Goal: Task Accomplishment & Management: Use online tool/utility

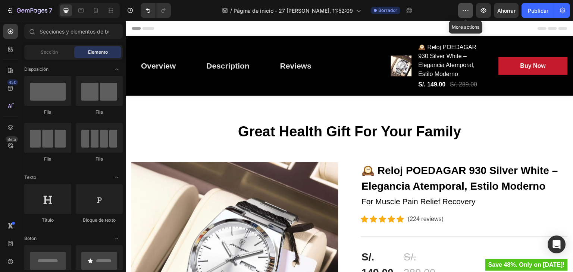
click at [465, 13] on icon "button" at bounding box center [465, 10] width 7 height 7
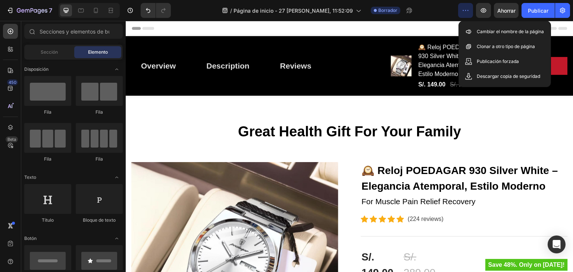
click at [465, 13] on icon "button" at bounding box center [465, 10] width 7 height 7
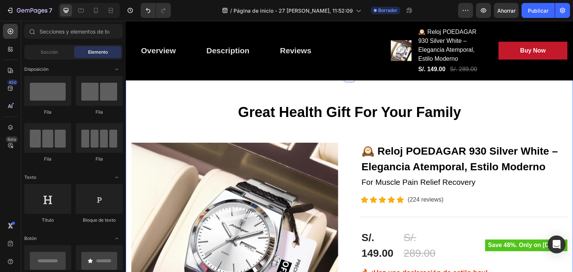
scroll to position [25, 0]
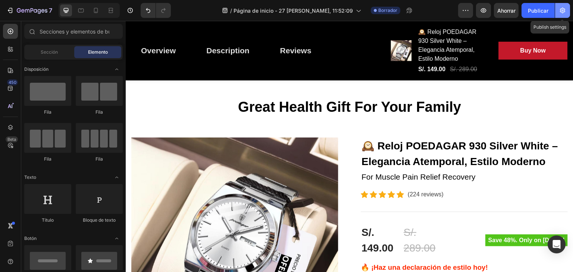
click at [565, 5] on button "button" at bounding box center [562, 10] width 15 height 15
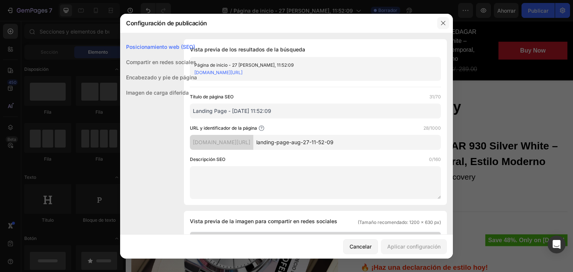
click at [443, 23] on icon "button" at bounding box center [443, 23] width 4 height 4
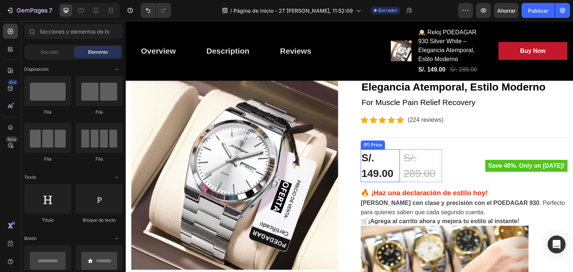
scroll to position [0, 0]
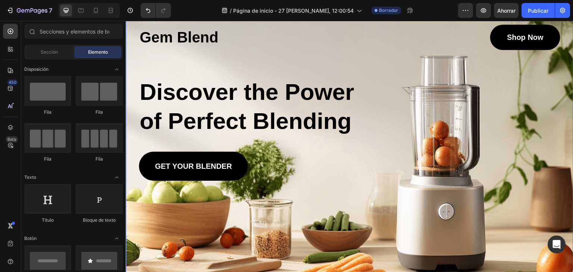
scroll to position [50, 0]
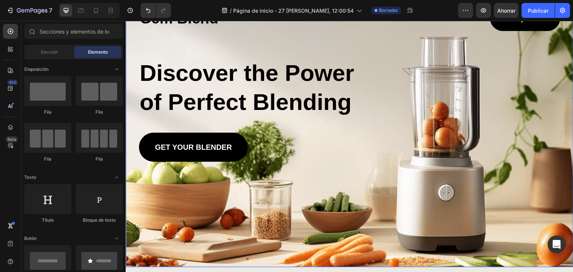
click at [443, 116] on div "Discover the Power of Perfect Blending" at bounding box center [349, 88] width 421 height 60
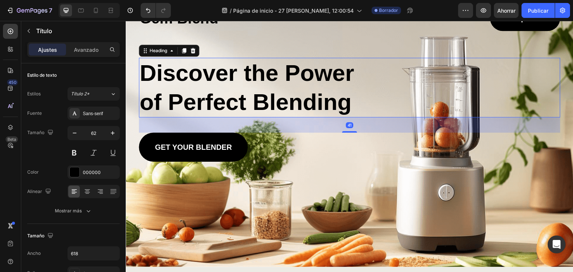
click at [463, 170] on div "Background Image" at bounding box center [350, 127] width 448 height 281
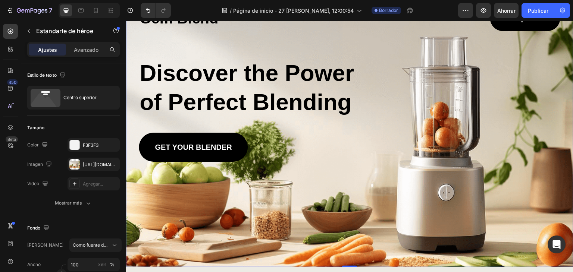
click at [519, 159] on div "GET YOUR BLENDER Button" at bounding box center [349, 147] width 421 height 29
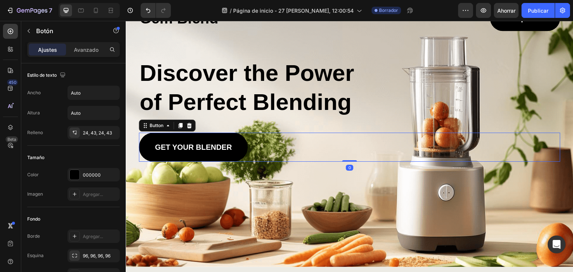
click at [437, 234] on div "Background Image" at bounding box center [350, 127] width 448 height 281
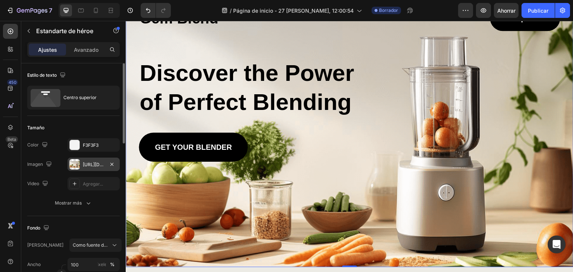
click at [78, 165] on div at bounding box center [74, 164] width 10 height 10
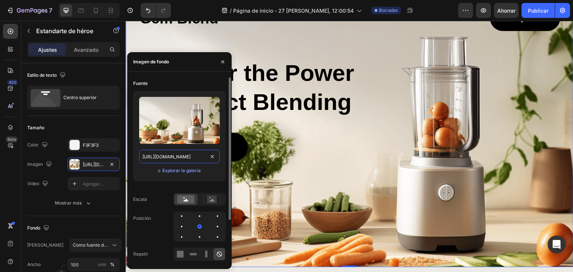
type input "Auto"
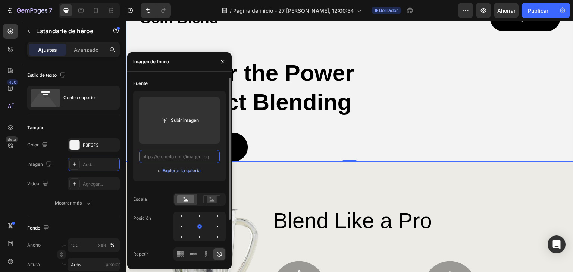
scroll to position [0, 0]
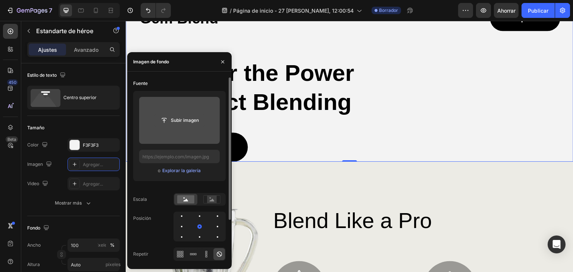
click at [177, 118] on input "file" at bounding box center [179, 120] width 50 height 13
click at [164, 115] on input "file" at bounding box center [179, 120] width 50 height 13
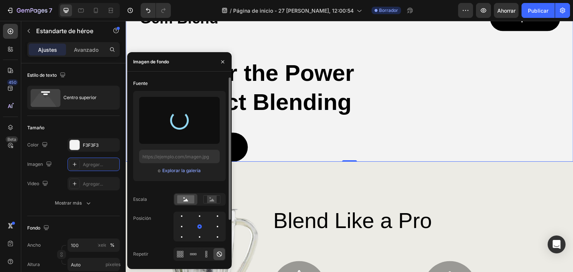
type input "[URL][DOMAIN_NAME]"
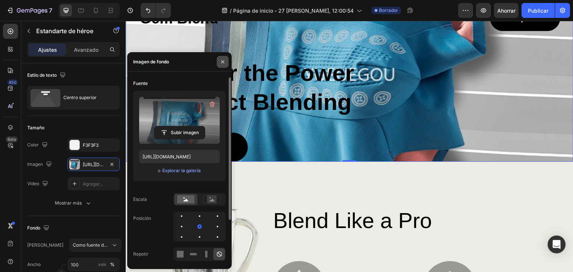
click at [225, 63] on icon "button" at bounding box center [223, 62] width 6 height 6
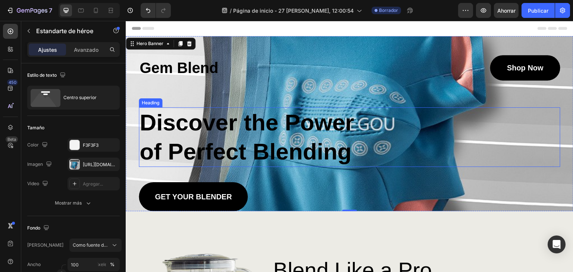
click at [468, 164] on div "Discover the Power of Perfect Blending" at bounding box center [349, 137] width 421 height 60
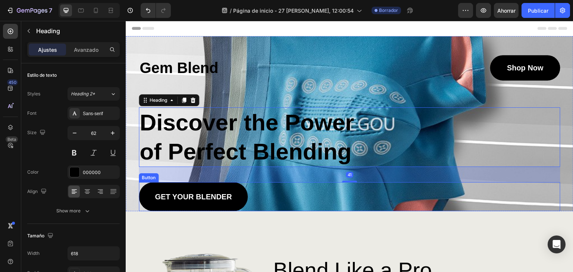
click at [498, 192] on div "GET YOUR BLENDER Button" at bounding box center [349, 196] width 421 height 29
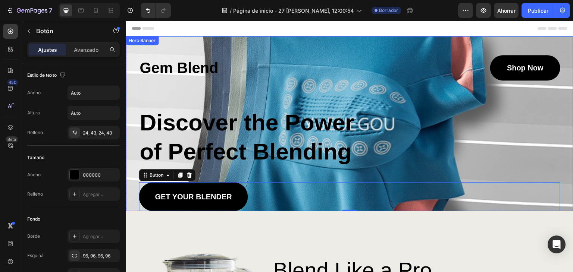
click at [520, 179] on div "Gem Blend Heading Shop Now Button Row Discover the Power of Perfect Blending He…" at bounding box center [349, 133] width 421 height 156
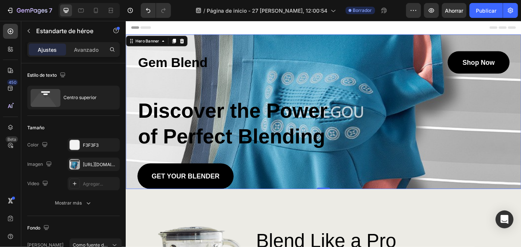
click at [449, 26] on div "Header" at bounding box center [349, 28] width 436 height 15
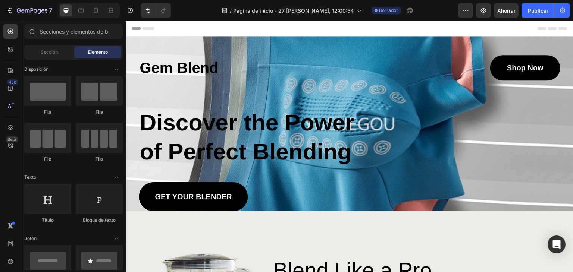
click at [431, 24] on div "Header" at bounding box center [350, 28] width 436 height 15
click at [484, 9] on icon "button" at bounding box center [483, 10] width 7 height 7
click at [462, 9] on icon "button" at bounding box center [465, 10] width 7 height 7
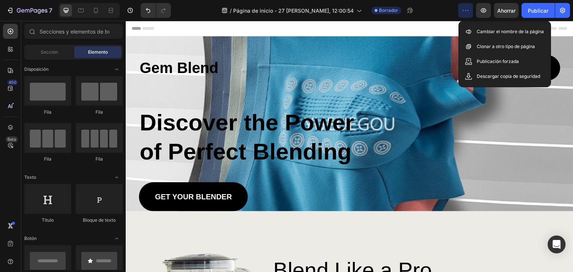
click at [464, 9] on icon "button" at bounding box center [465, 10] width 7 height 7
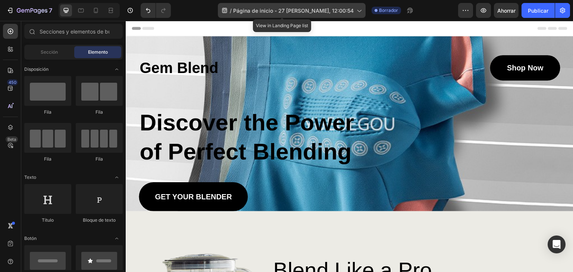
click at [355, 11] on icon at bounding box center [358, 10] width 7 height 7
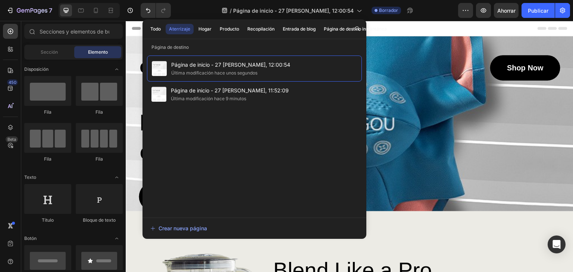
click at [437, 11] on div "/ Página de inicio - 27 [PERSON_NAME], 12:00:54 Borrador" at bounding box center [317, 10] width 281 height 15
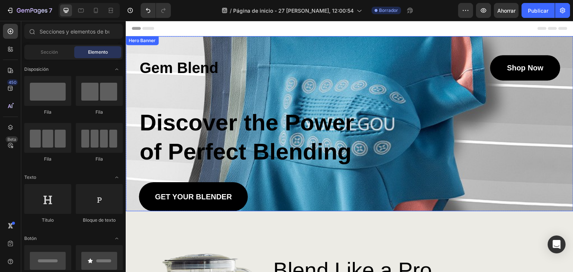
click at [408, 88] on div "Gem Blend Heading Shop Now Button Row Discover the Power of Perfect Blending He…" at bounding box center [349, 133] width 421 height 156
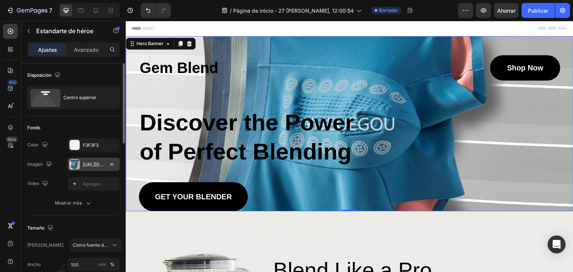
click at [79, 163] on div at bounding box center [74, 164] width 10 height 10
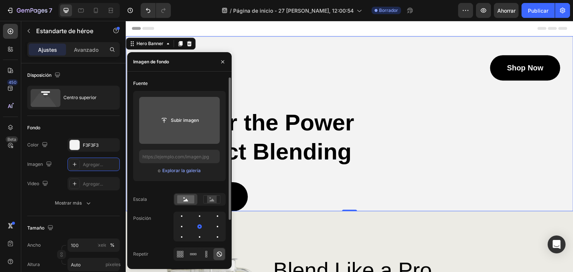
click at [178, 127] on input "file" at bounding box center [179, 120] width 81 height 47
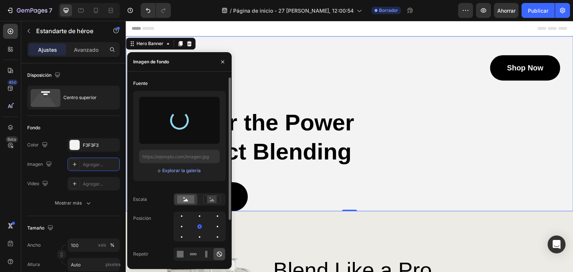
type input "[URL][DOMAIN_NAME]"
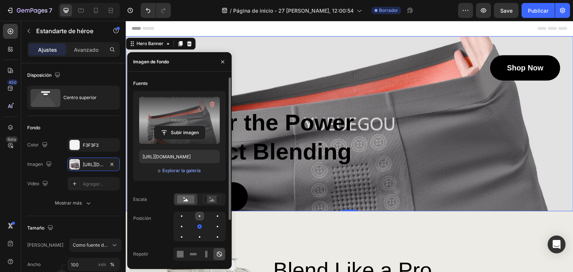
click at [213, 218] on div at bounding box center [217, 216] width 9 height 9
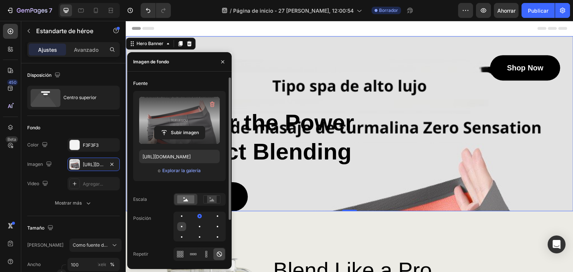
click at [195, 229] on div at bounding box center [199, 226] width 9 height 9
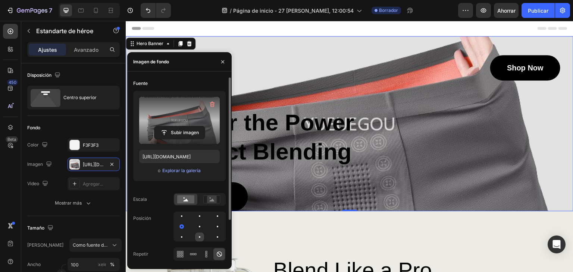
click at [213, 235] on div at bounding box center [217, 237] width 9 height 9
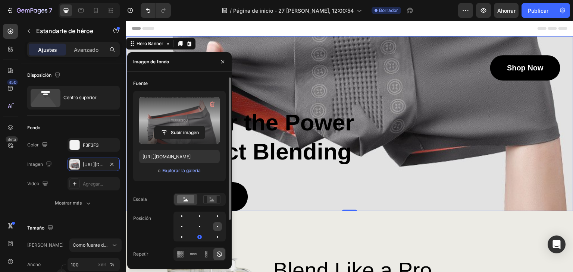
click at [186, 233] on div at bounding box center [181, 237] width 9 height 9
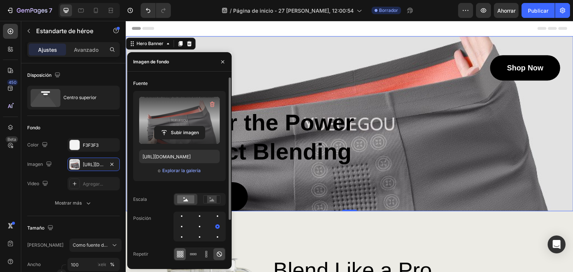
click at [180, 255] on icon at bounding box center [180, 254] width 2 height 2
click at [197, 254] on div at bounding box center [193, 254] width 12 height 12
click at [209, 254] on icon at bounding box center [205, 254] width 7 height 7
click at [204, 254] on icon at bounding box center [205, 254] width 7 height 7
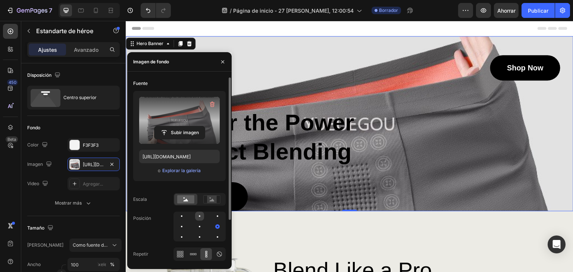
click at [213, 220] on div at bounding box center [217, 216] width 9 height 9
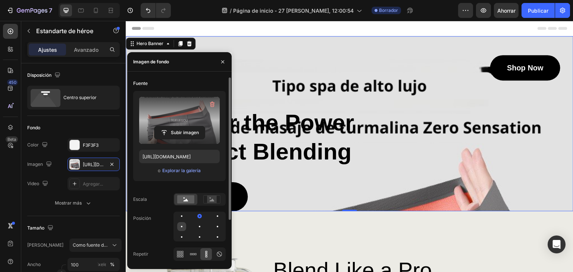
drag, startPoint x: 183, startPoint y: 219, endPoint x: 182, endPoint y: 225, distance: 6.8
click at [195, 219] on div at bounding box center [199, 216] width 9 height 9
click at [213, 239] on div at bounding box center [217, 237] width 9 height 9
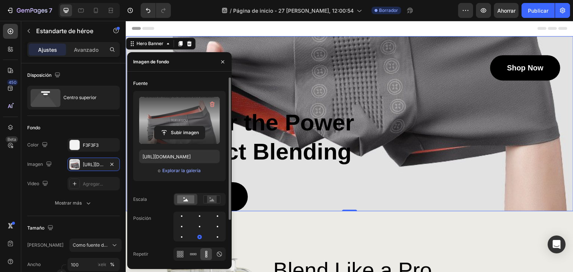
click at [186, 234] on div at bounding box center [199, 227] width 52 height 30
click at [195, 236] on div at bounding box center [199, 237] width 9 height 9
click at [183, 237] on div at bounding box center [181, 237] width 4 height 4
click at [182, 237] on div at bounding box center [181, 237] width 4 height 4
click at [195, 226] on div at bounding box center [199, 226] width 9 height 9
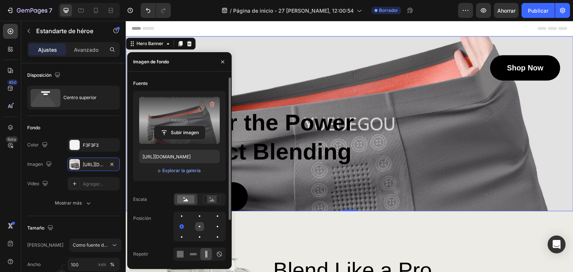
click at [213, 226] on div at bounding box center [217, 226] width 9 height 9
click at [213, 215] on div at bounding box center [217, 216] width 9 height 9
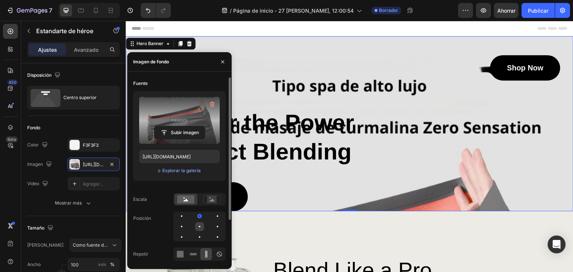
click at [213, 235] on div at bounding box center [217, 237] width 9 height 9
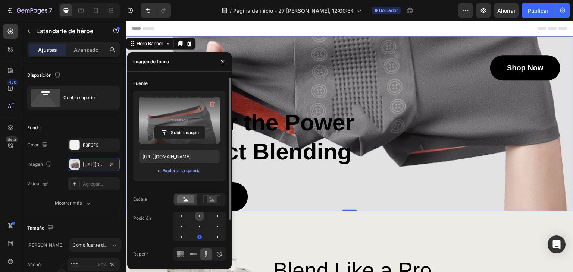
click at [213, 216] on div at bounding box center [217, 216] width 9 height 9
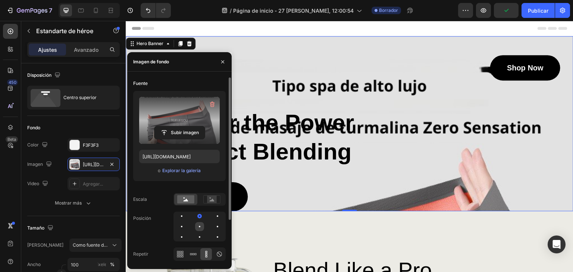
click at [200, 227] on div at bounding box center [199, 226] width 1 height 1
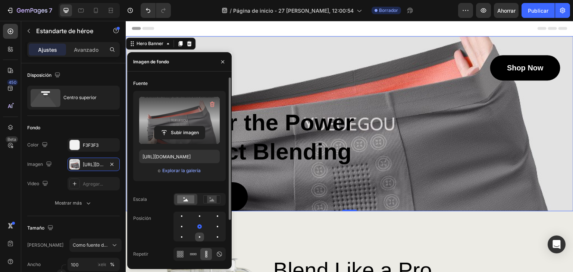
click at [213, 234] on div at bounding box center [217, 237] width 9 height 9
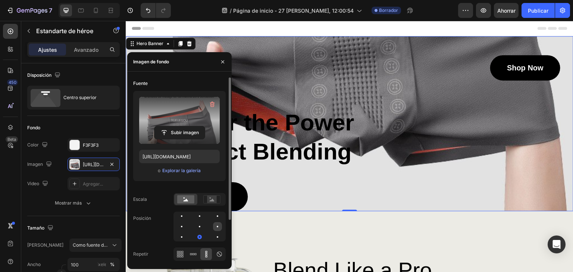
click at [186, 233] on div at bounding box center [181, 237] width 9 height 9
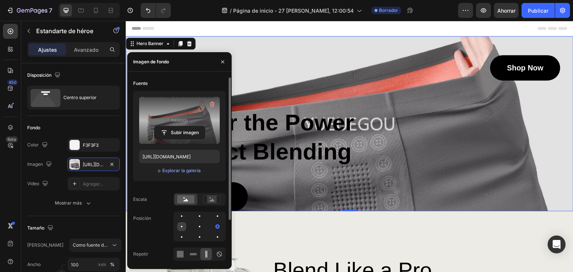
click at [195, 227] on div at bounding box center [199, 226] width 9 height 9
click at [210, 201] on icon at bounding box center [212, 200] width 5 height 3
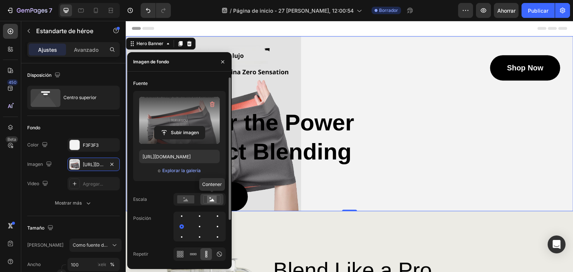
click at [205, 200] on icon at bounding box center [211, 199] width 17 height 8
click at [210, 200] on rect at bounding box center [212, 199] width 10 height 7
click at [216, 200] on rect at bounding box center [212, 199] width 10 height 7
click at [190, 200] on rect at bounding box center [185, 199] width 17 height 8
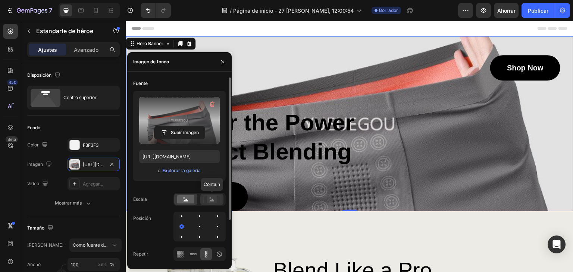
click at [201, 200] on div at bounding box center [211, 199] width 23 height 11
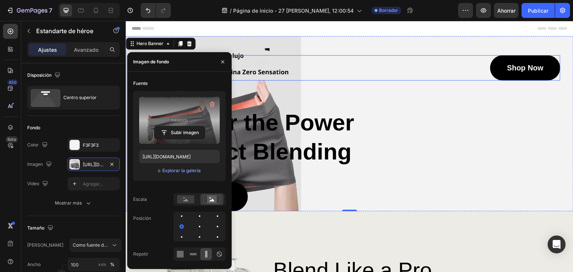
click at [361, 54] on div "Button" at bounding box center [361, 50] width 17 height 7
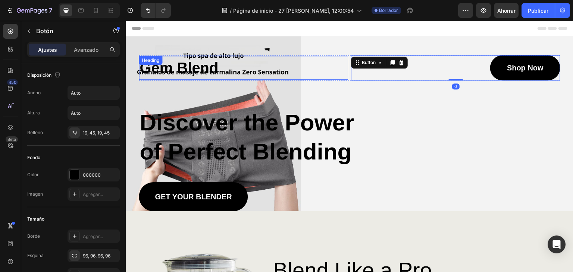
click at [284, 78] on h1 "Gem Blend" at bounding box center [243, 68] width 209 height 24
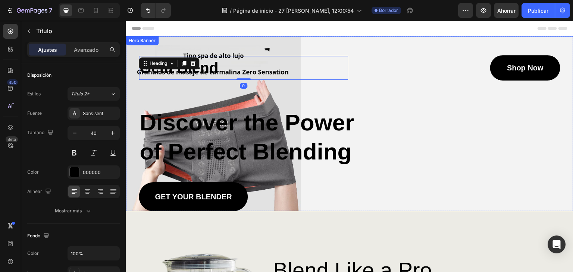
click at [329, 96] on div "Gem Blend Heading 0 Shop Now Button Row Discover the Power of Perfect Blending …" at bounding box center [349, 133] width 421 height 156
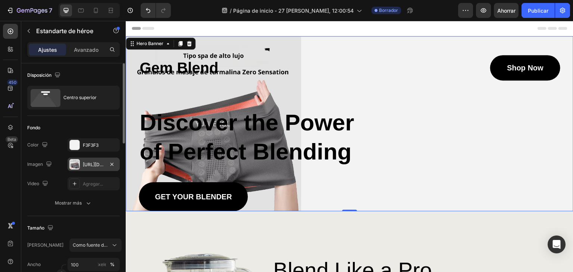
click at [84, 164] on font "[URL][DOMAIN_NAME]" at bounding box center [107, 165] width 48 height 6
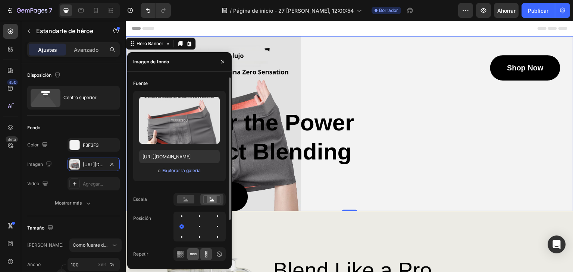
click at [195, 254] on icon at bounding box center [192, 254] width 7 height 7
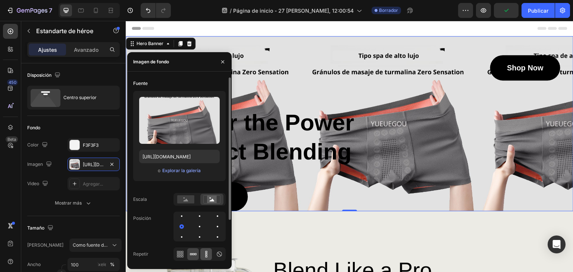
click at [203, 256] on icon at bounding box center [205, 254] width 7 height 7
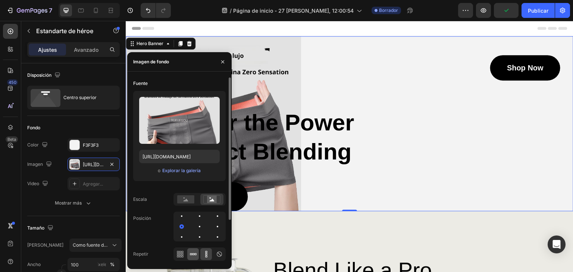
click at [193, 253] on icon at bounding box center [192, 254] width 7 height 7
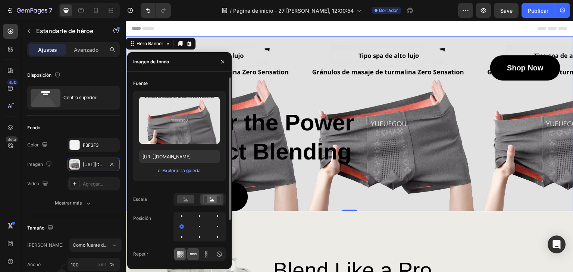
click at [182, 255] on icon at bounding box center [182, 254] width 2 height 2
click at [180, 254] on icon at bounding box center [179, 254] width 7 height 7
click at [197, 255] on icon at bounding box center [192, 254] width 7 height 7
click at [207, 253] on icon at bounding box center [206, 252] width 2 height 2
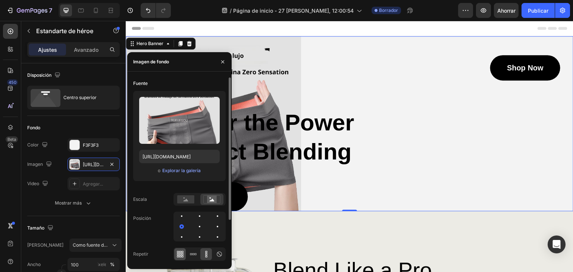
click at [180, 256] on icon at bounding box center [180, 256] width 2 height 2
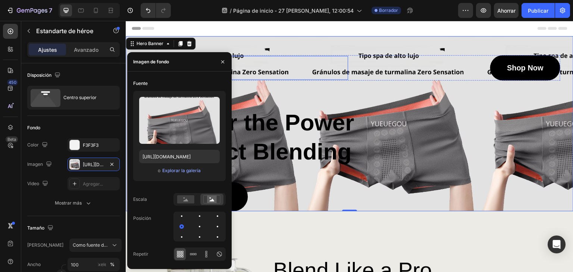
click at [297, 131] on h2 "Discover the Power of Perfect Blending" at bounding box center [254, 137] width 230 height 60
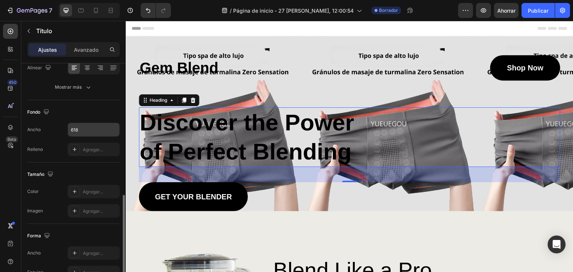
scroll to position [198, 0]
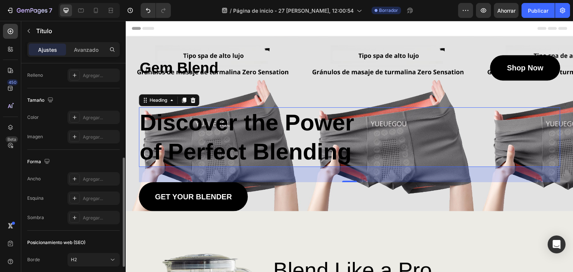
click at [323, 151] on h2 "Discover the Power of Perfect Blending" at bounding box center [254, 137] width 230 height 60
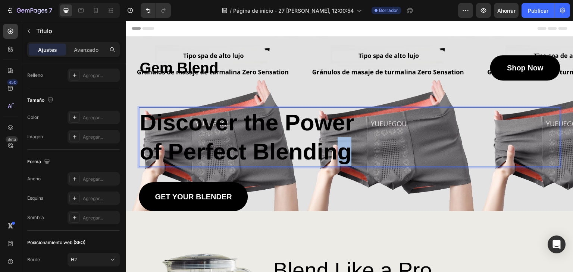
drag, startPoint x: 354, startPoint y: 153, endPoint x: 330, endPoint y: 152, distance: 23.5
click at [330, 152] on p "Discover the Power of Perfect Blending" at bounding box center [253, 137] width 229 height 58
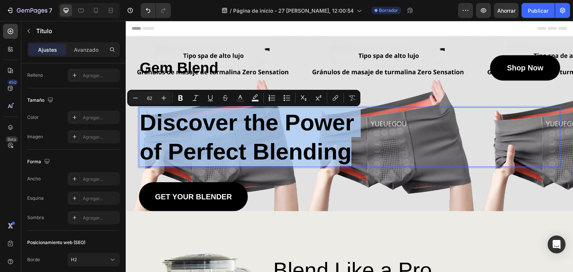
drag, startPoint x: 327, startPoint y: 150, endPoint x: 142, endPoint y: 122, distance: 187.6
click at [143, 122] on p "Discover the Power of Perfect Blending" at bounding box center [253, 137] width 229 height 58
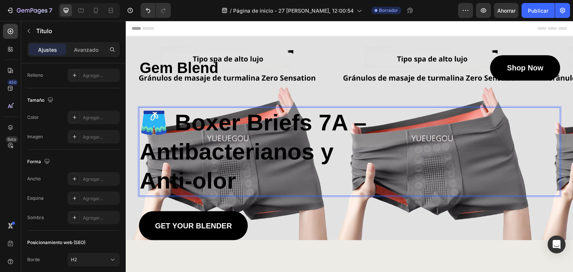
click at [419, 109] on div "🩳 Boxer Briefs 7A – Antibacterianos y Anti-olor" at bounding box center [349, 151] width 421 height 89
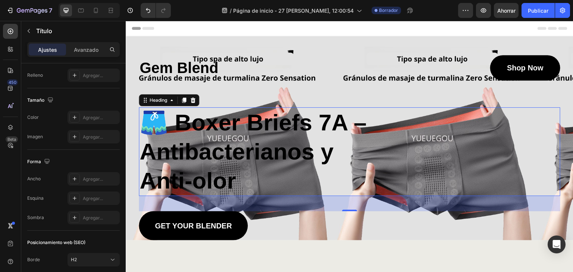
click at [155, 156] on p "🩳 Boxer Briefs 7A – Antibacterianos y Anti-olor" at bounding box center [253, 151] width 229 height 87
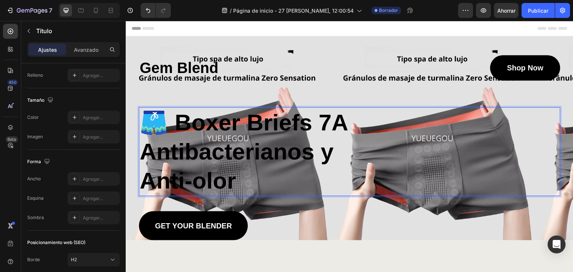
click at [451, 134] on div "🩳 Boxer Briefs 7A Antibacterianos y Anti-olor" at bounding box center [349, 151] width 421 height 89
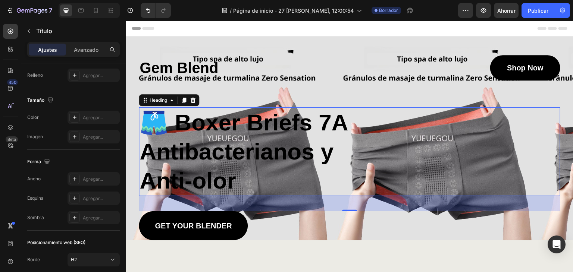
click at [399, 82] on div "Gem Blend Heading Shop Now Button Row 🩳 Boxer Briefs 7A Antibacterianos y Anti-…" at bounding box center [349, 147] width 421 height 185
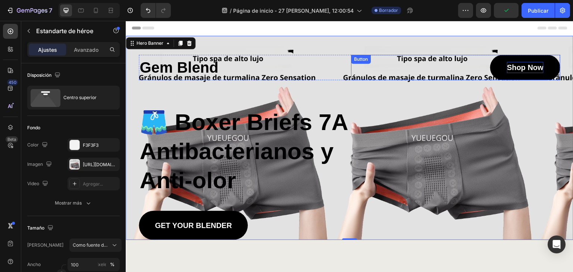
scroll to position [0, 0]
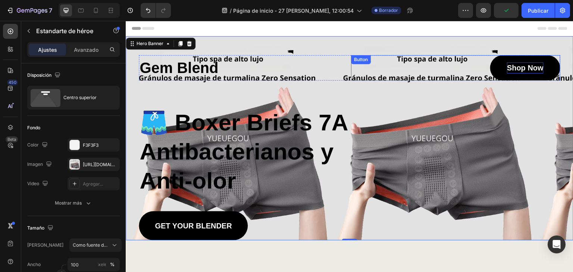
click at [526, 69] on p "Shop Now" at bounding box center [525, 67] width 37 height 11
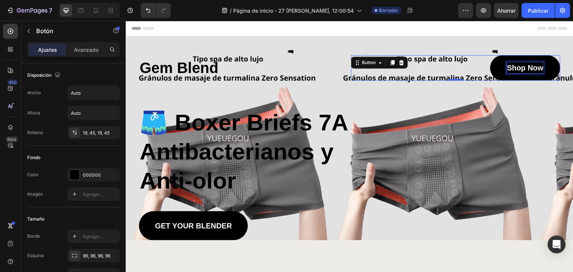
click at [530, 69] on p "Shop Now" at bounding box center [525, 67] width 37 height 11
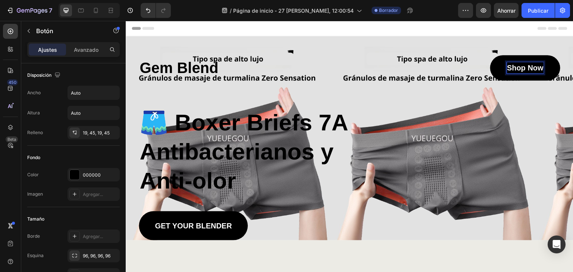
click at [532, 69] on p "Shop Now" at bounding box center [525, 67] width 37 height 11
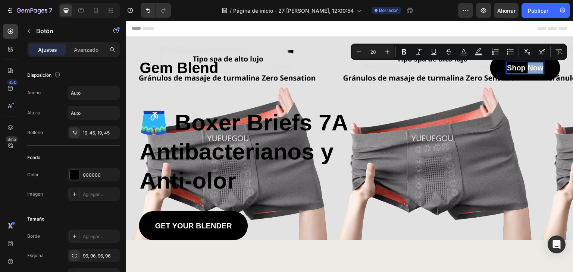
click at [531, 68] on p "Shop Now" at bounding box center [525, 67] width 37 height 11
click at [509, 67] on p "Shop Now" at bounding box center [525, 67] width 37 height 11
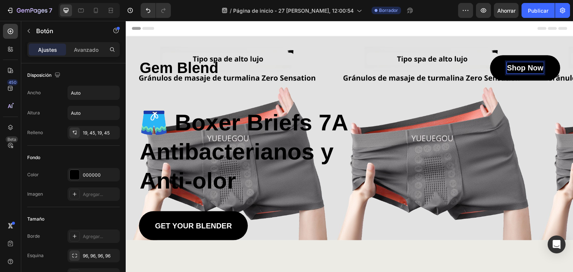
click at [508, 67] on p "Shop Now" at bounding box center [525, 67] width 37 height 11
drag, startPoint x: 508, startPoint y: 67, endPoint x: 544, endPoint y: 65, distance: 37.0
click at [544, 65] on link "Shop Now" at bounding box center [525, 67] width 70 height 25
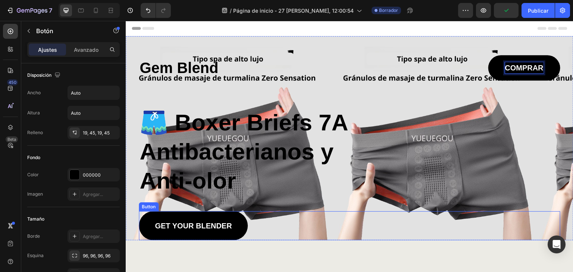
click at [296, 221] on div "GET YOUR BLENDER Button" at bounding box center [349, 225] width 421 height 29
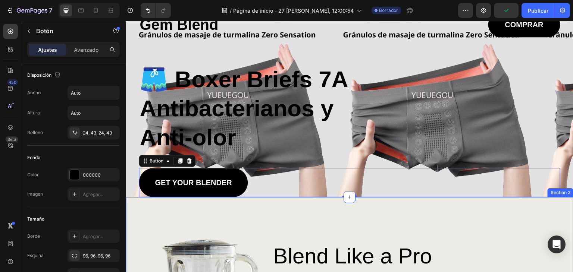
scroll to position [50, 0]
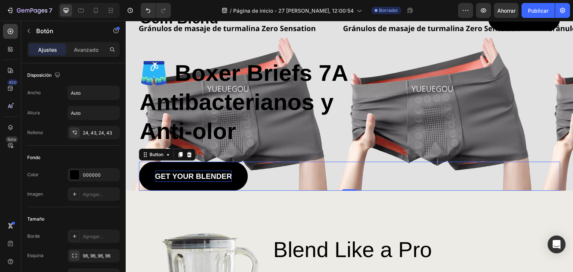
click at [218, 176] on p "GET YOUR BLENDER" at bounding box center [193, 176] width 77 height 11
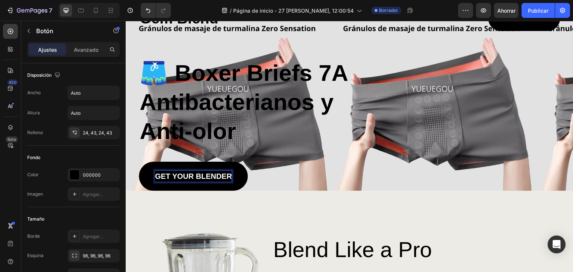
click at [223, 173] on p "GET YOUR BLENDER" at bounding box center [193, 176] width 77 height 11
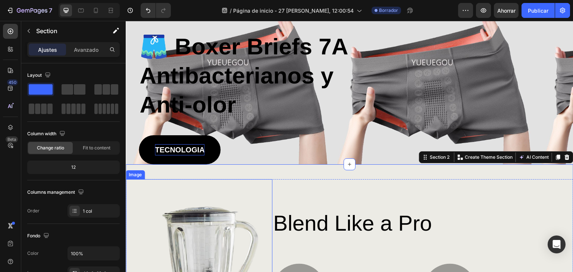
scroll to position [124, 0]
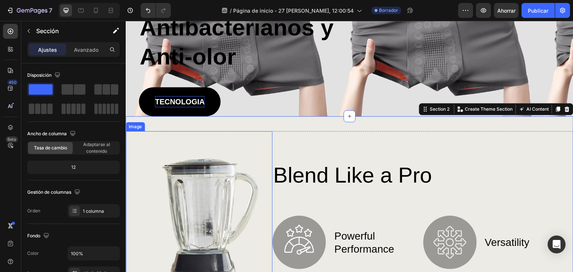
click at [221, 186] on img at bounding box center [199, 247] width 147 height 232
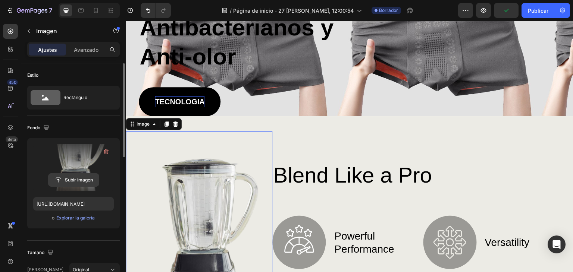
click at [83, 177] on input "file" at bounding box center [73, 180] width 50 height 13
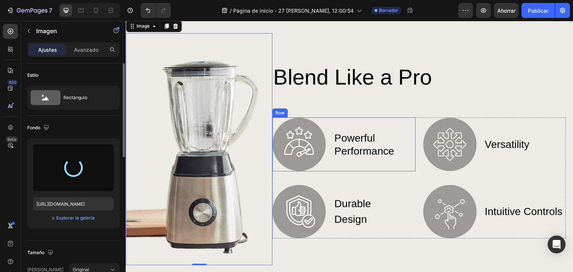
scroll to position [224, 0]
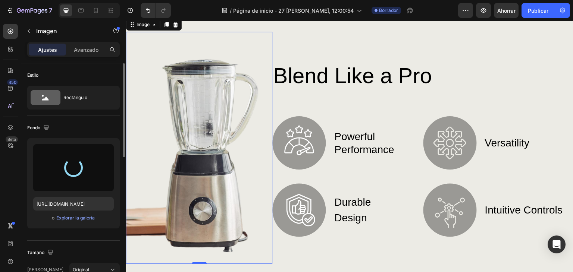
type input "[URL][DOMAIN_NAME]"
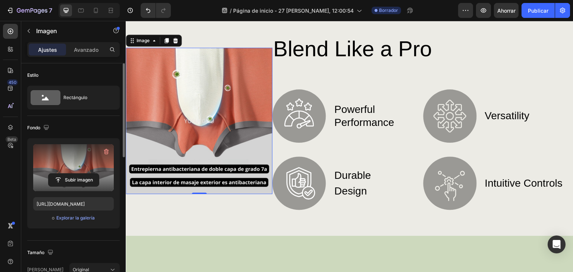
click at [101, 162] on label at bounding box center [73, 167] width 81 height 47
click at [99, 174] on input "file" at bounding box center [73, 180] width 50 height 13
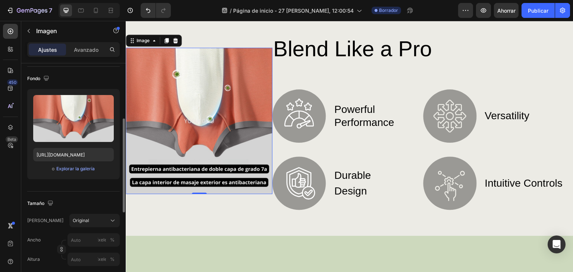
scroll to position [74, 0]
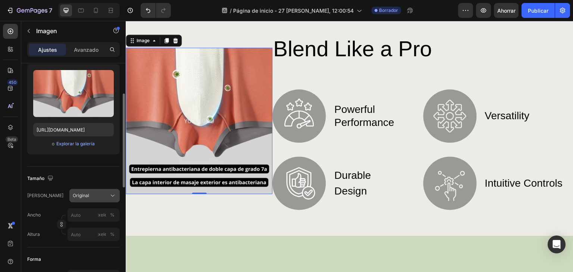
click at [108, 194] on div "Original" at bounding box center [95, 195] width 44 height 7
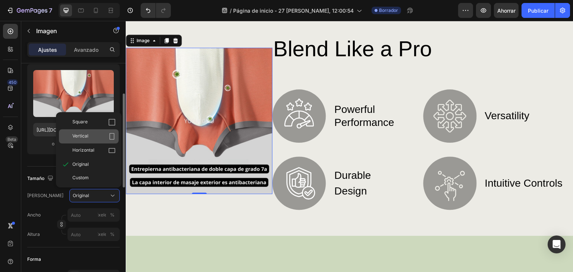
click at [104, 136] on div "Vertical" at bounding box center [93, 136] width 43 height 7
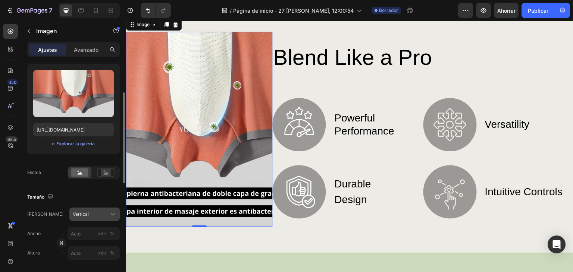
click at [112, 211] on icon at bounding box center [112, 214] width 7 height 7
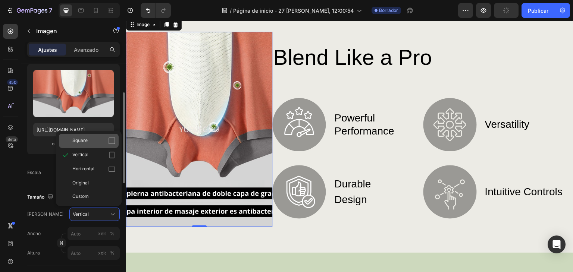
click at [106, 140] on div "Square" at bounding box center [93, 140] width 43 height 7
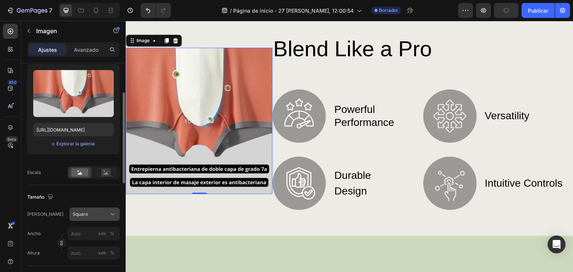
click at [113, 212] on icon at bounding box center [112, 214] width 7 height 7
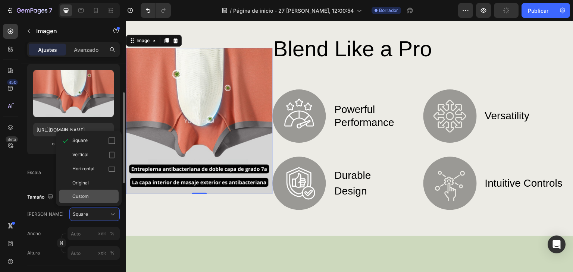
click at [87, 195] on div "Custom" at bounding box center [93, 196] width 43 height 7
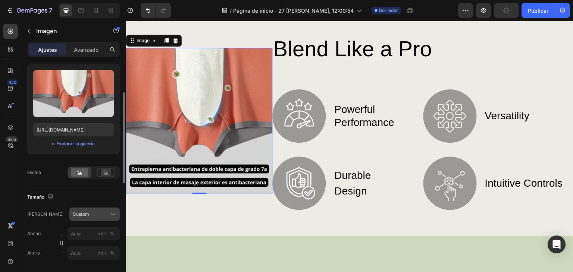
click at [110, 212] on icon at bounding box center [112, 214] width 7 height 7
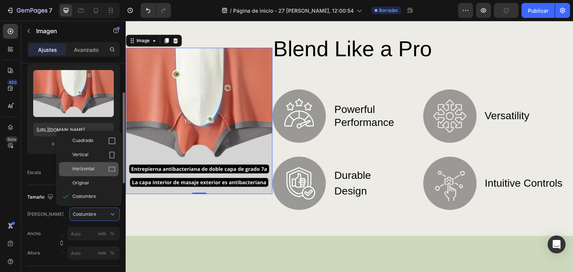
click at [94, 166] on div "Horizontal" at bounding box center [93, 169] width 43 height 7
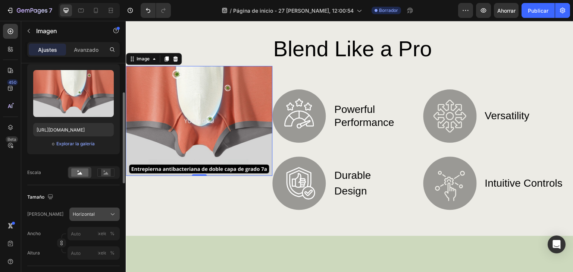
click at [112, 214] on icon at bounding box center [112, 214] width 7 height 7
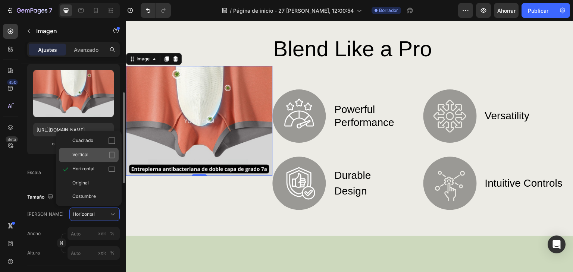
click at [85, 153] on font "Vertical" at bounding box center [80, 155] width 16 height 6
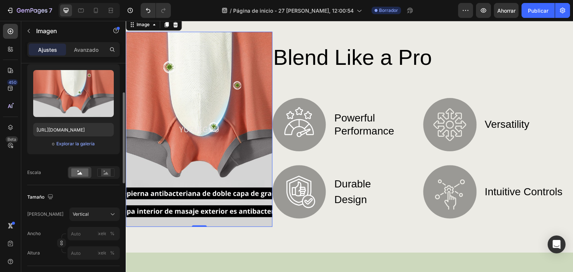
scroll to position [124, 0]
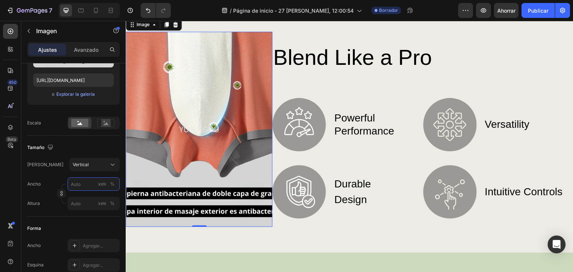
click at [73, 188] on input "píxeles %" at bounding box center [93, 184] width 52 height 13
click at [61, 179] on div "Ancho píxeles %" at bounding box center [73, 184] width 92 height 13
click at [60, 192] on icon "button" at bounding box center [61, 193] width 5 height 5
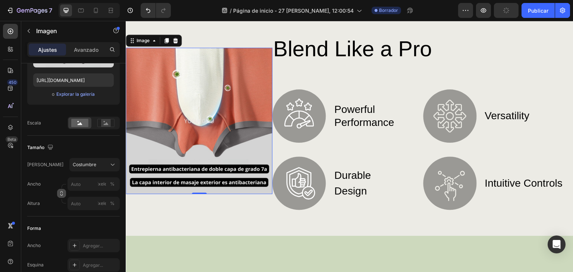
click at [62, 193] on icon "button" at bounding box center [61, 193] width 5 height 5
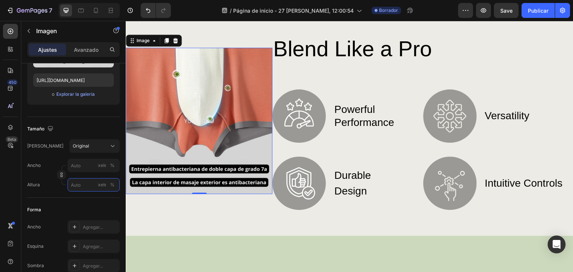
click at [84, 189] on input "píxeles %" at bounding box center [93, 184] width 52 height 13
click at [84, 201] on p "Lleno 100%" at bounding box center [91, 202] width 43 height 7
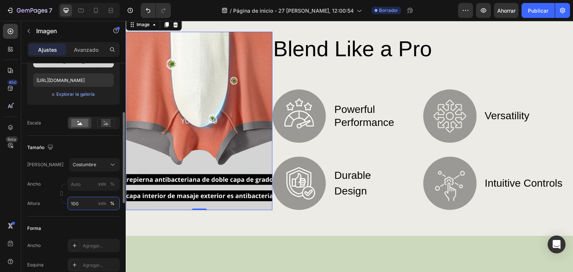
click at [84, 204] on input "100" at bounding box center [93, 203] width 52 height 13
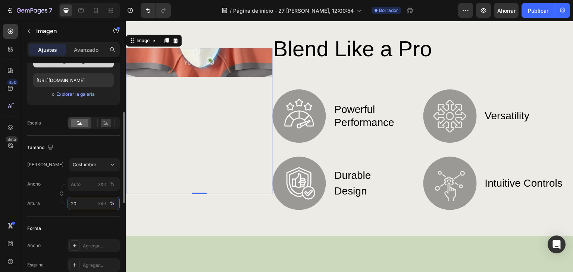
type input "2"
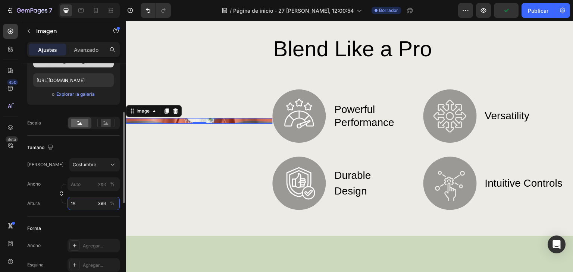
type input "1"
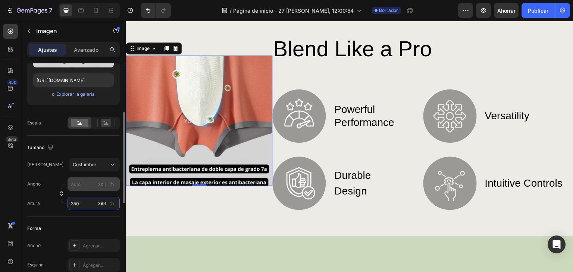
type input "350"
click at [84, 188] on input "píxeles %" at bounding box center [93, 184] width 52 height 13
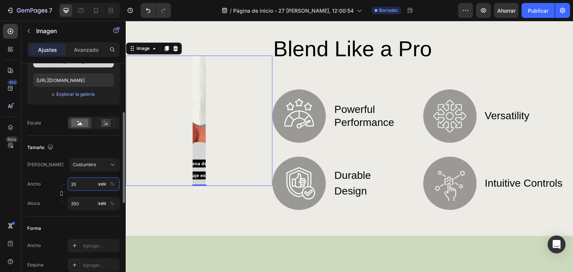
type input "3"
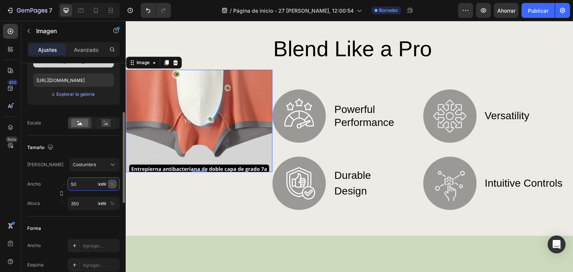
type input "5"
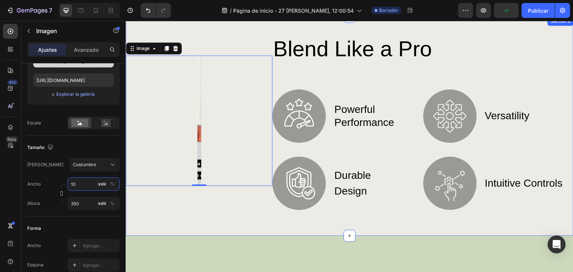
type input "1"
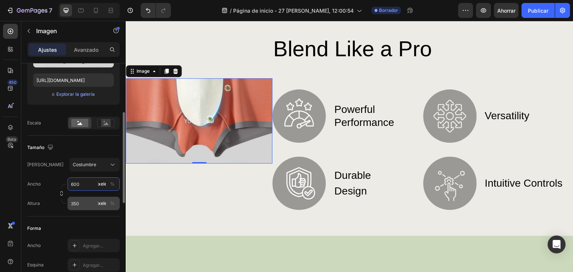
type input "600"
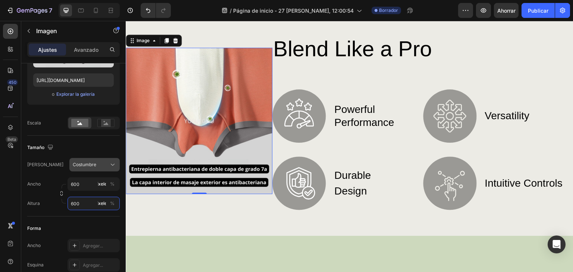
type input "600"
click at [101, 159] on button "Costumbre" at bounding box center [94, 164] width 50 height 13
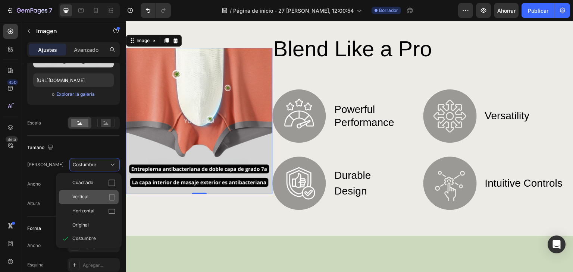
click at [94, 194] on div "Vertical" at bounding box center [93, 197] width 43 height 7
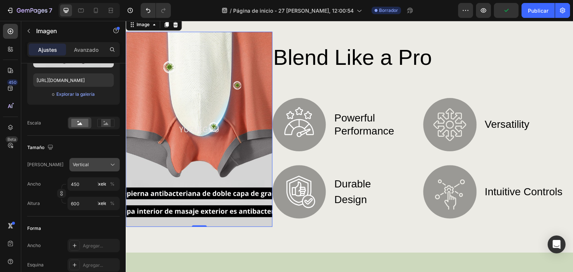
click at [103, 163] on div "Vertical" at bounding box center [90, 164] width 35 height 7
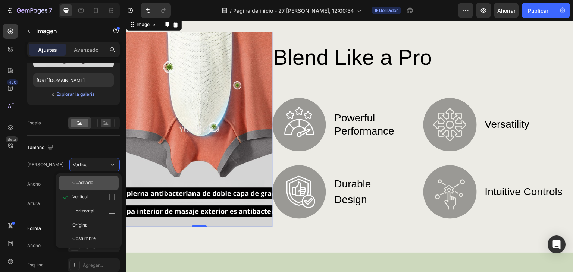
click at [95, 184] on div "Cuadrado" at bounding box center [93, 182] width 43 height 7
type input "600"
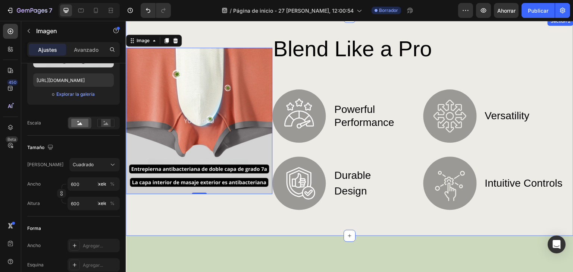
click at [197, 217] on div "Image 0 Blend Like a Pro Heading Image powerful performance Text Block Row Imag…" at bounding box center [350, 126] width 448 height 219
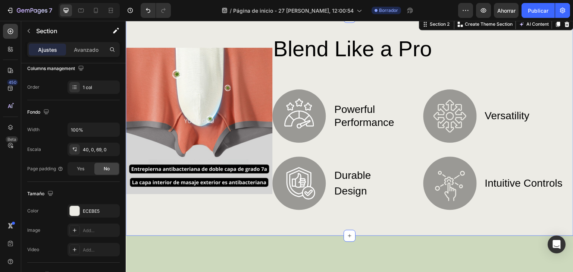
scroll to position [0, 0]
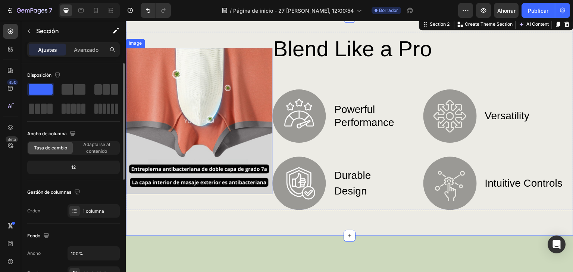
click at [203, 189] on img at bounding box center [199, 121] width 147 height 147
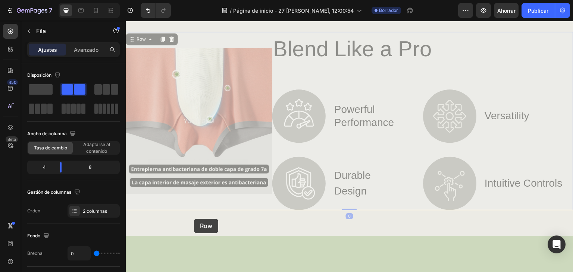
drag, startPoint x: 195, startPoint y: 193, endPoint x: 203, endPoint y: 196, distance: 8.7
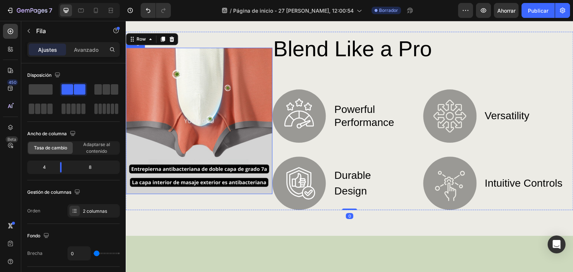
click at [203, 188] on img at bounding box center [199, 121] width 147 height 147
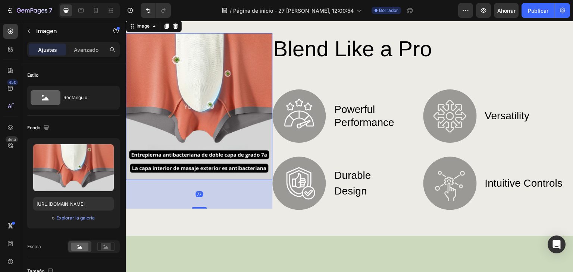
drag, startPoint x: 199, startPoint y: 192, endPoint x: 199, endPoint y: 220, distance: 28.3
click at [199, 223] on div "Image 77 Blend Like a Pro Heading Image powerful performance Text Block Row Ima…" at bounding box center [350, 126] width 448 height 219
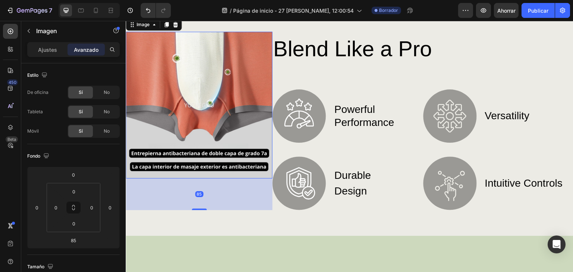
click at [228, 190] on div "85" at bounding box center [199, 195] width 147 height 32
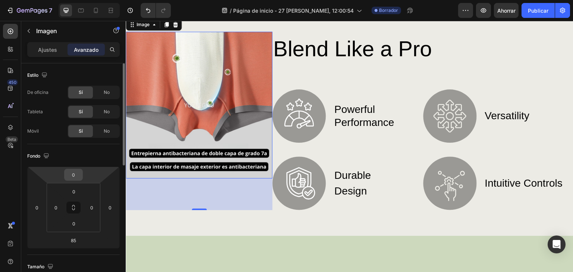
click at [78, 175] on input "0" at bounding box center [73, 174] width 15 height 11
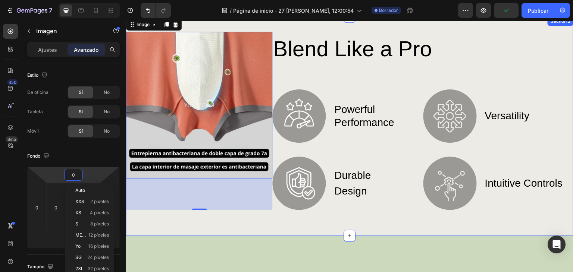
click at [211, 210] on div "Image 85" at bounding box center [199, 121] width 147 height 179
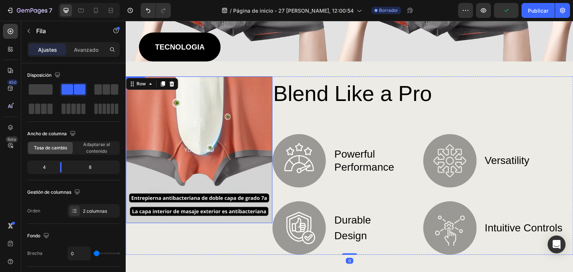
scroll to position [174, 0]
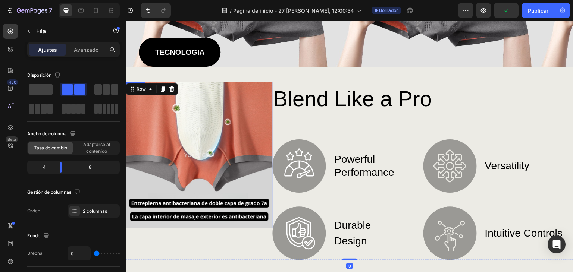
click at [231, 94] on img at bounding box center [199, 155] width 147 height 147
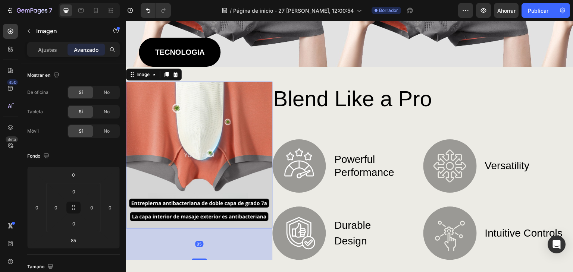
click at [197, 226] on img at bounding box center [199, 155] width 147 height 147
click at [73, 227] on input "0" at bounding box center [73, 223] width 15 height 11
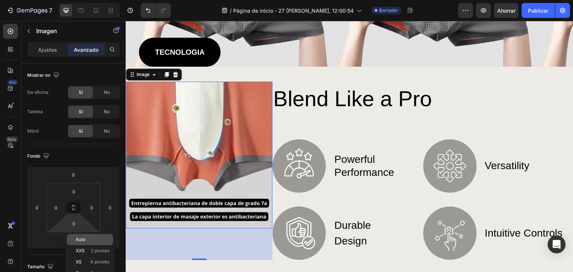
click at [79, 242] on div "Auto" at bounding box center [90, 239] width 46 height 11
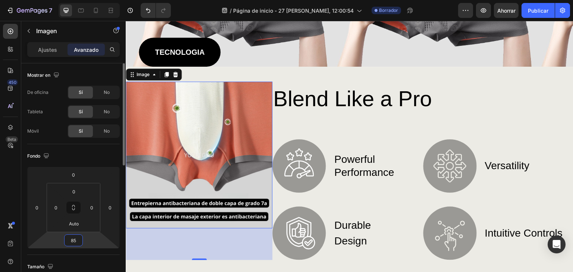
click at [69, 237] on input "85" at bounding box center [73, 240] width 15 height 11
click at [72, 241] on input "85" at bounding box center [73, 240] width 15 height 11
click at [79, 0] on html "7 / Página de inicio - 27 [PERSON_NAME], 12:00:54 Borrador Avance Ahorrar Publi…" at bounding box center [286, 0] width 573 height 0
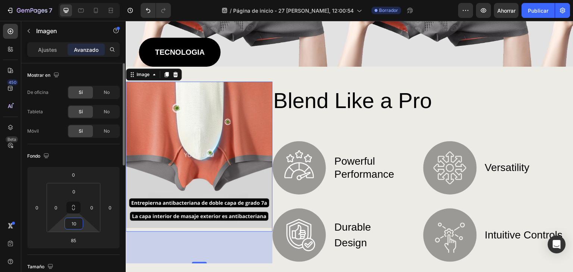
type input "100"
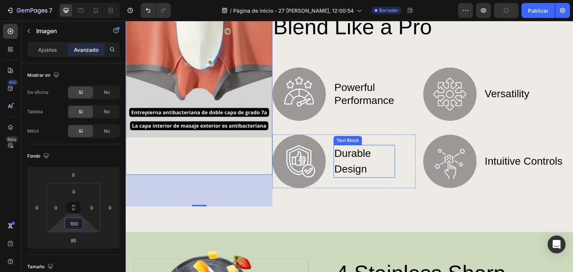
scroll to position [273, 0]
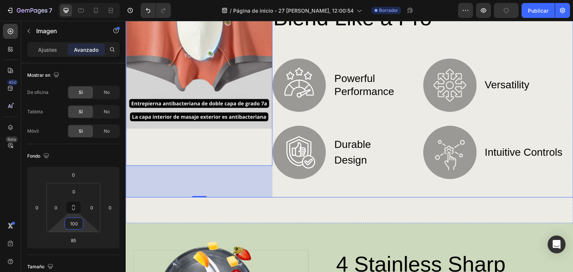
click at [332, 196] on div "Image 85 Blend Like a Pro Heading Image powerful performance Text Block Row Ima…" at bounding box center [350, 95] width 448 height 256
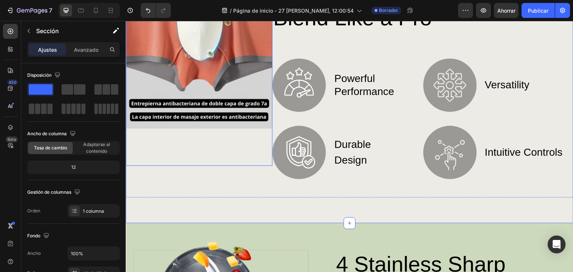
click at [210, 111] on img at bounding box center [199, 55] width 147 height 147
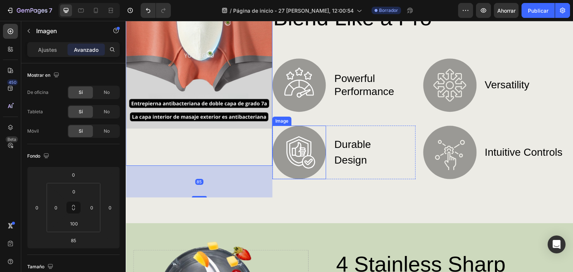
click at [317, 201] on div "Image 85 Blend Like a Pro Heading Image powerful performance Text Block Row Ima…" at bounding box center [350, 95] width 448 height 256
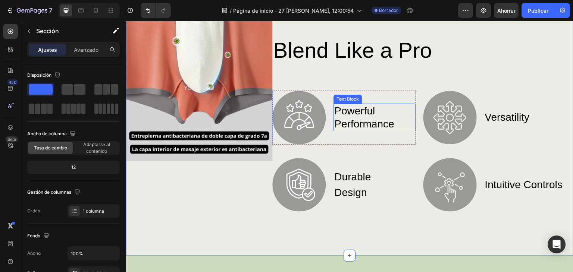
scroll to position [199, 0]
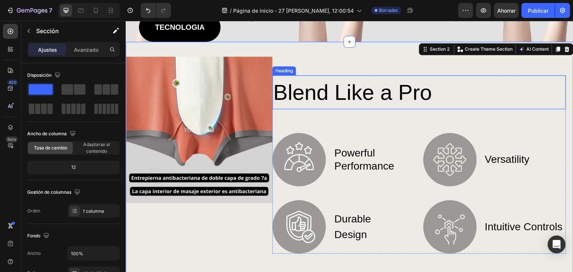
click at [315, 87] on h2 "Blend Like a Pro" at bounding box center [418, 92] width 293 height 34
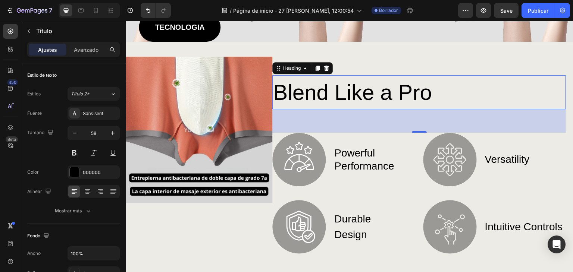
click at [345, 94] on h2 "Blend Like a Pro" at bounding box center [418, 92] width 293 height 34
click at [345, 94] on p "Blend Like a Pro" at bounding box center [419, 92] width 292 height 32
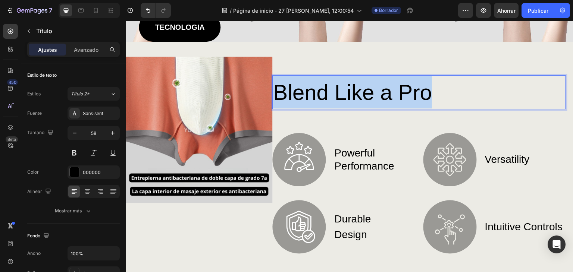
click at [345, 94] on p "Blend Like a Pro" at bounding box center [419, 92] width 292 height 32
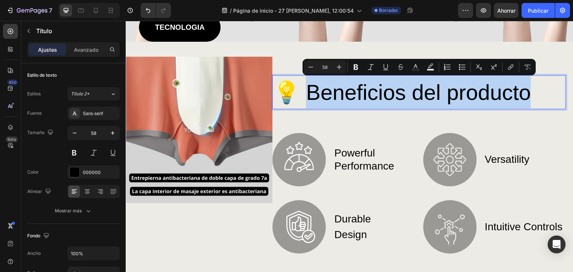
drag, startPoint x: 534, startPoint y: 85, endPoint x: 307, endPoint y: 85, distance: 227.1
click at [307, 85] on p "💡 Beneficios del producto" at bounding box center [419, 92] width 292 height 32
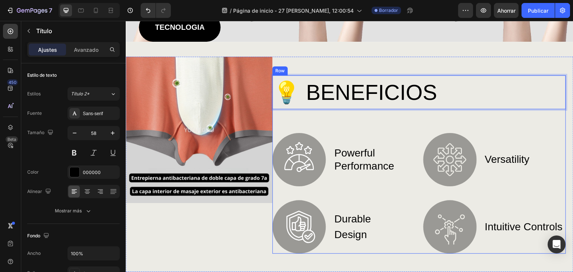
click at [354, 128] on div "💡 BENEFICIOS Heading 63 Image powerful performance Text Block Row Image durable…" at bounding box center [418, 164] width 293 height 179
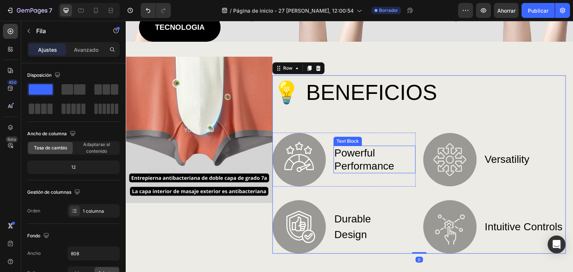
click at [362, 157] on p "powerful performance" at bounding box center [374, 160] width 80 height 26
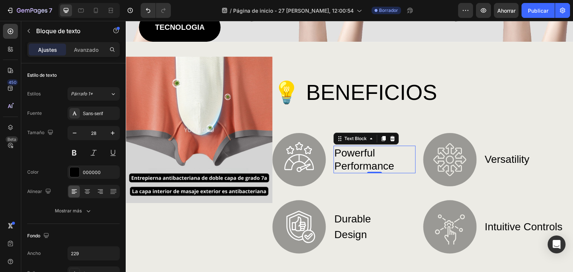
click at [348, 153] on p "powerful performance" at bounding box center [374, 160] width 80 height 26
click at [344, 151] on p "powerful performance" at bounding box center [374, 160] width 80 height 26
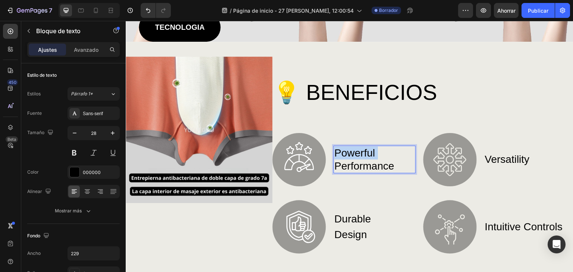
click at [344, 151] on p "powerful performance" at bounding box center [374, 160] width 80 height 26
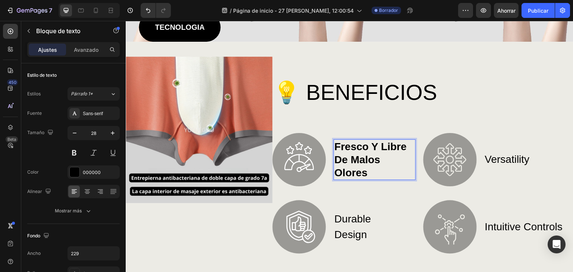
scroll to position [192, 0]
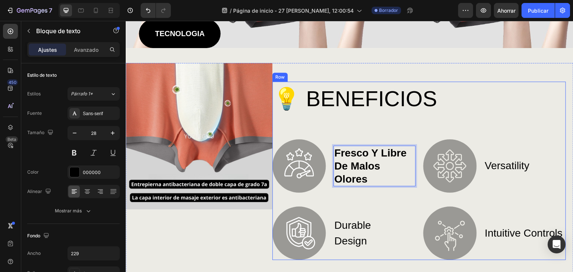
click at [399, 115] on div "💡 BENEFICIOS Heading Image fresco y libre de malos olores Text Block 0 Row Imag…" at bounding box center [418, 171] width 293 height 179
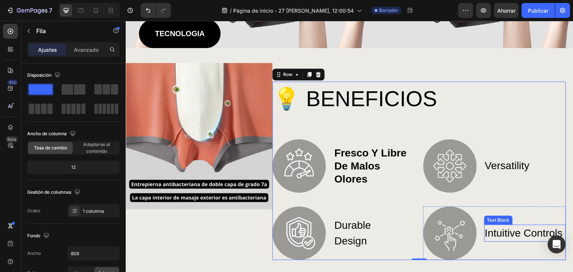
click at [509, 231] on p "intuitive controls" at bounding box center [525, 234] width 80 height 16
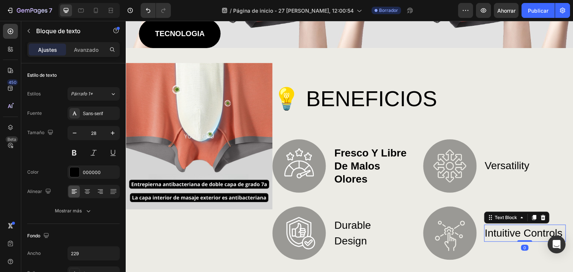
click at [506, 228] on p "intuitive controls" at bounding box center [525, 234] width 80 height 16
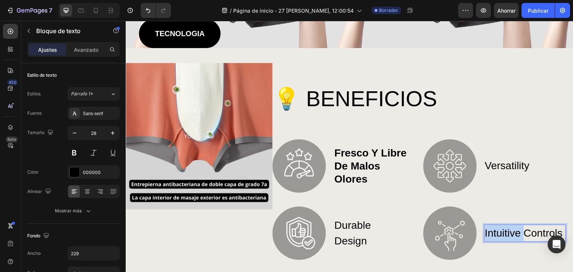
click at [506, 228] on p "intuitive controls" at bounding box center [525, 234] width 80 height 16
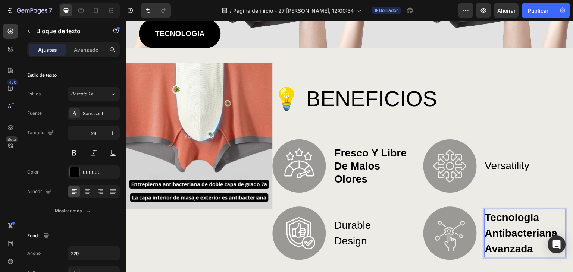
scroll to position [181, 0]
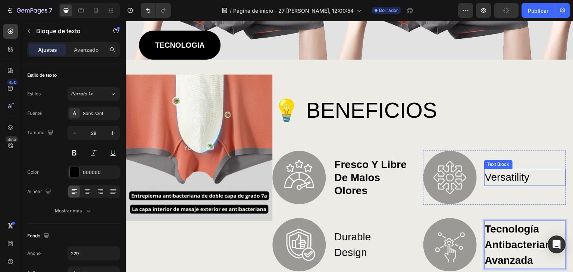
click at [491, 179] on p "versatility" at bounding box center [525, 178] width 80 height 16
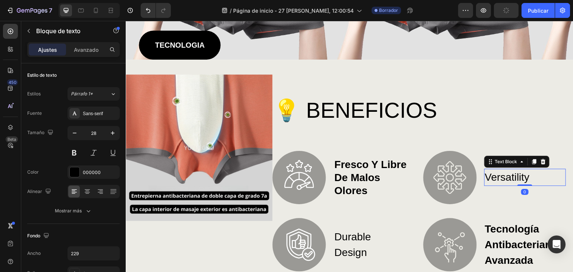
click at [492, 177] on p "versatility" at bounding box center [525, 178] width 80 height 16
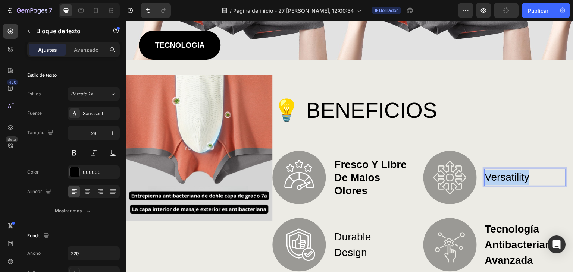
click at [492, 178] on p "versatility" at bounding box center [525, 178] width 80 height 16
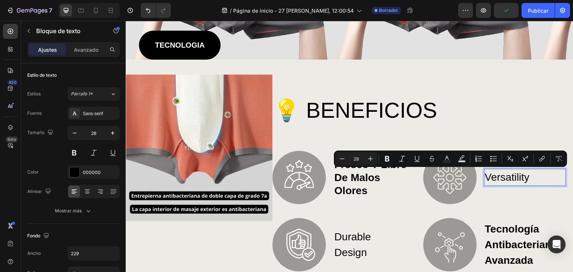
scroll to position [173, 0]
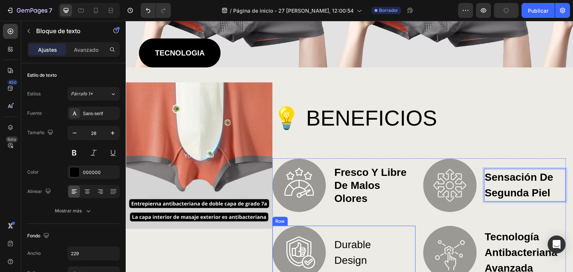
click at [354, 241] on p "durable design" at bounding box center [364, 252] width 60 height 31
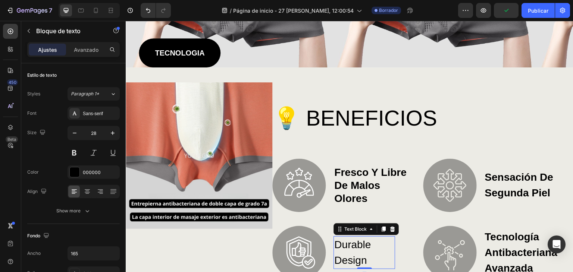
click at [353, 244] on p "durable design" at bounding box center [364, 252] width 60 height 31
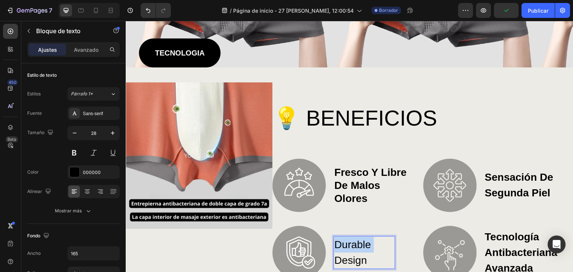
click at [353, 244] on p "durable design" at bounding box center [364, 252] width 60 height 31
click at [355, 258] on p "durable design" at bounding box center [364, 252] width 60 height 31
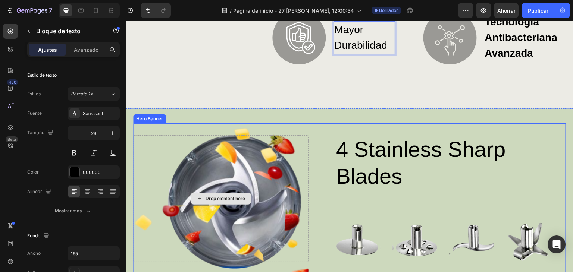
scroll to position [472, 0]
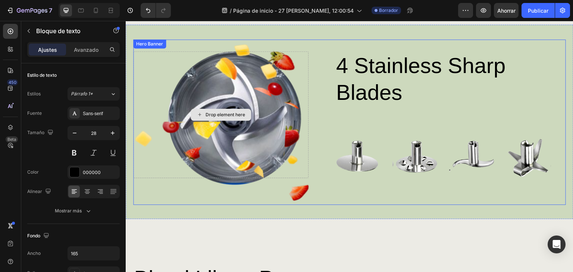
click at [167, 66] on div "Drop element here" at bounding box center [220, 114] width 175 height 126
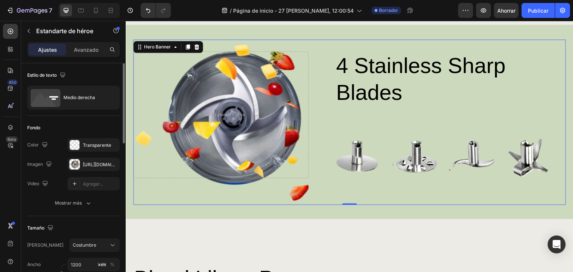
click at [92, 171] on div "Los cambios podrían quedar ocultos por la imagen y el vídeo. Color Transparente…" at bounding box center [73, 164] width 92 height 52
click at [92, 167] on div "[URL][DOMAIN_NAME]" at bounding box center [94, 164] width 22 height 7
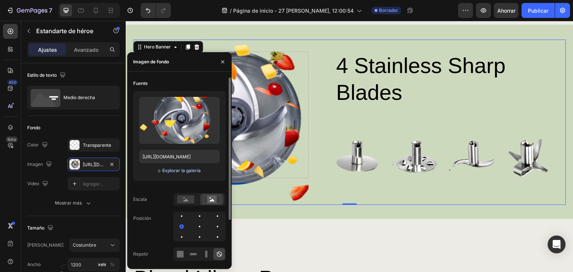
click at [183, 170] on font "Explorar la galería" at bounding box center [181, 171] width 38 height 6
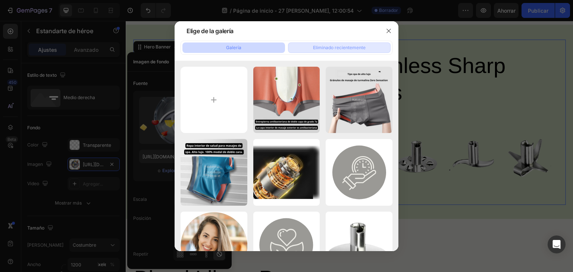
drag, startPoint x: 389, startPoint y: 27, endPoint x: 354, endPoint y: 43, distance: 38.4
click at [388, 27] on button "button" at bounding box center [389, 31] width 12 height 12
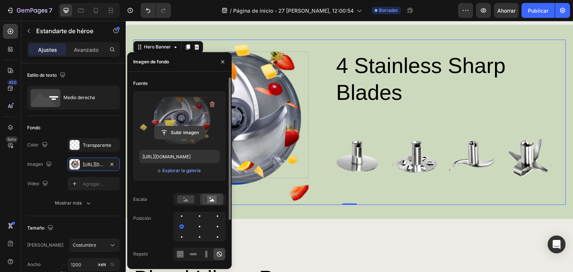
click at [178, 126] on button "Subir imagen" at bounding box center [179, 132] width 51 height 13
click at [177, 135] on input "file" at bounding box center [179, 132] width 50 height 13
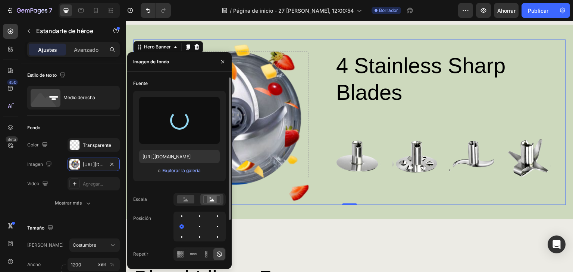
type input "[URL][DOMAIN_NAME]"
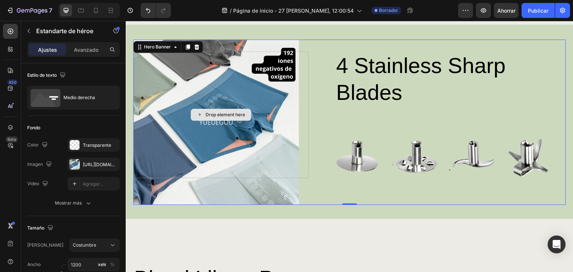
click at [284, 99] on div "Drop element here" at bounding box center [220, 114] width 175 height 126
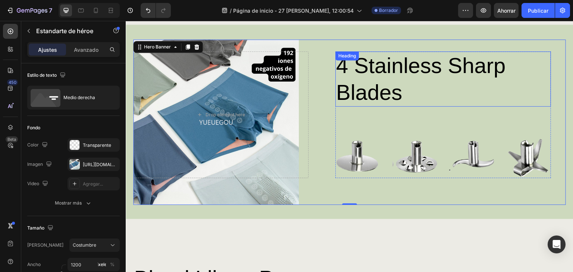
click at [385, 80] on h2 "4 stainless sharp blades" at bounding box center [424, 78] width 179 height 55
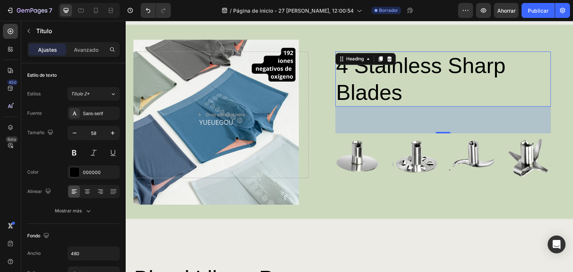
click at [392, 88] on h2 "4 stainless sharp blades" at bounding box center [424, 78] width 179 height 55
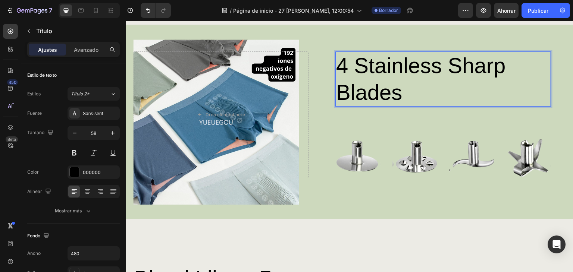
click at [424, 89] on p "4 stainless sharp blades" at bounding box center [425, 79] width 178 height 54
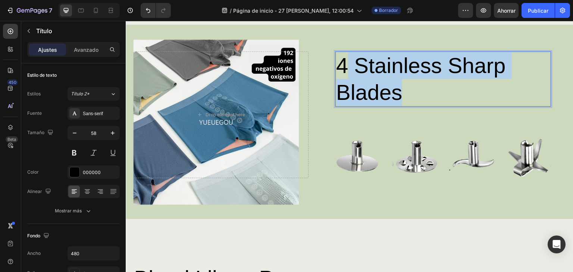
drag, startPoint x: 399, startPoint y: 97, endPoint x: 347, endPoint y: 72, distance: 58.4
click at [344, 72] on p "4 stainless sharp blades" at bounding box center [425, 79] width 178 height 54
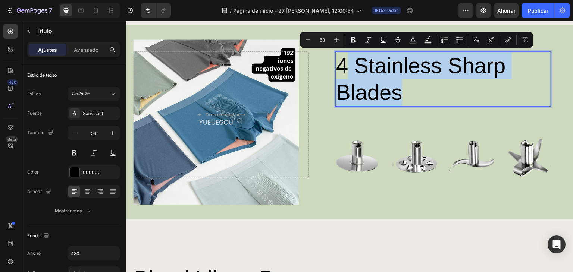
click at [412, 94] on p "4 stainless sharp blades" at bounding box center [425, 79] width 178 height 54
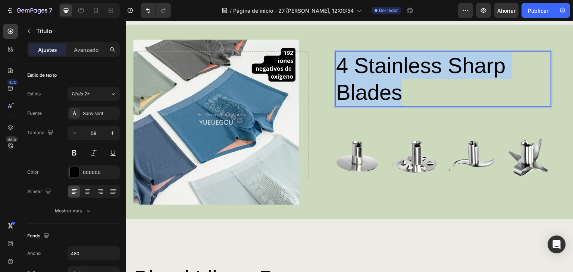
drag, startPoint x: 417, startPoint y: 93, endPoint x: 329, endPoint y: 63, distance: 93.5
click at [329, 63] on div "4 stainless sharp blades Heading 72 Image Image Image Image Row Row" at bounding box center [442, 114] width 245 height 126
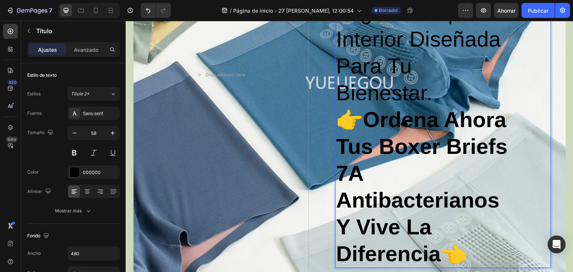
scroll to position [713, 0]
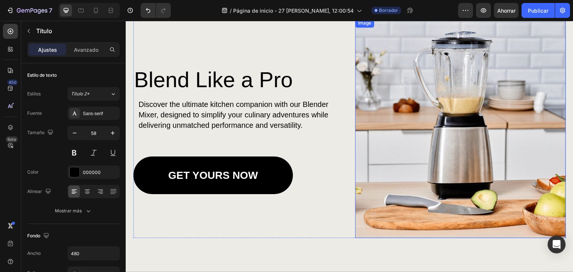
type input "16"
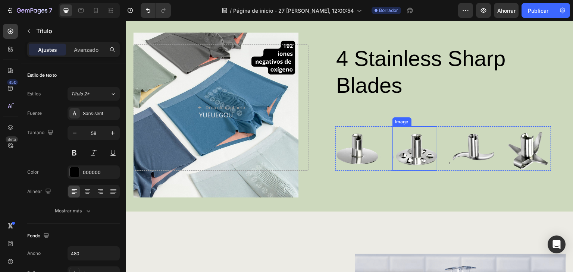
scroll to position [414, 0]
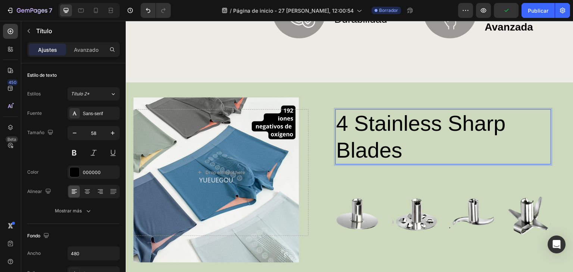
click at [390, 147] on p "4 stainless sharp blades" at bounding box center [425, 137] width 178 height 54
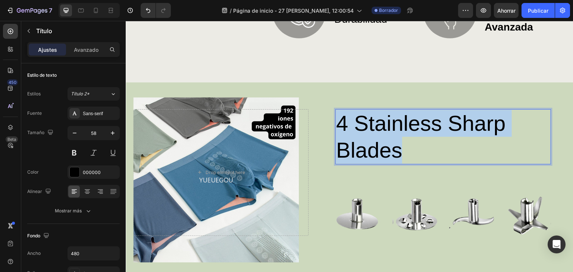
click at [390, 147] on p "4 stainless sharp blades" at bounding box center [425, 137] width 178 height 54
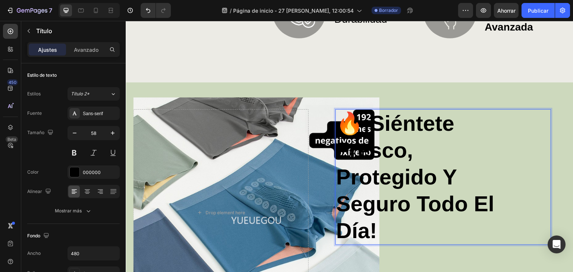
click at [410, 217] on p "🔥 ¡Siéntete fresco, protegido y seguro todo el día!" at bounding box center [425, 177] width 178 height 134
click at [409, 217] on p "🔥 ¡Siéntete fresco, protegido y seguro todo el día!" at bounding box center [425, 177] width 178 height 134
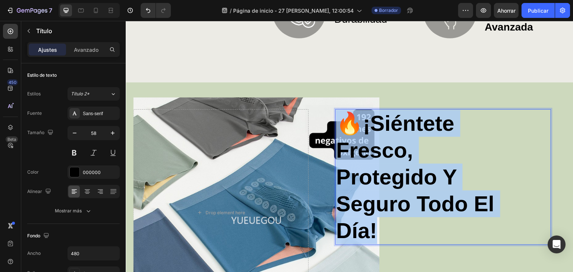
drag, startPoint x: 407, startPoint y: 217, endPoint x: 348, endPoint y: 128, distance: 107.1
click at [348, 128] on p "🔥 ¡Siéntete fresco, protegido y seguro todo el día!" at bounding box center [425, 177] width 178 height 134
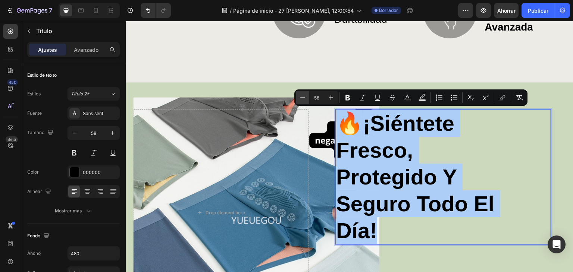
click at [309, 97] on button "Minus" at bounding box center [302, 97] width 13 height 13
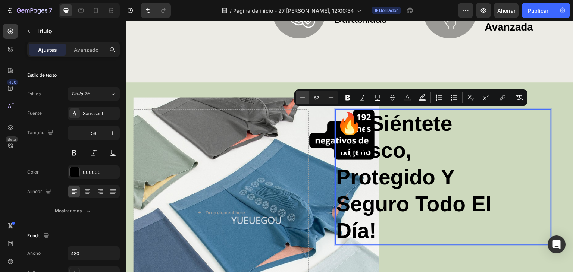
click at [304, 97] on icon "Editor contextual toolbar" at bounding box center [302, 97] width 5 height 0
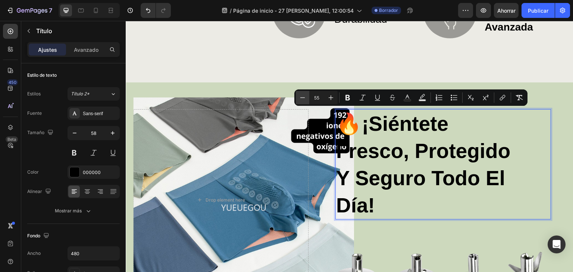
click at [304, 97] on icon "Editor contextual toolbar" at bounding box center [302, 97] width 5 height 0
click at [304, 98] on icon "Editor contextual toolbar" at bounding box center [302, 97] width 5 height 0
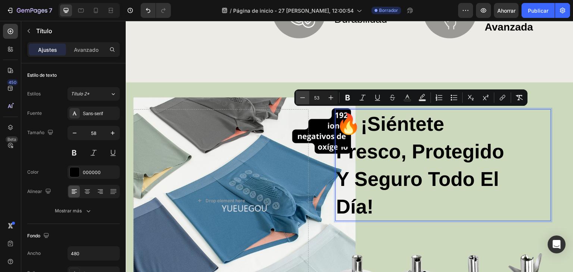
click at [304, 98] on icon "Editor contextual toolbar" at bounding box center [302, 97] width 5 height 0
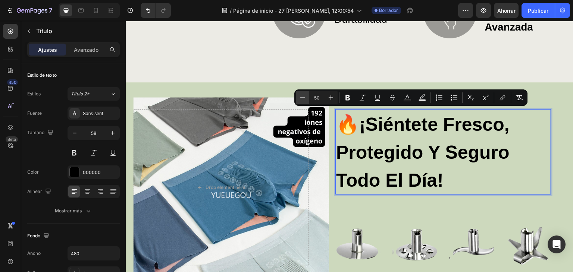
click at [304, 98] on icon "Editor contextual toolbar" at bounding box center [302, 97] width 5 height 0
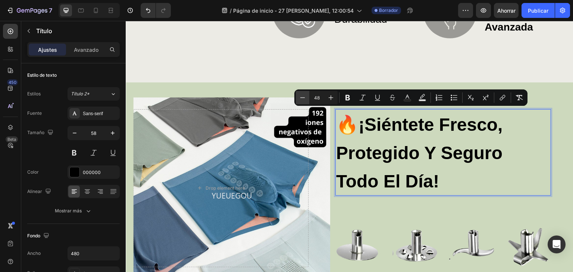
click at [304, 98] on icon "Editor contextual toolbar" at bounding box center [302, 97] width 5 height 0
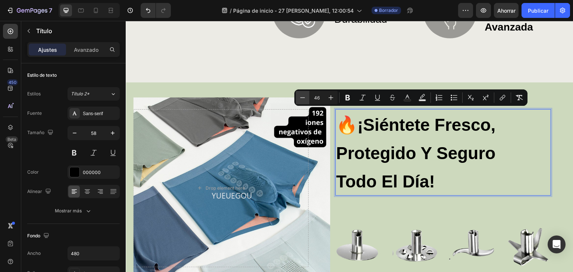
click at [304, 98] on icon "Editor contextual toolbar" at bounding box center [302, 97] width 5 height 0
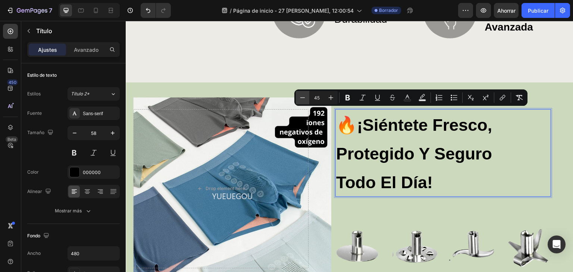
click at [304, 98] on icon "Editor contextual toolbar" at bounding box center [302, 97] width 5 height 0
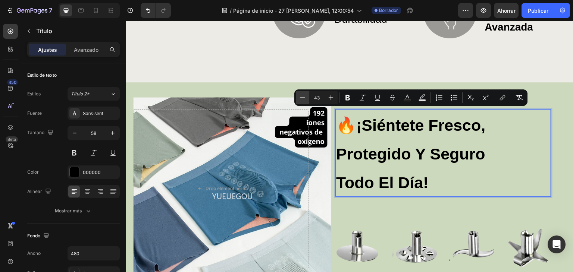
click at [304, 98] on icon "Editor contextual toolbar" at bounding box center [302, 97] width 5 height 0
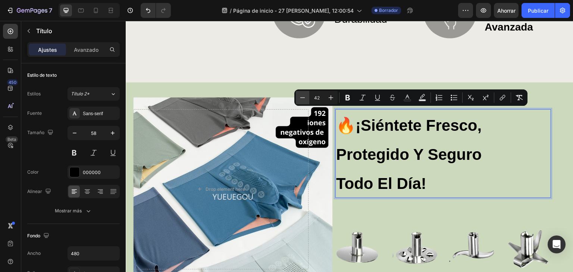
click at [304, 98] on icon "Editor contextual toolbar" at bounding box center [302, 97] width 5 height 0
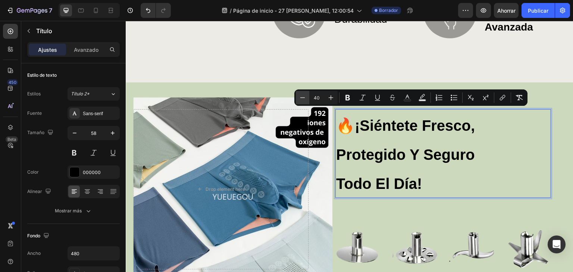
click at [304, 98] on icon "Editor contextual toolbar" at bounding box center [302, 97] width 5 height 0
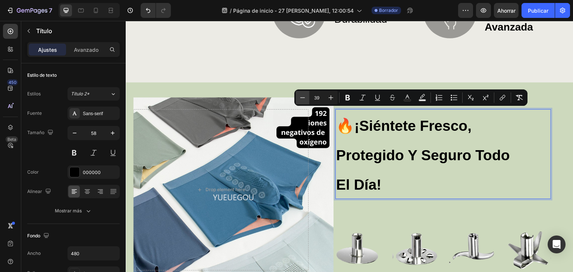
click at [304, 98] on icon "Editor contextual toolbar" at bounding box center [302, 97] width 5 height 0
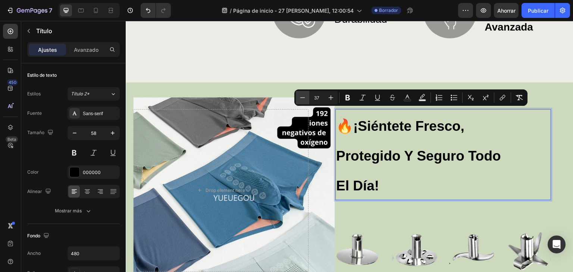
click at [304, 98] on icon "Editor contextual toolbar" at bounding box center [302, 97] width 5 height 0
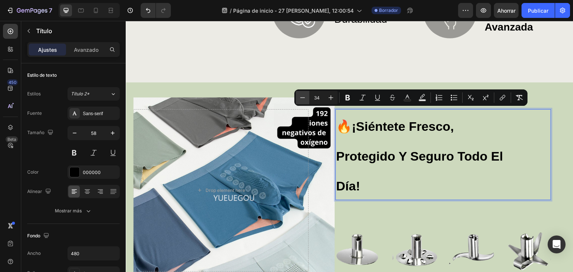
click at [304, 98] on icon "Editor contextual toolbar" at bounding box center [302, 97] width 5 height 0
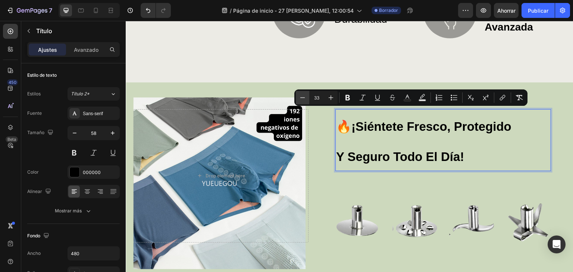
click at [304, 98] on icon "Editor contextual toolbar" at bounding box center [302, 97] width 5 height 0
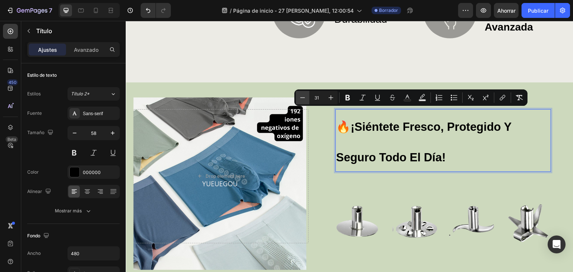
click at [304, 98] on icon "Editor contextual toolbar" at bounding box center [302, 97] width 5 height 0
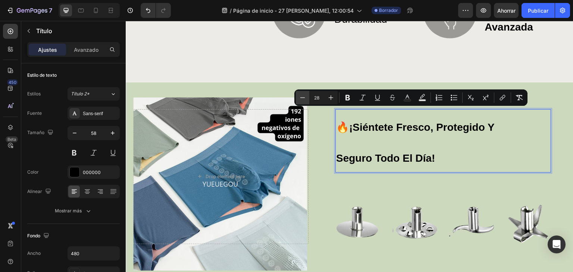
click at [304, 98] on icon "Editor contextual toolbar" at bounding box center [302, 97] width 5 height 0
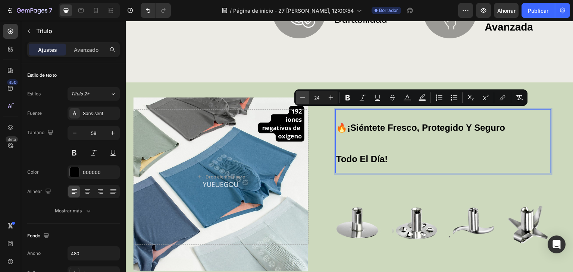
click at [304, 98] on icon "Editor contextual toolbar" at bounding box center [302, 97] width 5 height 0
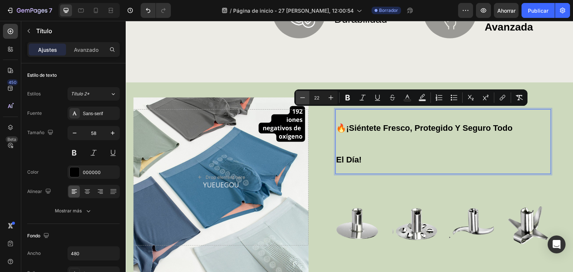
click at [304, 98] on icon "Editor contextual toolbar" at bounding box center [302, 97] width 5 height 0
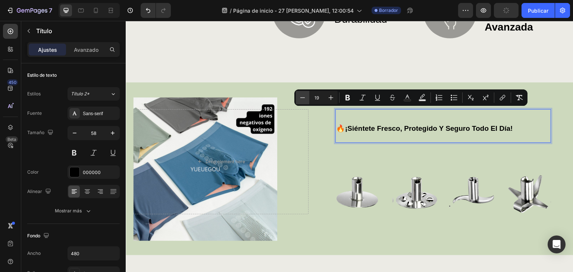
click at [304, 98] on icon "Editor contextual toolbar" at bounding box center [302, 97] width 5 height 0
click at [330, 96] on icon "Barra de herramientas contextual del editor" at bounding box center [330, 97] width 7 height 7
click at [329, 99] on icon "Barra de herramientas contextual del editor" at bounding box center [330, 97] width 7 height 7
click at [304, 96] on icon "Barra de herramientas contextual del editor" at bounding box center [302, 97] width 7 height 7
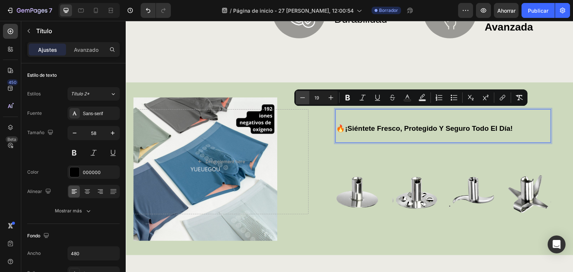
type input "18"
click at [347, 99] on icon "Barra de herramientas contextual del editor" at bounding box center [347, 97] width 7 height 7
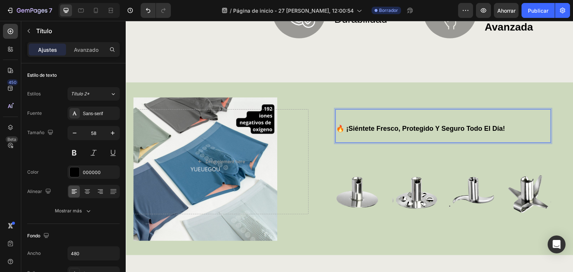
drag, startPoint x: 380, startPoint y: 122, endPoint x: 375, endPoint y: 124, distance: 5.2
click at [379, 122] on p "🔥 ¡Siéntete fresco, protegido y seguro todo el día!" at bounding box center [425, 126] width 178 height 32
click at [371, 126] on strong "🔥 ¡Siéntete fresco, protegido y seguro todo el día!" at bounding box center [420, 128] width 169 height 7
click at [370, 126] on strong "🔥 ¡Siéntete fresco, protegido y seguro todo el día!" at bounding box center [420, 128] width 169 height 7
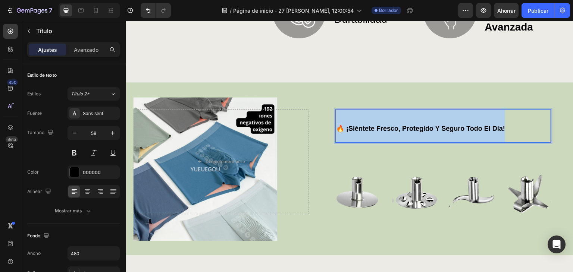
click at [370, 126] on strong "🔥 ¡Siéntete fresco, protegido y seguro todo el día!" at bounding box center [420, 128] width 169 height 7
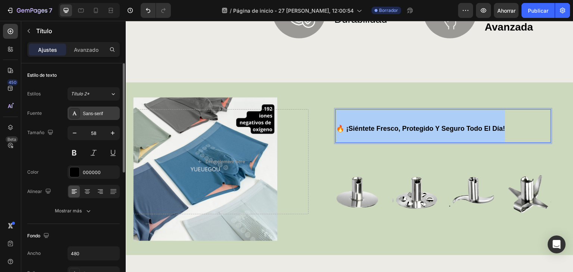
click at [79, 112] on div at bounding box center [74, 113] width 10 height 10
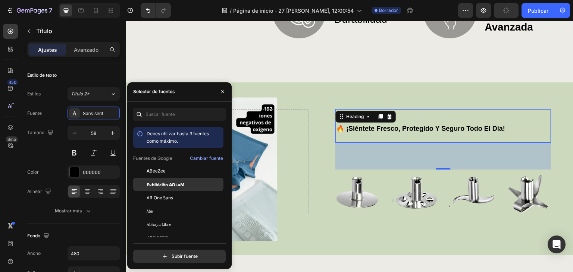
click at [172, 187] on font "Exhibición ADLaM" at bounding box center [166, 185] width 38 height 6
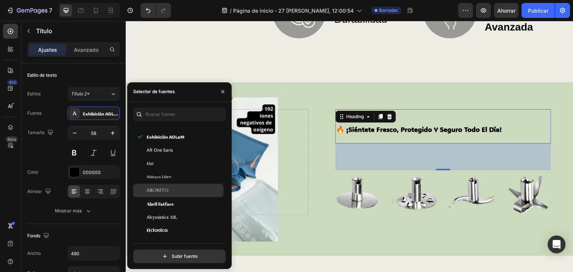
scroll to position [149, 0]
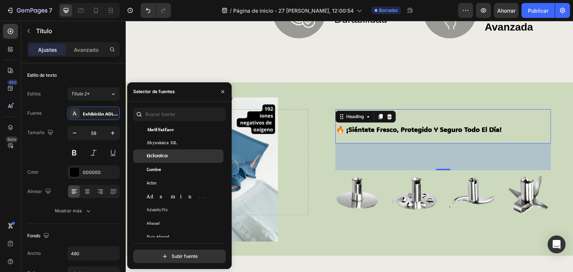
click at [183, 154] on div "Aclonica" at bounding box center [184, 156] width 75 height 7
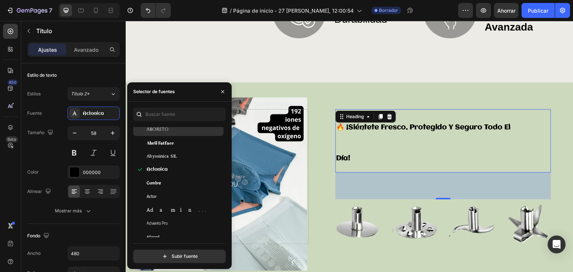
click at [157, 129] on font "Aboreto" at bounding box center [158, 129] width 22 height 5
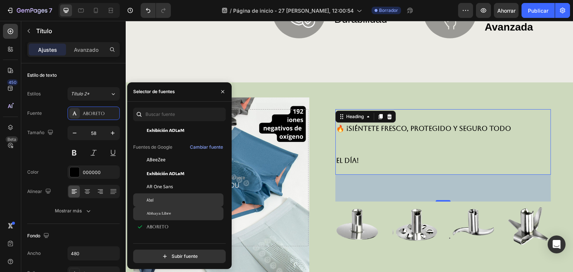
scroll to position [75, 0]
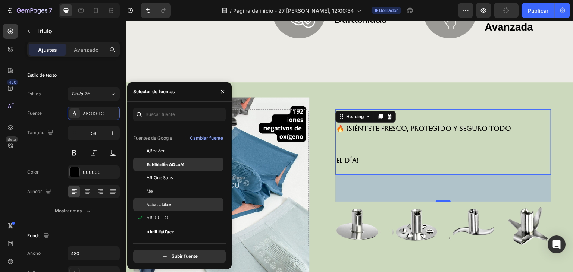
click at [188, 164] on div "Exhibición ADLaM" at bounding box center [184, 164] width 75 height 7
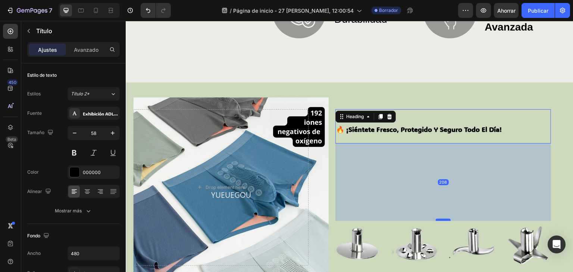
drag, startPoint x: 439, startPoint y: 167, endPoint x: 441, endPoint y: 217, distance: 50.8
click at [441, 219] on div at bounding box center [443, 220] width 15 height 2
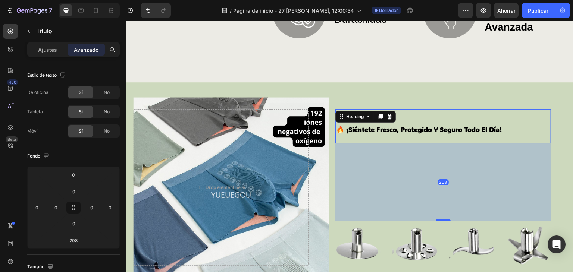
click at [459, 199] on div "208" at bounding box center [443, 183] width 216 height 78
drag, startPoint x: 543, startPoint y: 163, endPoint x: 550, endPoint y: 171, distance: 10.5
click at [543, 163] on div "208" at bounding box center [443, 183] width 216 height 78
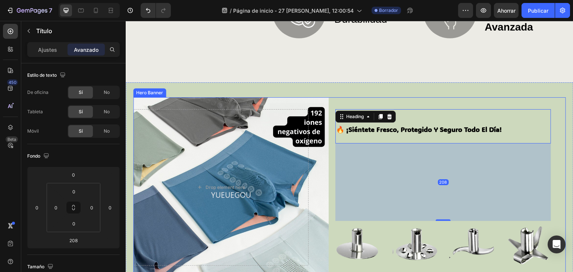
click at [559, 171] on div "⁠⁠⁠⁠⁠⁠⁠ 🔥 ¡Siéntete fresco, protegido y seguro todo el día! Heading 208 Image I…" at bounding box center [442, 187] width 245 height 156
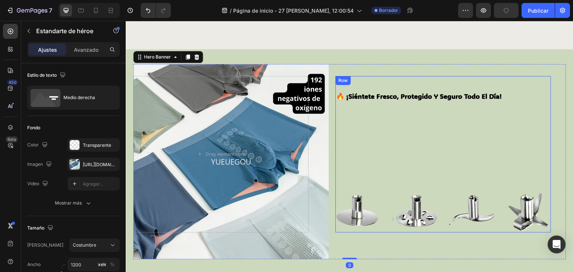
scroll to position [489, 0]
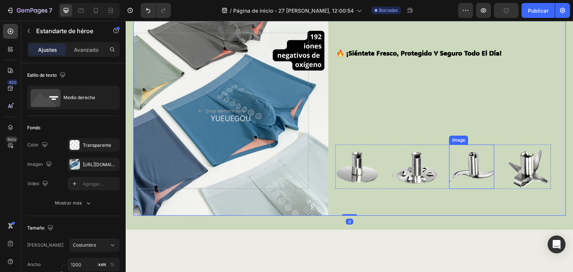
click at [405, 148] on img at bounding box center [414, 167] width 45 height 44
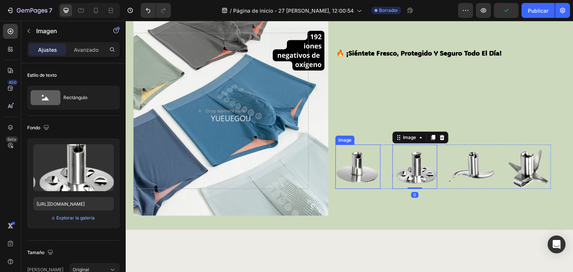
click at [359, 161] on img at bounding box center [357, 167] width 45 height 44
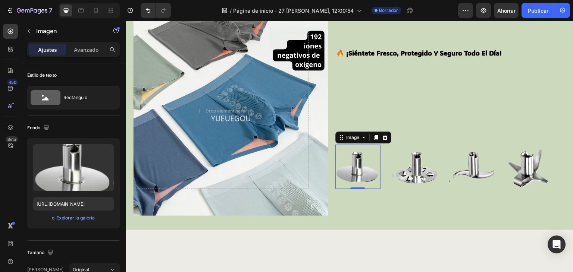
click at [357, 164] on img at bounding box center [357, 167] width 45 height 44
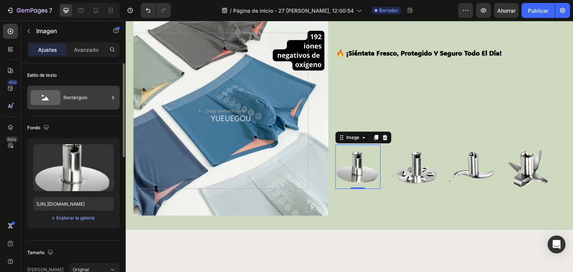
click at [72, 97] on font "Rectángulo" at bounding box center [75, 98] width 24 height 6
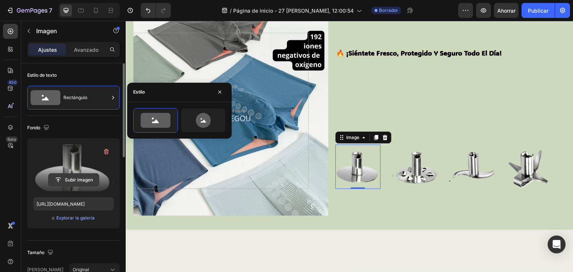
click at [79, 174] on input "file" at bounding box center [73, 180] width 50 height 13
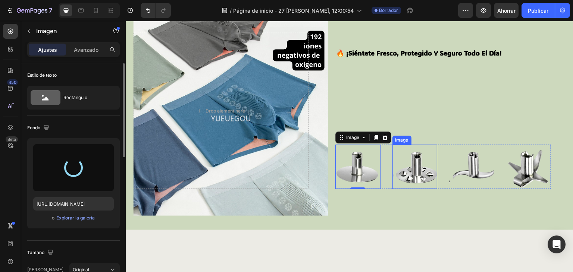
click at [414, 167] on img at bounding box center [414, 167] width 45 height 44
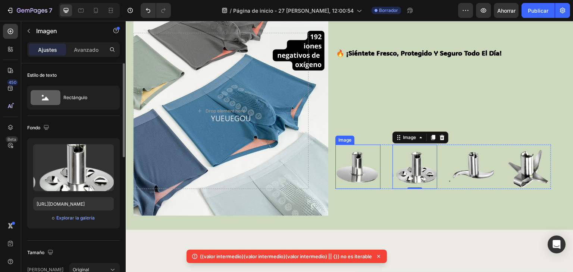
click at [368, 165] on img at bounding box center [357, 167] width 45 height 44
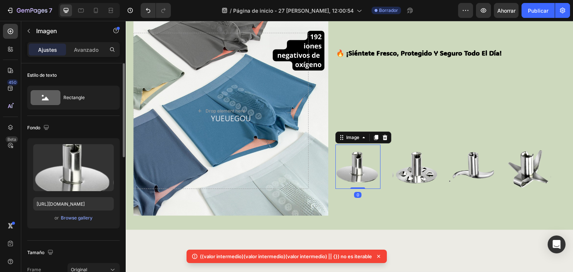
click at [350, 166] on img at bounding box center [357, 167] width 45 height 44
click at [352, 166] on img at bounding box center [357, 167] width 45 height 44
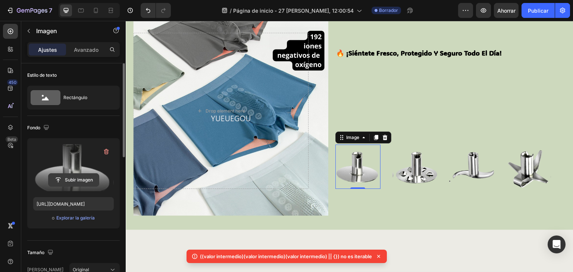
click at [75, 174] on input "file" at bounding box center [73, 180] width 50 height 13
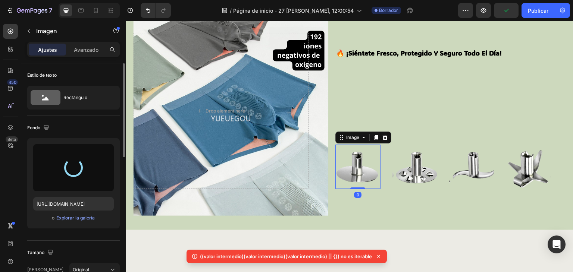
drag, startPoint x: 357, startPoint y: 187, endPoint x: 353, endPoint y: 177, distance: 11.4
click at [353, 177] on div "Image 0" at bounding box center [357, 167] width 45 height 44
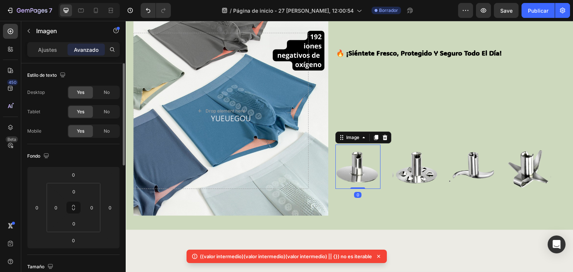
click at [360, 169] on img at bounding box center [357, 167] width 45 height 44
click at [351, 166] on img at bounding box center [357, 167] width 45 height 44
click at [374, 138] on icon at bounding box center [376, 137] width 4 height 5
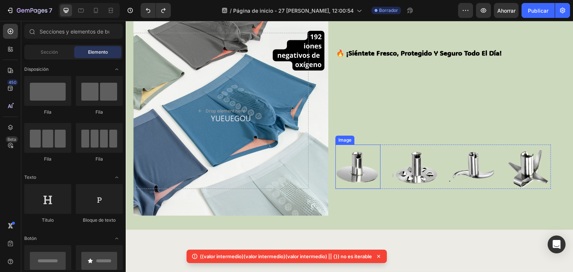
click at [369, 174] on img at bounding box center [357, 167] width 45 height 44
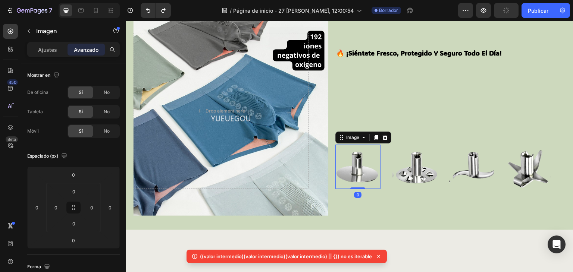
click at [363, 171] on img at bounding box center [357, 167] width 45 height 44
click at [48, 50] on font "Ajustes" at bounding box center [47, 50] width 19 height 6
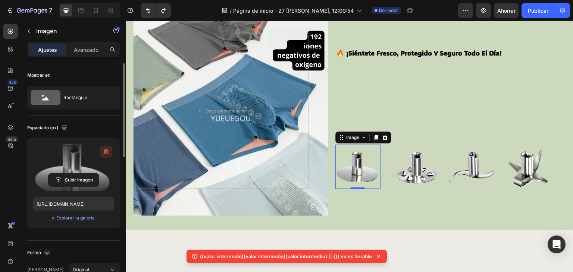
click at [109, 152] on icon "button" at bounding box center [106, 151] width 7 height 7
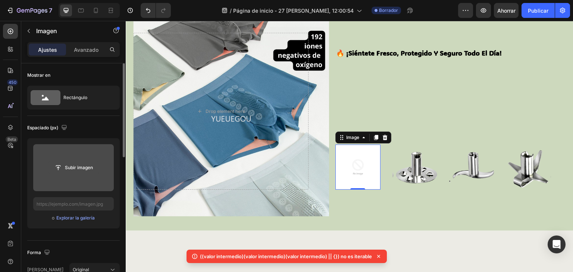
click at [90, 163] on input "file" at bounding box center [73, 167] width 50 height 13
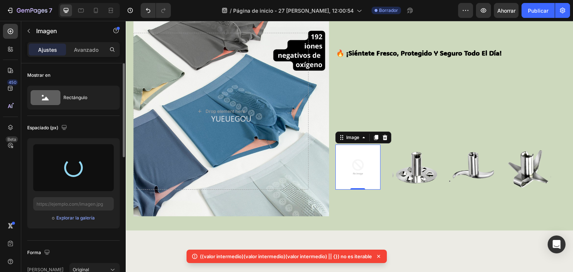
type input "[URL][DOMAIN_NAME]"
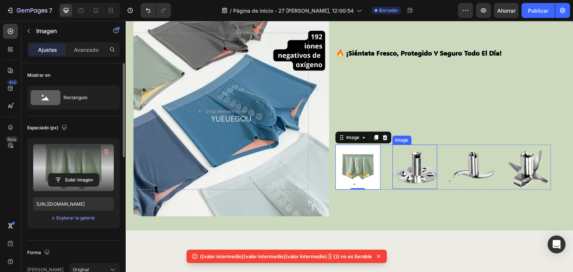
click at [404, 164] on img at bounding box center [414, 167] width 45 height 44
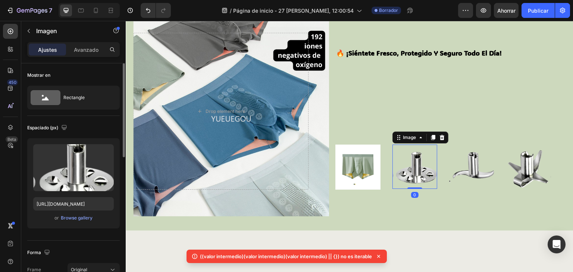
click at [404, 164] on img at bounding box center [414, 167] width 45 height 44
click at [404, 166] on img at bounding box center [414, 167] width 45 height 44
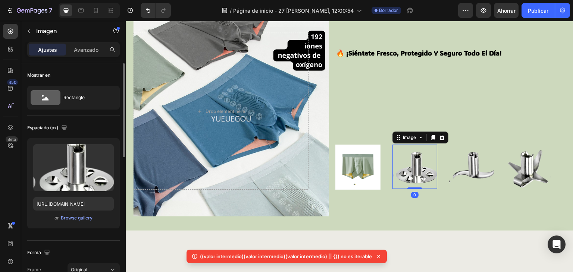
click at [404, 166] on img at bounding box center [414, 167] width 45 height 44
click at [439, 136] on icon at bounding box center [441, 137] width 5 height 5
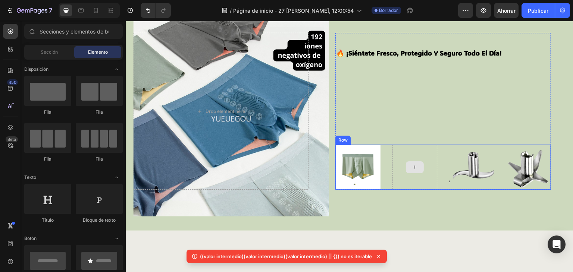
click at [407, 165] on div at bounding box center [415, 167] width 18 height 12
click at [413, 166] on icon at bounding box center [415, 167] width 6 height 6
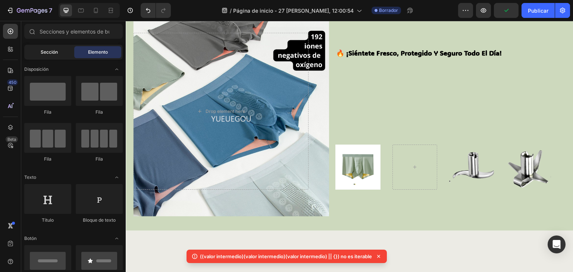
click at [50, 54] on font "Sección" at bounding box center [49, 52] width 17 height 6
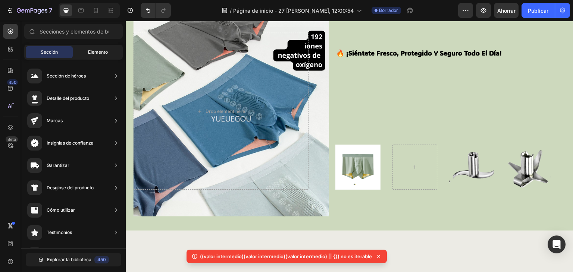
click at [91, 52] on font "Elemento" at bounding box center [98, 52] width 20 height 6
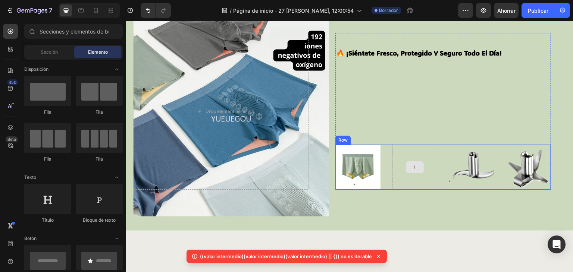
click at [405, 173] on div at bounding box center [414, 167] width 45 height 45
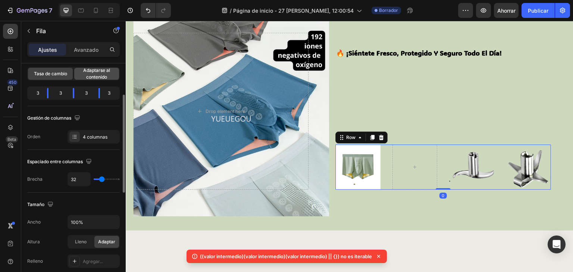
scroll to position [0, 0]
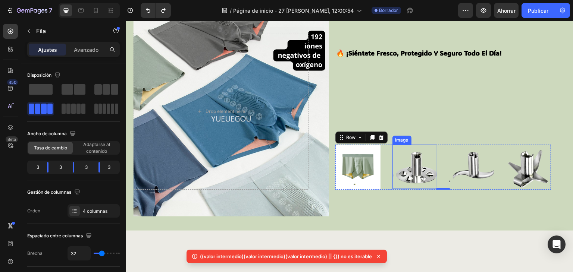
click at [410, 157] on img at bounding box center [414, 167] width 45 height 44
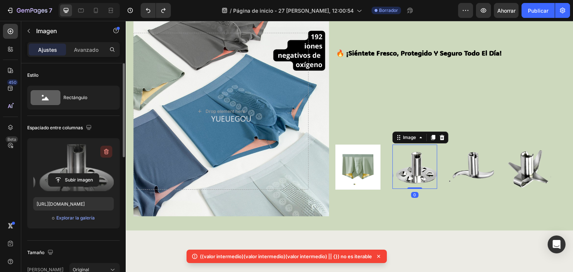
click at [108, 151] on icon "button" at bounding box center [106, 152] width 5 height 6
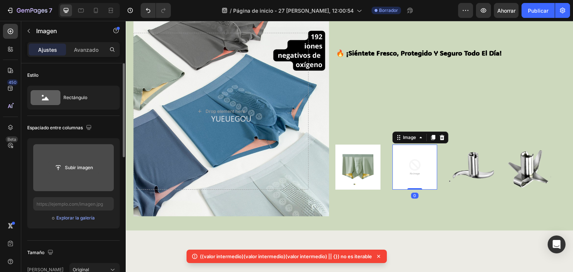
click at [73, 170] on input "file" at bounding box center [73, 167] width 50 height 13
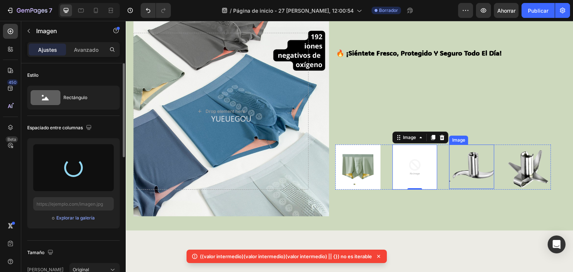
click at [471, 165] on img at bounding box center [471, 167] width 45 height 44
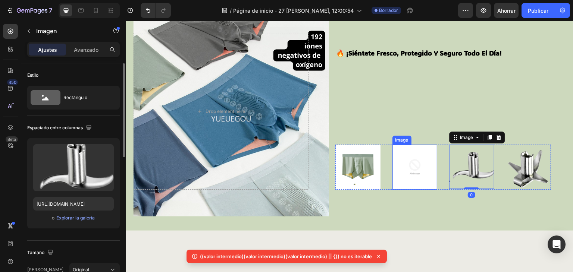
click at [401, 173] on img at bounding box center [414, 167] width 45 height 45
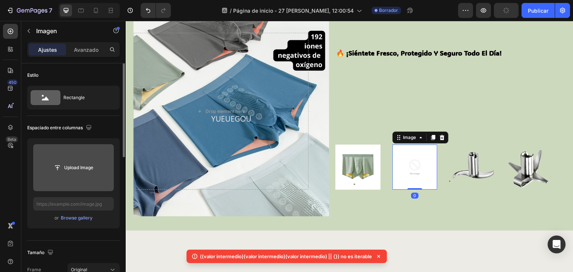
click at [75, 176] on input "file" at bounding box center [73, 167] width 81 height 47
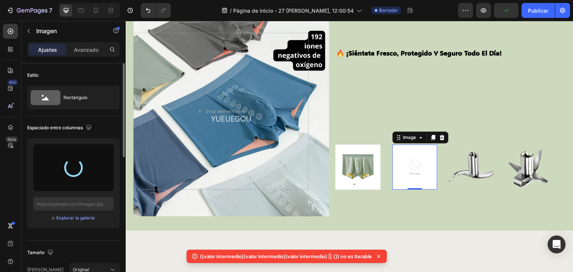
type input "[URL][DOMAIN_NAME]"
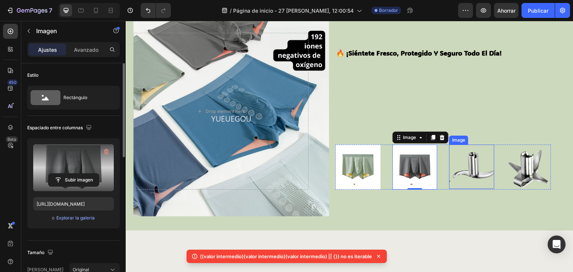
click at [468, 175] on img at bounding box center [471, 167] width 45 height 44
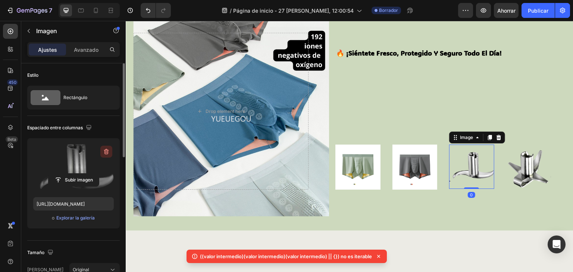
click at [105, 152] on icon "button" at bounding box center [106, 151] width 7 height 7
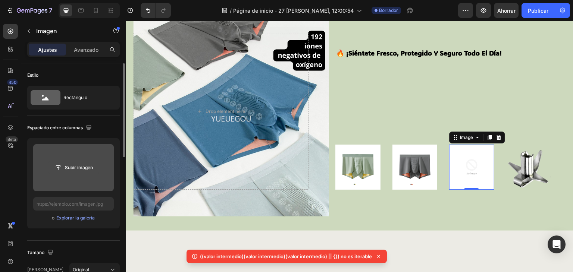
click at [87, 171] on input "file" at bounding box center [73, 167] width 50 height 13
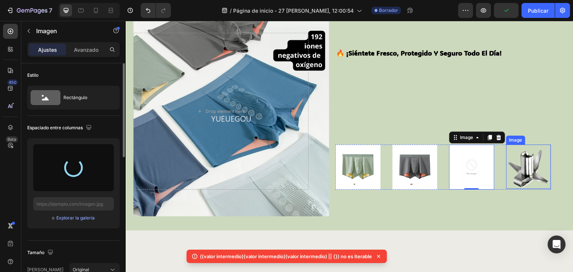
click at [533, 156] on img at bounding box center [528, 167] width 45 height 44
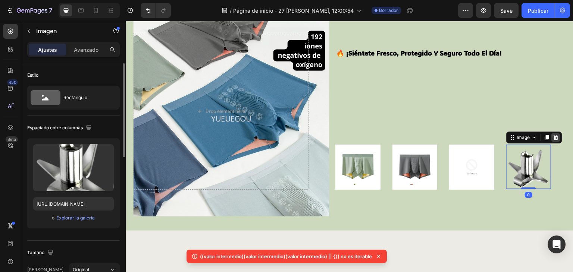
click at [553, 136] on icon at bounding box center [556, 138] width 6 height 6
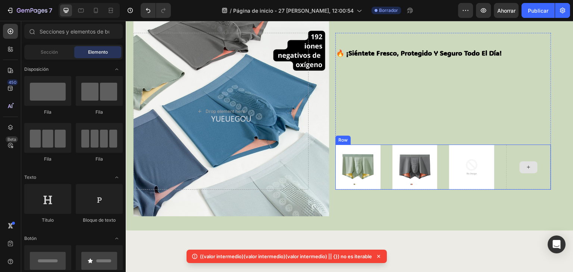
click at [530, 161] on div at bounding box center [528, 167] width 18 height 12
click at [468, 159] on img at bounding box center [471, 167] width 45 height 45
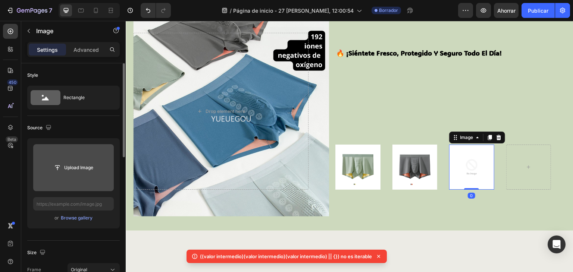
click at [75, 176] on input "file" at bounding box center [73, 167] width 81 height 47
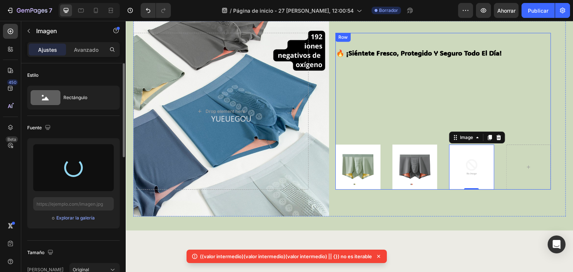
type input "[URL][DOMAIN_NAME]"
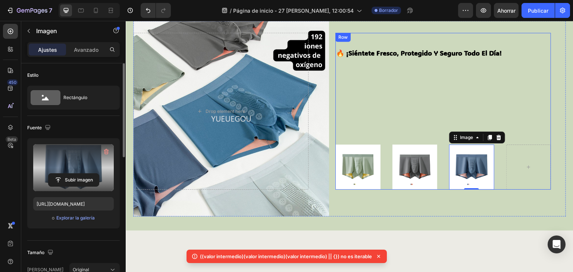
click at [381, 123] on div "⁠⁠⁠⁠⁠⁠⁠ 🔥 ¡Siéntete fresco, protegido y seguro todo el día! Heading Image Image…" at bounding box center [443, 111] width 216 height 157
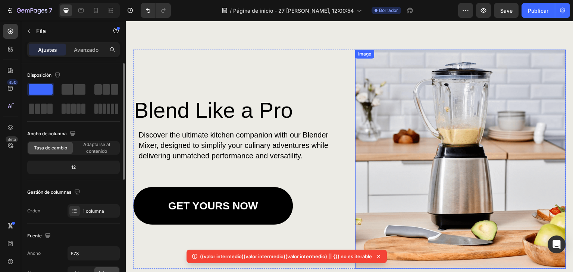
scroll to position [663, 0]
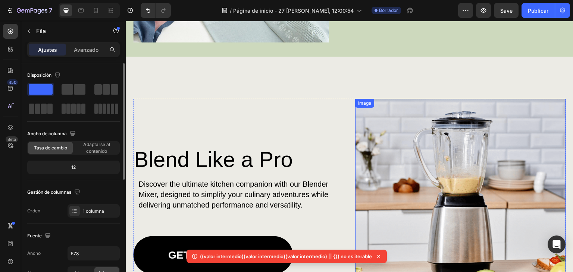
click at [471, 155] on img at bounding box center [460, 208] width 211 height 219
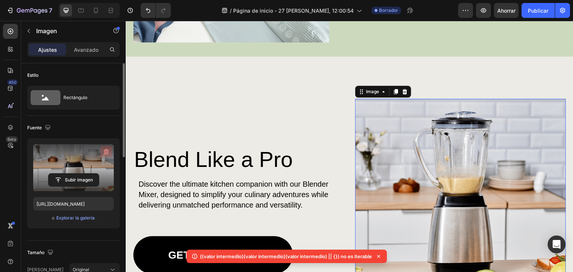
click at [103, 153] on icon "button" at bounding box center [106, 151] width 7 height 7
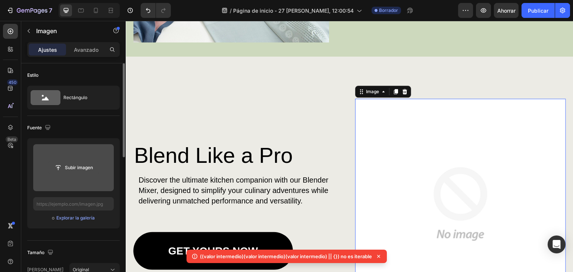
click at [77, 166] on input "file" at bounding box center [73, 167] width 50 height 13
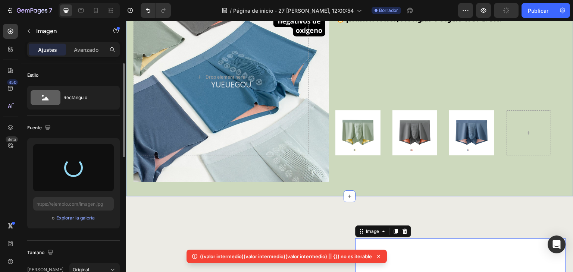
scroll to position [489, 0]
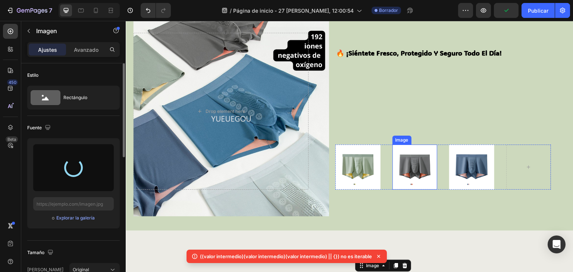
type input "[URL][DOMAIN_NAME]"
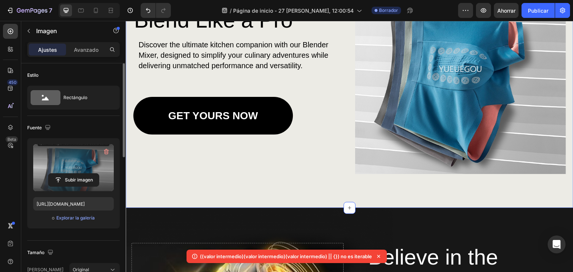
scroll to position [738, 0]
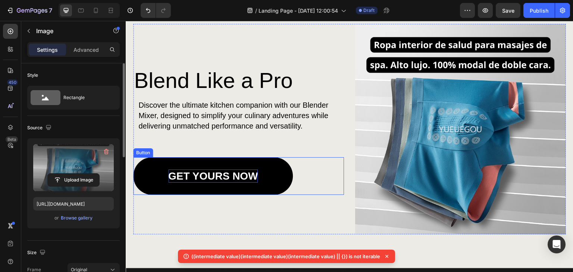
drag, startPoint x: 242, startPoint y: 181, endPoint x: 239, endPoint y: 178, distance: 4.2
click at [242, 181] on p "GET YOURS NOW" at bounding box center [213, 176] width 90 height 13
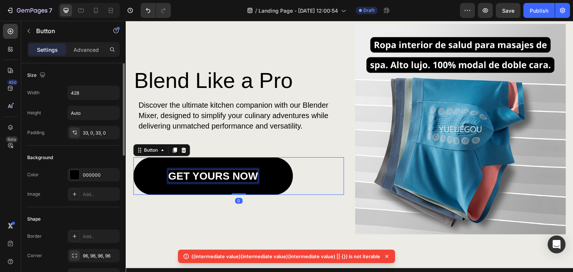
click at [239, 176] on p "GET YOURS NOW" at bounding box center [213, 176] width 90 height 13
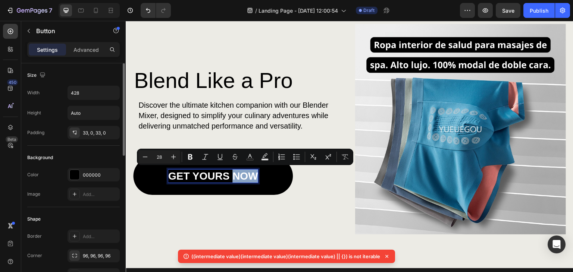
click at [240, 176] on p "GET YOURS NOW" at bounding box center [213, 176] width 90 height 13
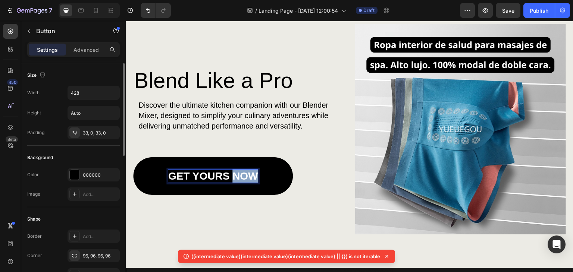
click at [240, 176] on p "GET YOURS NOW" at bounding box center [213, 176] width 90 height 13
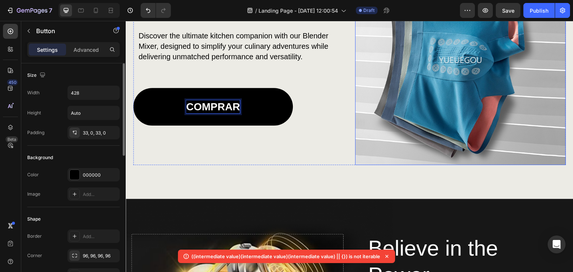
scroll to position [812, 0]
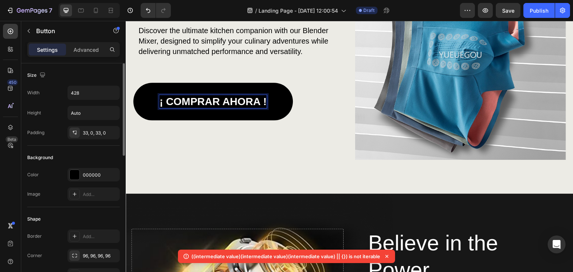
click at [321, 107] on div "¡ Comprar ahora ! Button 0" at bounding box center [238, 102] width 211 height 38
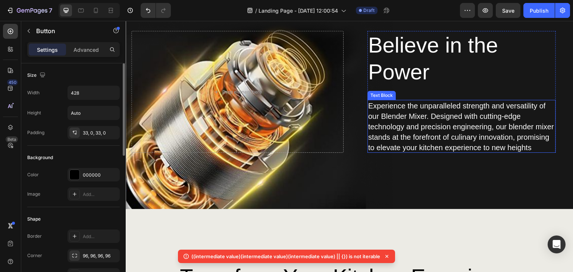
scroll to position [1036, 0]
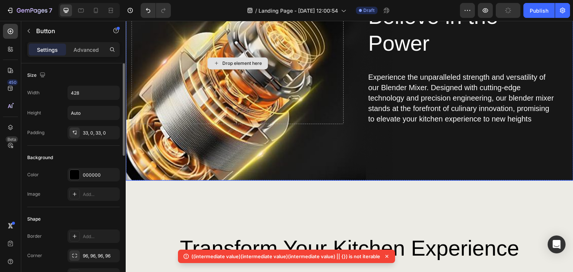
click at [279, 105] on div "Drop element here" at bounding box center [237, 63] width 212 height 122
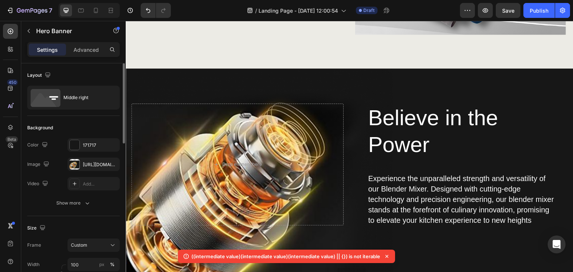
scroll to position [1019, 0]
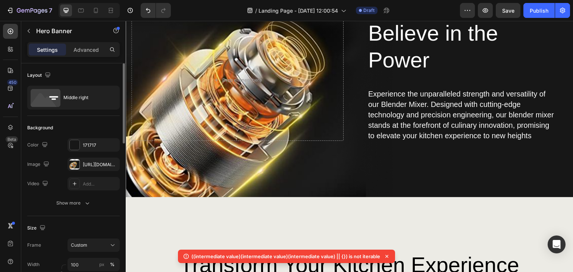
click at [281, 112] on div "Drop element here" at bounding box center [237, 80] width 212 height 122
click at [242, 160] on div "Believe in the Power Heading Experience the unparalleled strength and versatili…" at bounding box center [349, 91] width 436 height 214
click at [267, 90] on div "Drop element here" at bounding box center [237, 80] width 212 height 122
click at [103, 163] on div "[URL][DOMAIN_NAME]" at bounding box center [94, 164] width 22 height 7
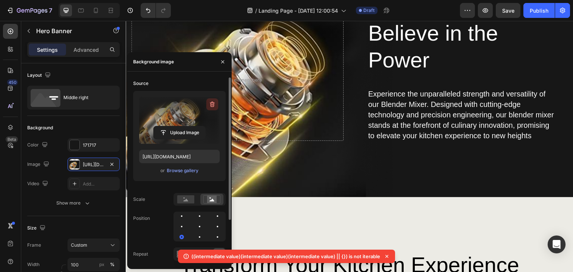
click at [211, 106] on icon "button" at bounding box center [211, 105] width 1 height 2
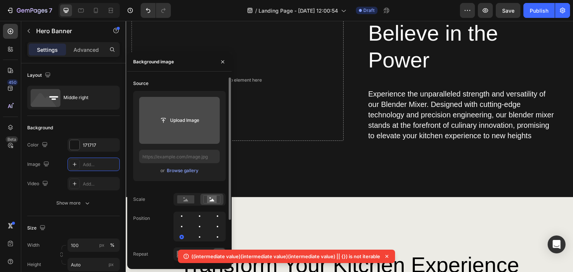
click at [162, 129] on input "file" at bounding box center [179, 120] width 81 height 47
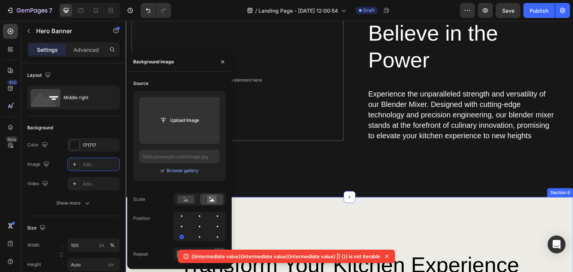
click at [336, 195] on div "Believe in the Power Heading Experience the unparalleled strength and versatili…" at bounding box center [349, 91] width 436 height 214
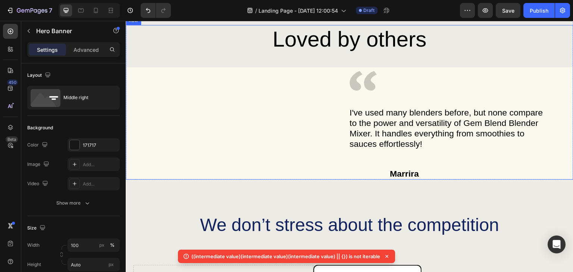
scroll to position [1516, 0]
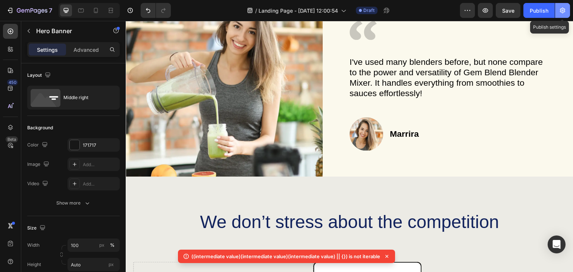
click at [561, 11] on icon "button" at bounding box center [562, 10] width 7 height 7
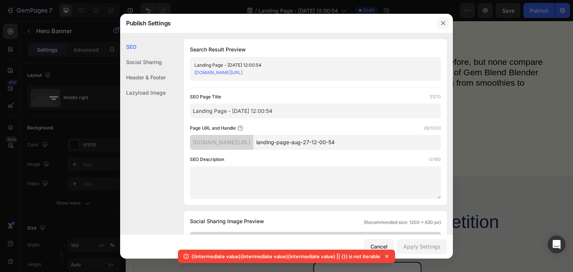
click at [446, 23] on icon "button" at bounding box center [443, 23] width 6 height 6
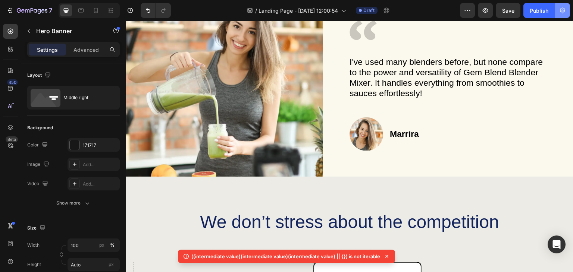
click at [564, 10] on icon "button" at bounding box center [562, 10] width 7 height 7
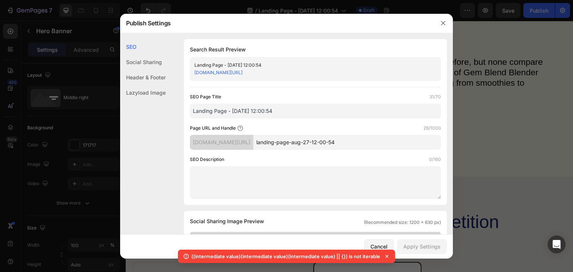
click at [146, 70] on div "Social Sharing" at bounding box center [142, 77] width 45 height 15
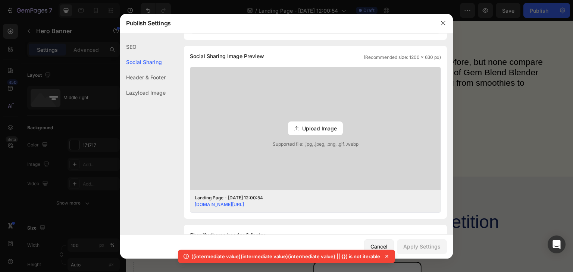
scroll to position [170, 0]
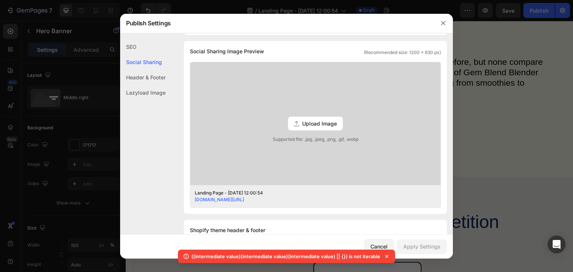
click at [136, 54] on div "SEO" at bounding box center [142, 61] width 45 height 15
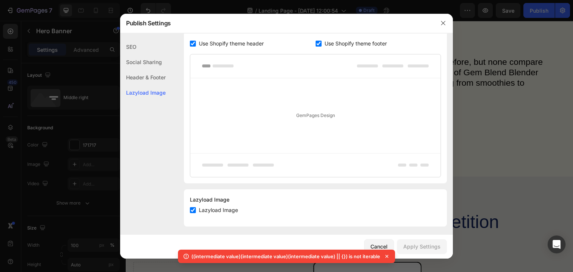
scroll to position [389, 0]
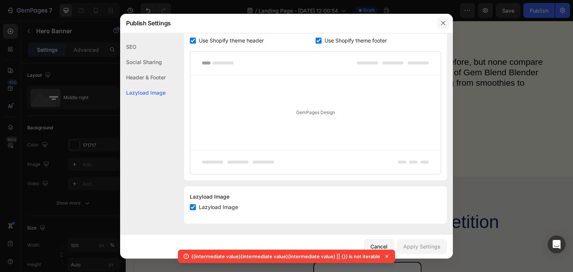
click at [439, 23] on button "button" at bounding box center [443, 23] width 12 height 12
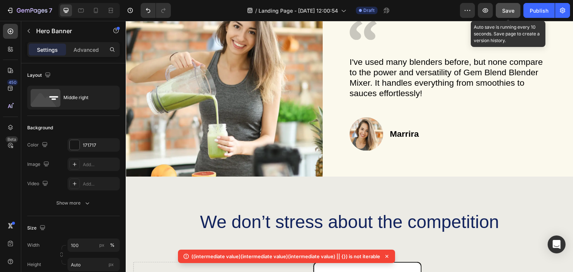
click at [503, 9] on span "Save" at bounding box center [508, 10] width 12 height 6
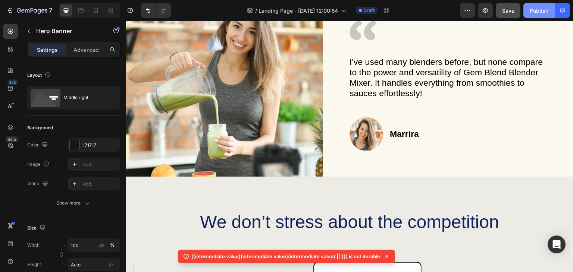
click at [537, 12] on div "Publish" at bounding box center [539, 11] width 19 height 8
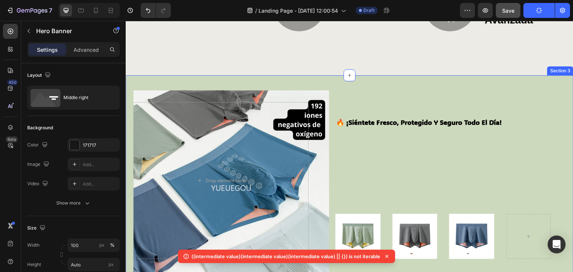
scroll to position [522, 0]
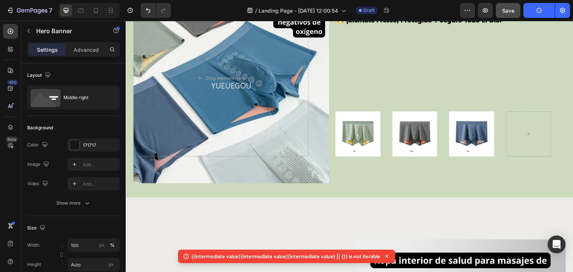
click at [386, 256] on icon at bounding box center [386, 256] width 3 height 3
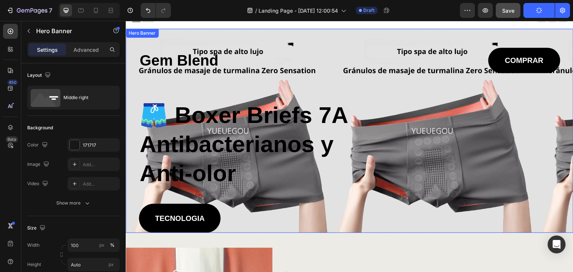
scroll to position [0, 0]
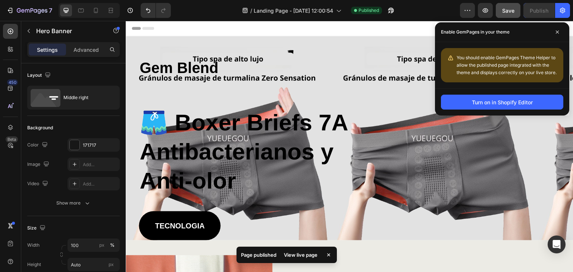
click at [295, 256] on div "View live page" at bounding box center [300, 255] width 43 height 10
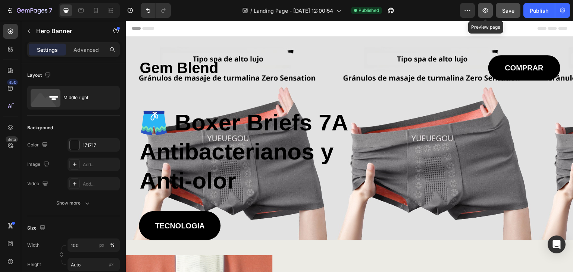
click at [483, 12] on icon "button" at bounding box center [484, 10] width 7 height 7
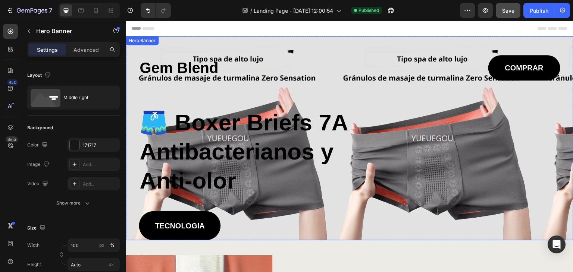
click at [480, 208] on div "Gem Blend Heading COMPRAR Button Row 🩳 Boxer Briefs 7A Antibacterianos y Anti-o…" at bounding box center [349, 147] width 421 height 185
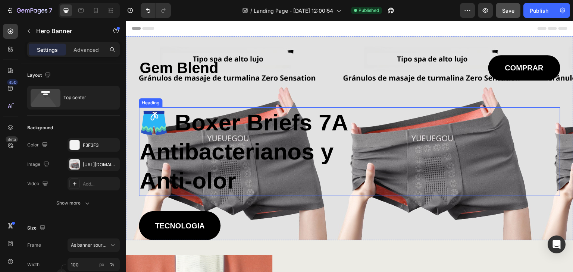
click at [274, 147] on h2 "🩳 Boxer Briefs 7A Antibacterianos y Anti-olor" at bounding box center [254, 151] width 230 height 89
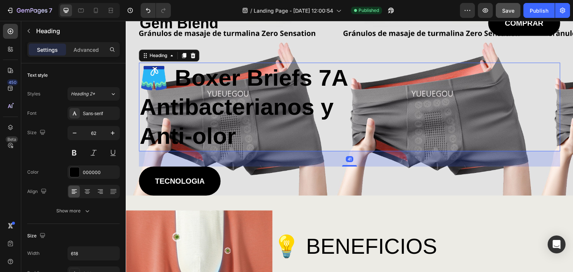
scroll to position [50, 0]
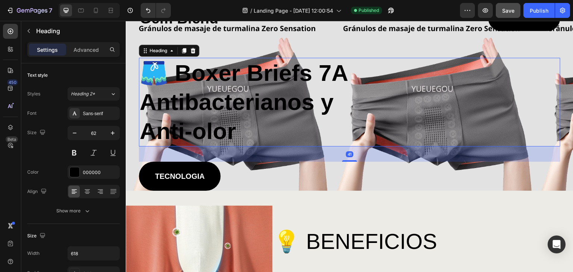
click at [214, 100] on h2 "🩳 Boxer Briefs 7A Antibacterianos y Anti-olor" at bounding box center [254, 102] width 230 height 89
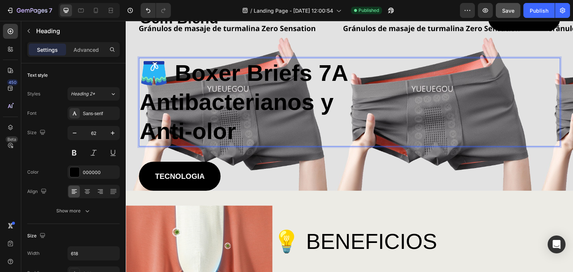
click at [248, 98] on p "🩳 Boxer Briefs 7A Antibacterianos y Anti-olor" at bounding box center [253, 102] width 229 height 87
click at [556, 91] on div "🩳 Boxer Briefs 7A Antibacterianos y Anti-olor" at bounding box center [349, 102] width 421 height 89
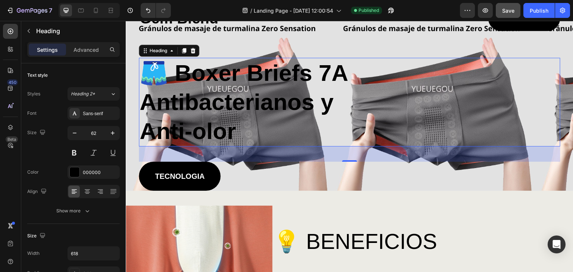
click at [433, 101] on div "🩳 Boxer Briefs 7A Antibacterianos y Anti-olor" at bounding box center [349, 102] width 421 height 89
click at [277, 93] on p "🩳 Boxer Briefs 7A Antibacterianos y Anti-olor" at bounding box center [253, 102] width 229 height 87
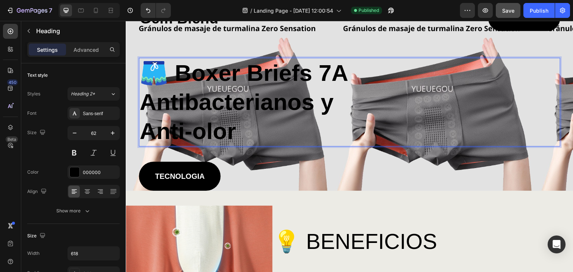
click at [248, 110] on p "🩳 Boxer Briefs 7A Antibacterianos y Anti-olor" at bounding box center [253, 102] width 229 height 87
click at [223, 94] on p "🩳 Boxer Briefs 7A Antibacterianos y Anti-olor" at bounding box center [253, 102] width 229 height 87
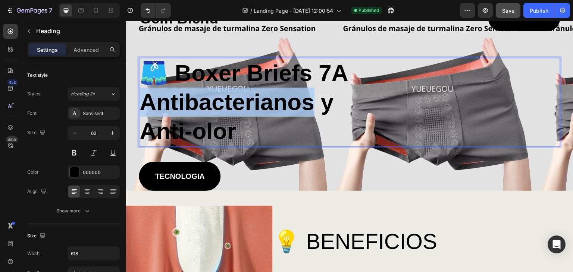
click at [223, 94] on p "🩳 Boxer Briefs 7A Antibacterianos y Anti-olor" at bounding box center [253, 102] width 229 height 87
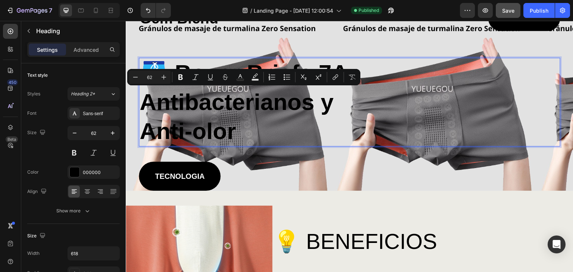
drag, startPoint x: 267, startPoint y: 138, endPoint x: 248, endPoint y: 131, distance: 20.4
click at [267, 138] on p "🩳 Boxer Briefs 7A Antibacterianos y Anti-olor" at bounding box center [253, 102] width 229 height 87
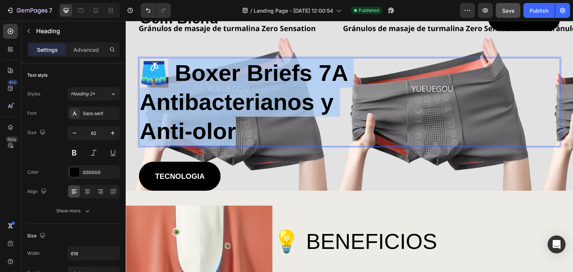
drag, startPoint x: 236, startPoint y: 130, endPoint x: 155, endPoint y: 68, distance: 102.0
click at [156, 67] on p "🩳 Boxer Briefs 7A Antibacterianos y Anti-olor" at bounding box center [253, 102] width 229 height 87
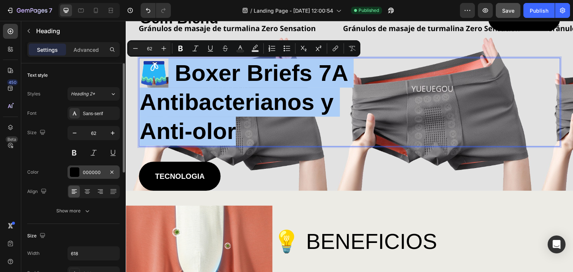
click at [75, 170] on div at bounding box center [75, 172] width 10 height 10
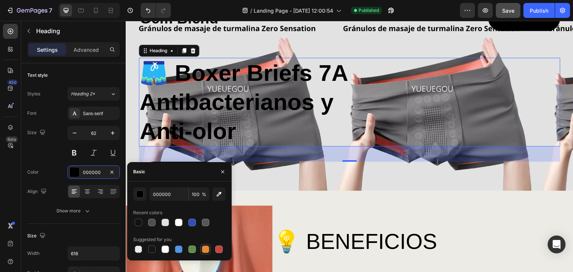
click at [203, 249] on div at bounding box center [205, 249] width 7 height 7
type input "E4893A"
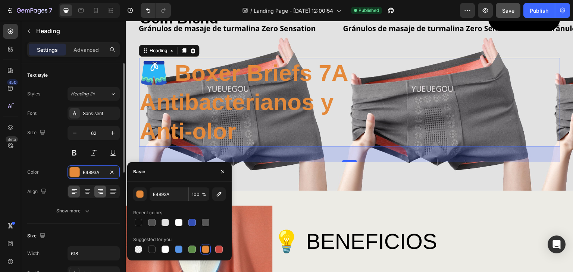
click at [97, 193] on icon at bounding box center [100, 191] width 7 height 7
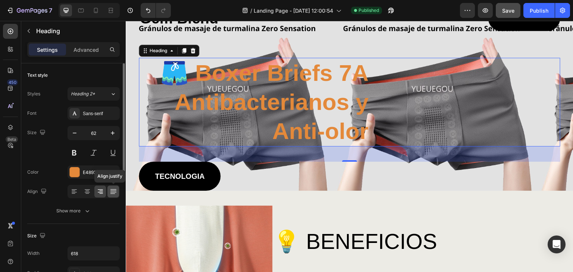
click at [112, 193] on icon at bounding box center [113, 191] width 7 height 7
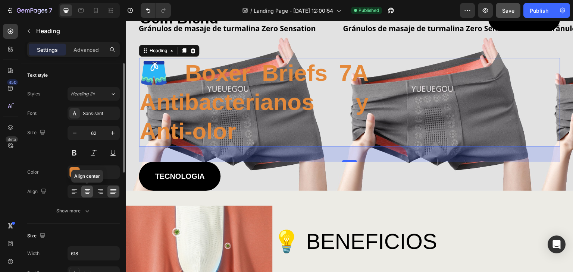
click at [90, 192] on icon at bounding box center [87, 191] width 7 height 7
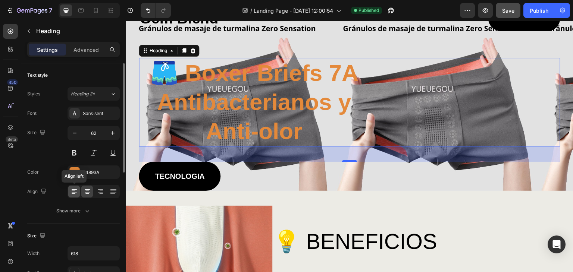
click at [73, 194] on icon at bounding box center [74, 194] width 4 height 1
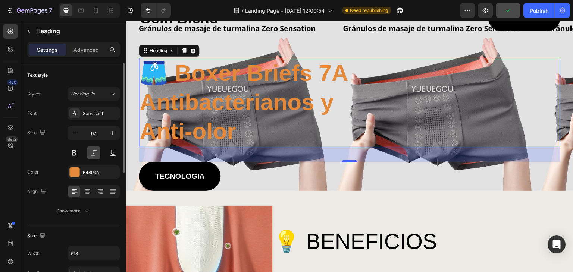
click at [95, 156] on button at bounding box center [93, 152] width 13 height 13
click at [112, 155] on button at bounding box center [112, 152] width 13 height 13
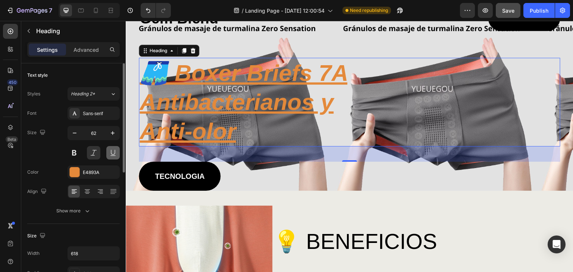
click at [112, 155] on button at bounding box center [112, 152] width 13 height 13
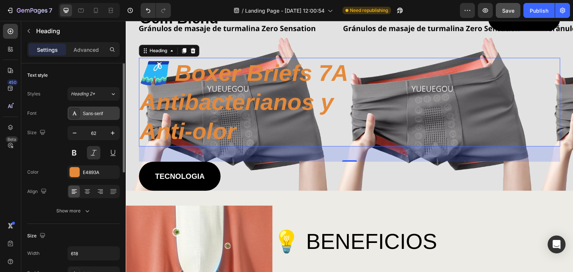
click at [89, 114] on div "Sans-serif" at bounding box center [100, 113] width 35 height 7
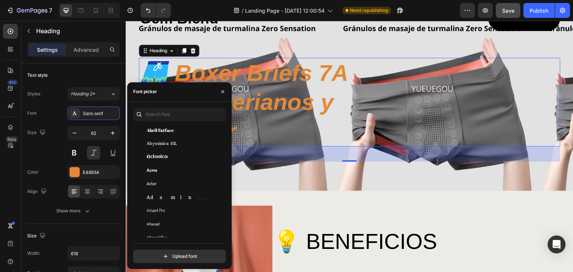
scroll to position [99, 0]
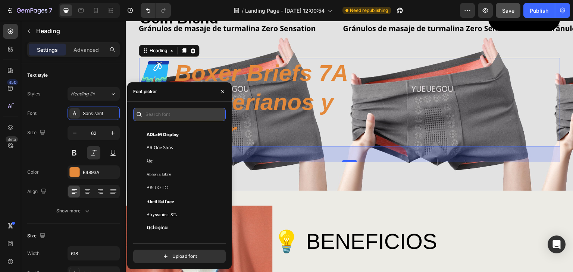
click at [164, 112] on input "text" at bounding box center [179, 114] width 92 height 13
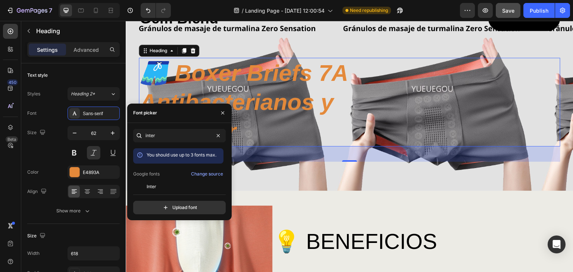
click at [154, 189] on div "inter You should use up to 3 fonts max. Google fonts Change source Inter Inter …" at bounding box center [179, 171] width 92 height 85
click at [154, 185] on span "Inter" at bounding box center [152, 186] width 10 height 7
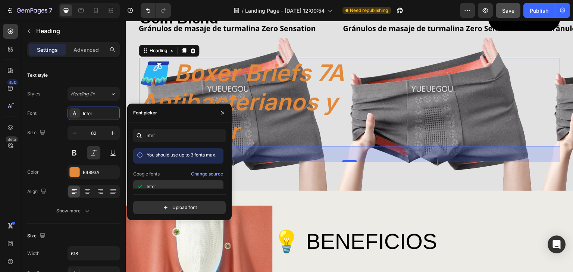
scroll to position [18, 0]
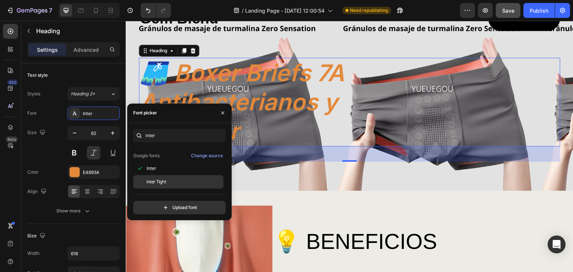
click at [176, 176] on div "Inter Tight" at bounding box center [178, 181] width 90 height 13
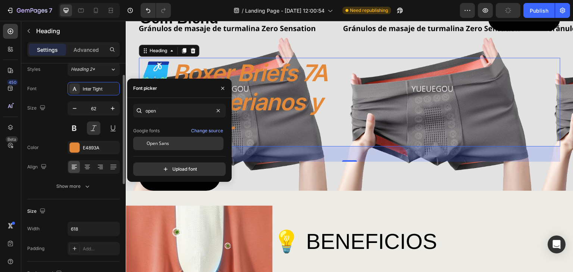
click at [175, 141] on div "Open Sans" at bounding box center [184, 143] width 75 height 7
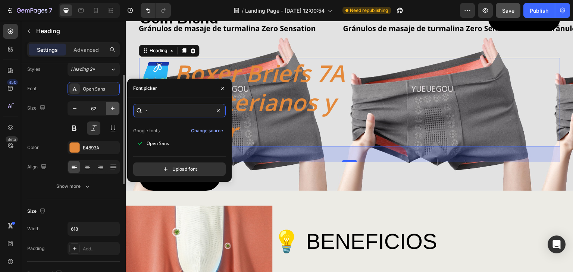
scroll to position [0, 0]
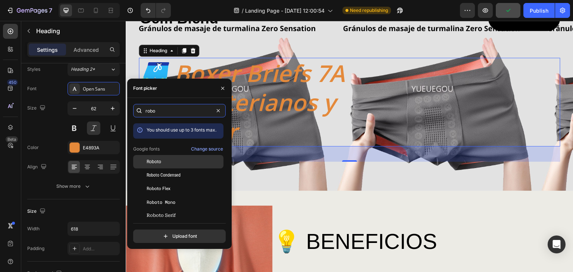
type input "robo"
click at [160, 209] on div "Roboto" at bounding box center [178, 215] width 90 height 13
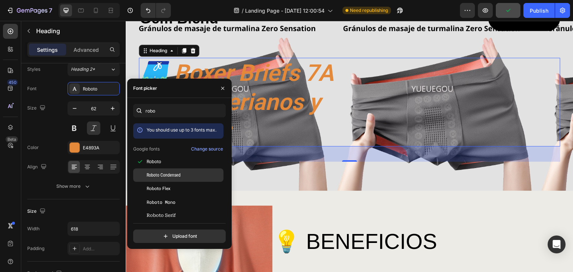
click at [167, 173] on span "Roboto Condensed" at bounding box center [164, 175] width 34 height 7
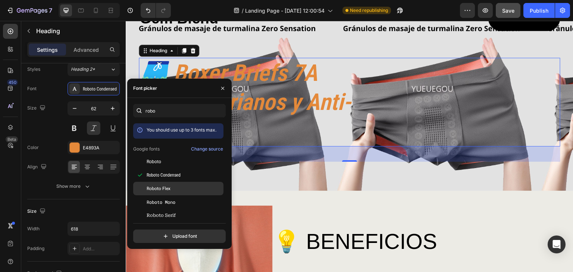
click at [173, 186] on div "Roboto Flex" at bounding box center [184, 188] width 75 height 7
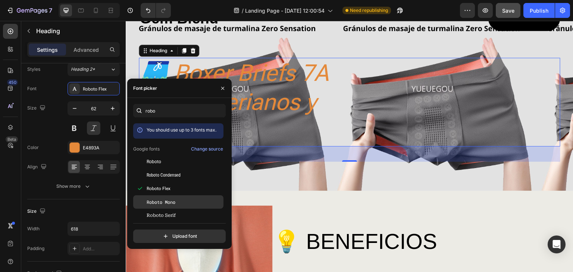
click at [172, 197] on div "Roboto Mono" at bounding box center [178, 201] width 90 height 13
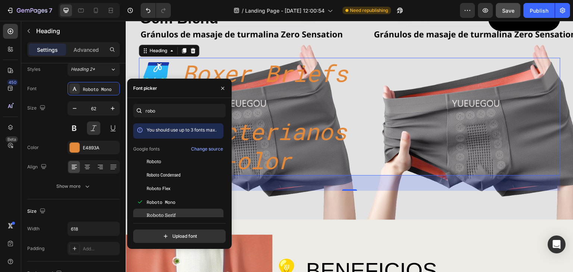
click at [176, 211] on div "Roboto Serif" at bounding box center [178, 215] width 90 height 13
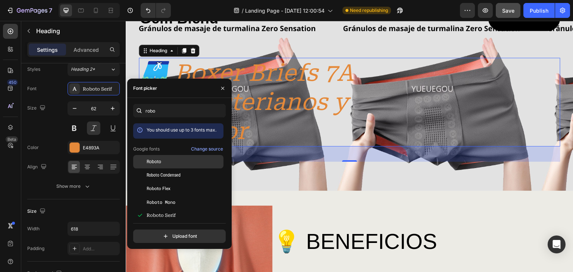
click at [160, 162] on div "Roboto" at bounding box center [184, 161] width 75 height 7
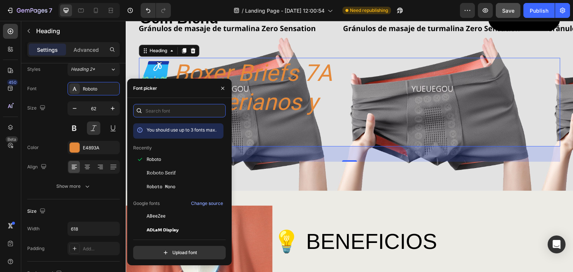
scroll to position [25, 0]
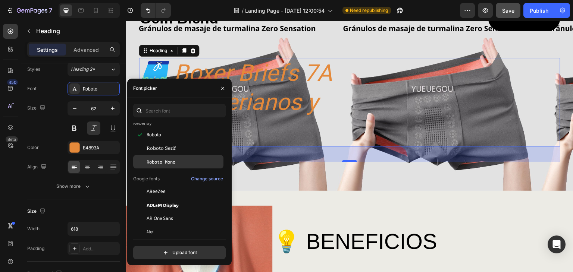
click at [186, 266] on div "Roboto Mono" at bounding box center [178, 272] width 90 height 13
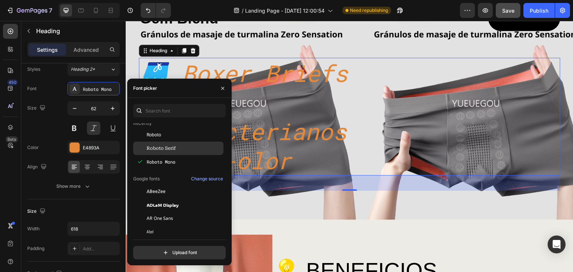
click at [182, 225] on div "Roboto Serif" at bounding box center [178, 231] width 90 height 13
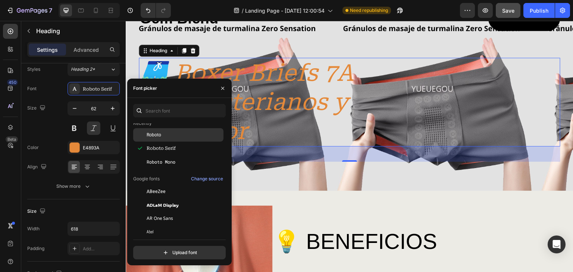
click at [172, 137] on div "Roboto" at bounding box center [184, 135] width 75 height 7
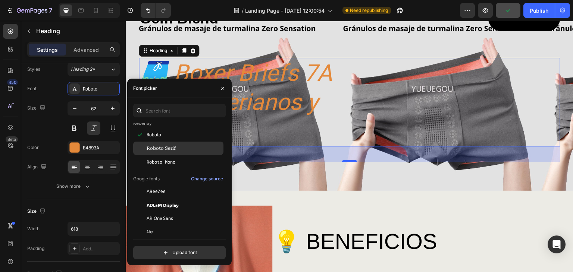
click at [182, 147] on div "Roboto Serif" at bounding box center [184, 148] width 75 height 7
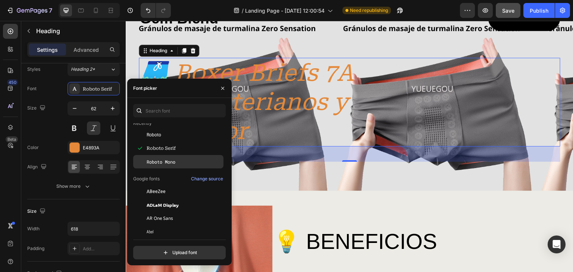
click at [186, 266] on div "Roboto Mono" at bounding box center [178, 272] width 90 height 13
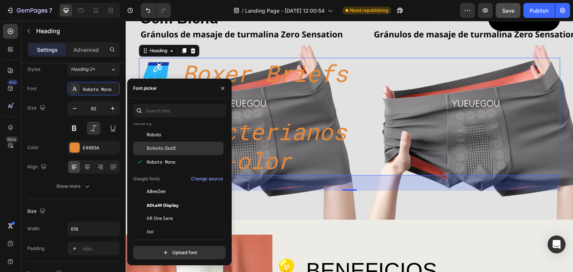
click at [178, 148] on div "Roboto Serif" at bounding box center [184, 148] width 75 height 7
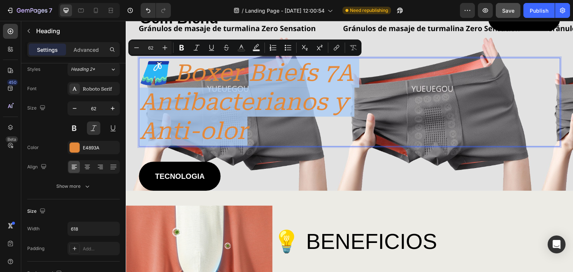
drag, startPoint x: 259, startPoint y: 135, endPoint x: 255, endPoint y: 72, distance: 62.8
click at [255, 72] on p "🩳 Boxer Briefs 7A Antibacterianos y Anti-olor" at bounding box center [253, 102] width 229 height 87
copy p "riefs 7A Antibacterianos y Anti-olor"
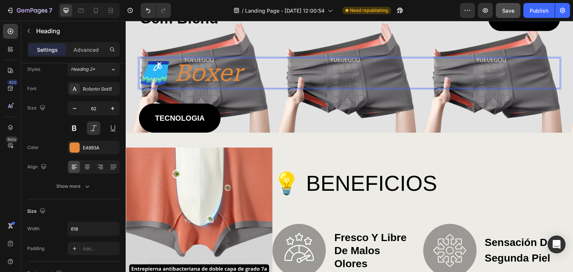
click at [288, 79] on p "🩳 Boxer" at bounding box center [253, 73] width 229 height 29
click at [266, 100] on div "Gem Blend Heading COMPRAR Button Row 🩳 Boxer Heading 41 TECNOLOGIA Button" at bounding box center [349, 69] width 421 height 127
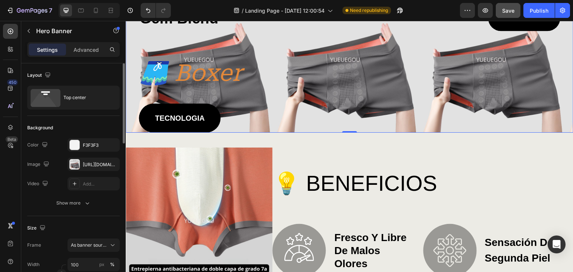
scroll to position [74, 0]
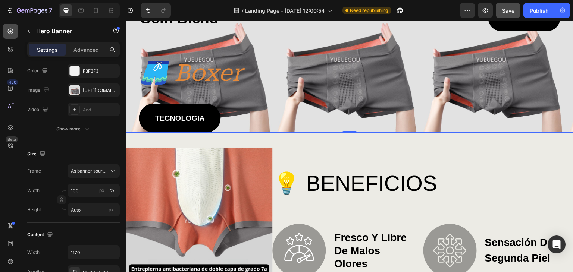
click at [7, 32] on icon at bounding box center [10, 31] width 7 height 7
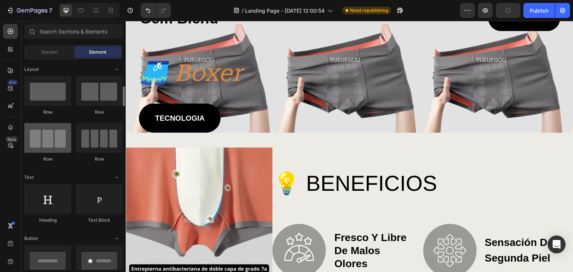
scroll to position [25, 0]
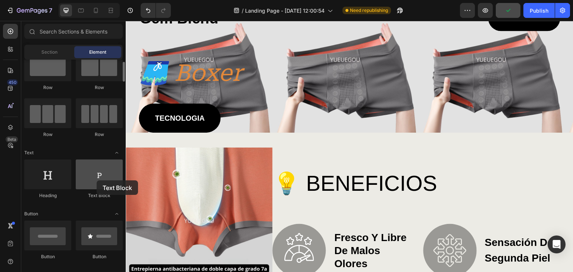
click at [97, 180] on div at bounding box center [99, 175] width 47 height 30
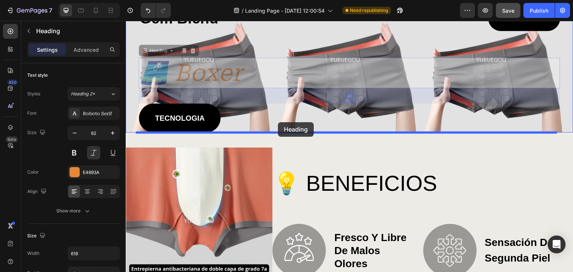
drag, startPoint x: 179, startPoint y: 94, endPoint x: 278, endPoint y: 122, distance: 102.3
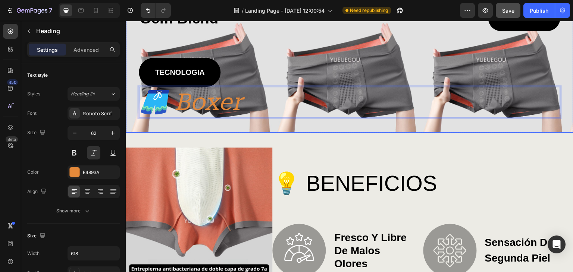
drag, startPoint x: 248, startPoint y: 103, endPoint x: 241, endPoint y: 49, distance: 54.5
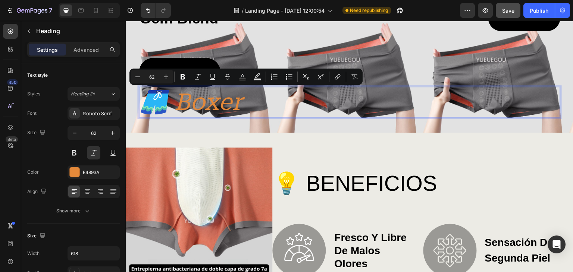
click at [323, 120] on div "Gem Blend Heading COMPRAR Button Row TECNOLOGIA Button 🩳 Boxer Heading 41" at bounding box center [349, 69] width 421 height 127
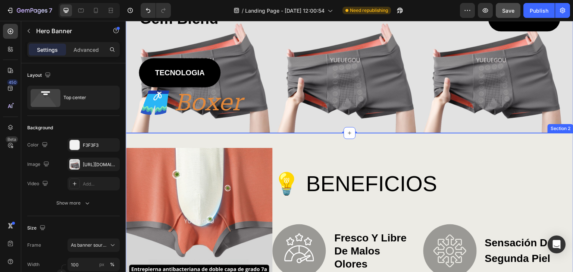
scroll to position [0, 0]
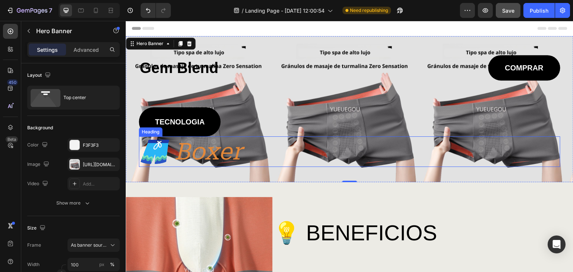
click at [247, 157] on p "🩳 Boxer" at bounding box center [253, 151] width 229 height 29
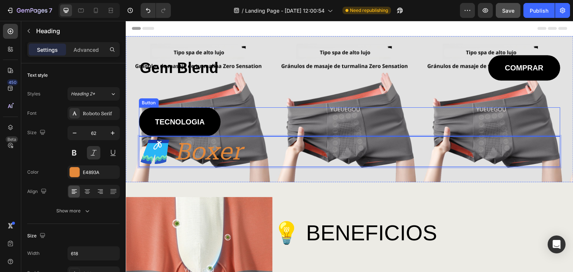
drag, startPoint x: 247, startPoint y: 153, endPoint x: 242, endPoint y: 125, distance: 29.2
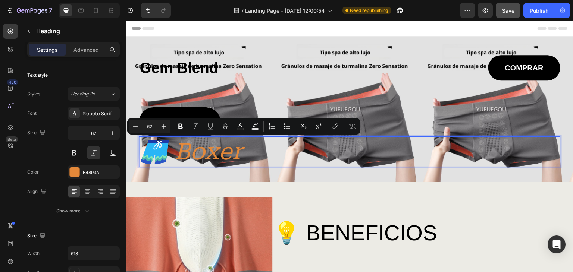
click at [287, 148] on p "🩳 Boxer" at bounding box center [253, 151] width 229 height 29
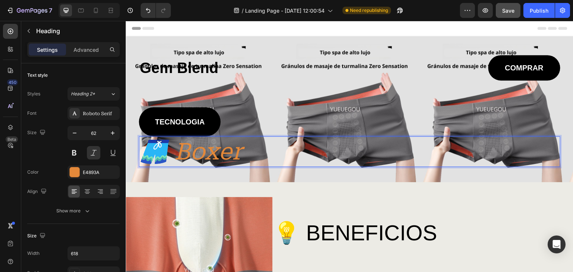
click at [274, 148] on p "🩳 Boxer" at bounding box center [253, 151] width 229 height 29
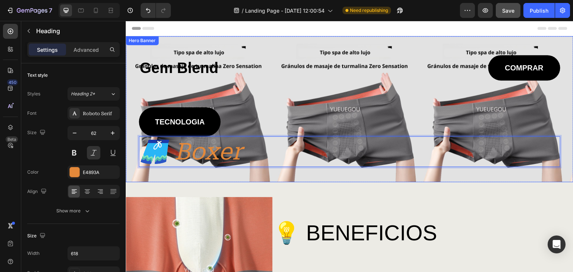
click at [308, 167] on div "Gem Blend Heading COMPRAR Button Row TECNOLOGIA Button 🩳 Boxer Heading 41" at bounding box center [349, 118] width 421 height 127
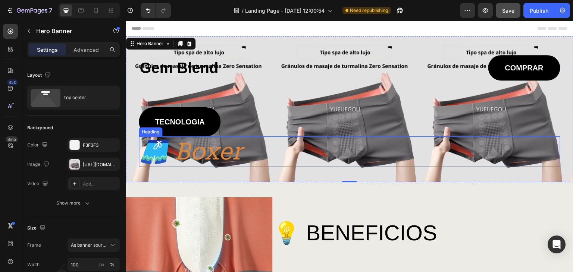
click at [276, 149] on p "🩳 Boxer" at bounding box center [253, 151] width 229 height 29
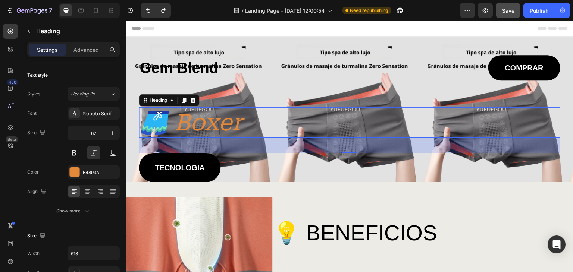
drag, startPoint x: 348, startPoint y: 150, endPoint x: 351, endPoint y: 133, distance: 17.0
click at [351, 133] on div "🩳 Boxer Heading 41" at bounding box center [349, 122] width 421 height 31
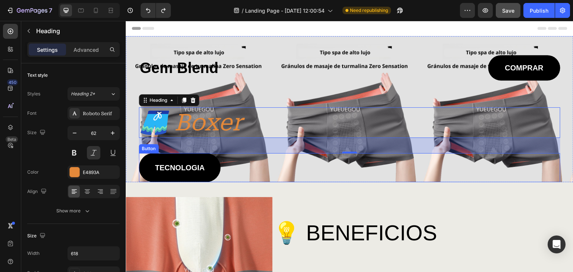
click at [262, 175] on div "TECNOLOGIA Button" at bounding box center [349, 167] width 421 height 29
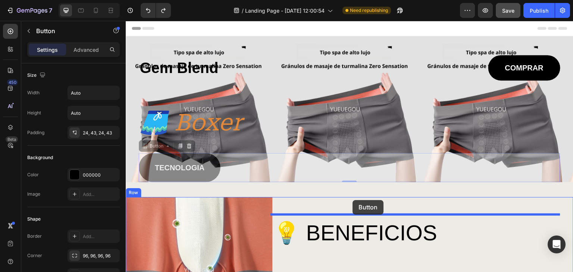
drag, startPoint x: 350, startPoint y: 179, endPoint x: 353, endPoint y: 200, distance: 21.1
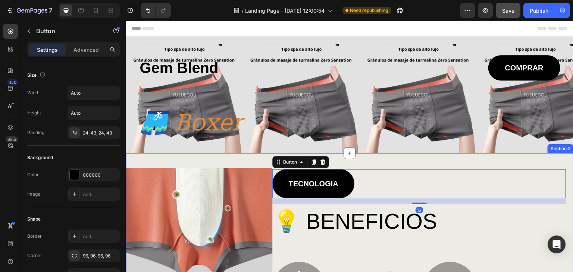
click at [409, 136] on div "🩳 Boxer" at bounding box center [349, 122] width 421 height 31
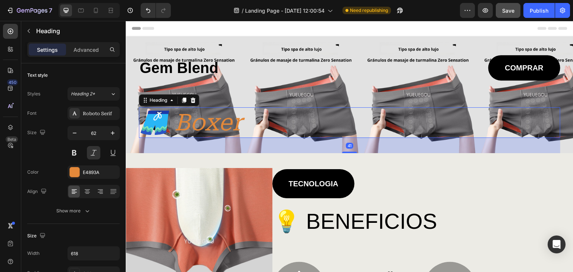
click at [346, 153] on div at bounding box center [349, 152] width 15 height 1
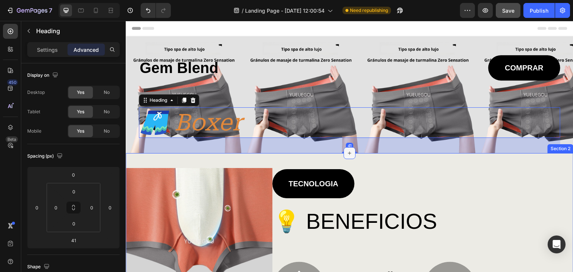
click at [349, 154] on icon at bounding box center [349, 153] width 6 height 6
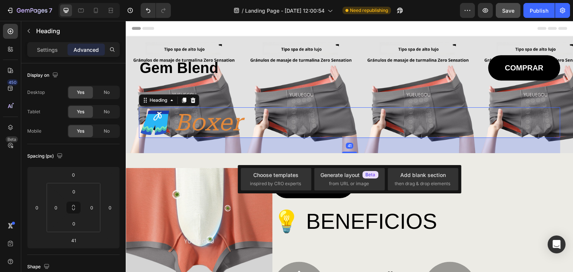
click at [346, 145] on div "41" at bounding box center [349, 146] width 7 height 6
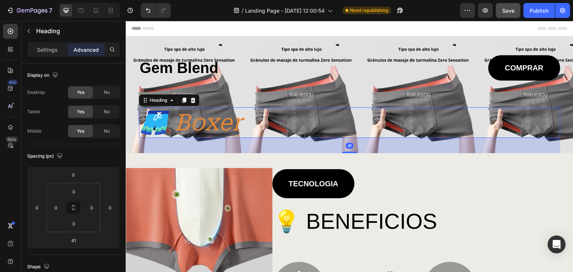
click at [346, 145] on div "41" at bounding box center [349, 146] width 7 height 6
click at [360, 148] on div "41" at bounding box center [349, 145] width 421 height 15
click at [293, 142] on div "41" at bounding box center [349, 145] width 421 height 15
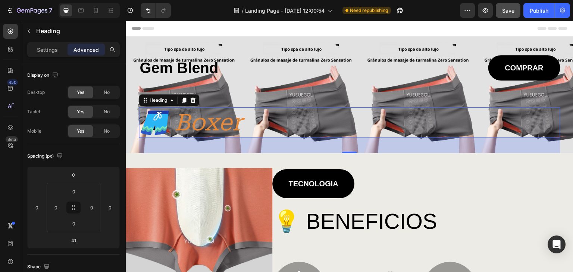
click at [302, 106] on div "Gem Blend Heading COMPRAR Button Row 🩳 Boxer Heading 41" at bounding box center [349, 104] width 421 height 98
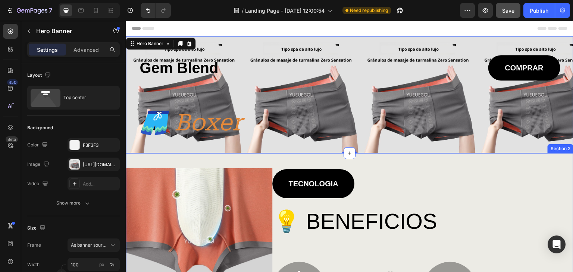
drag, startPoint x: 349, startPoint y: 151, endPoint x: 351, endPoint y: 159, distance: 8.7
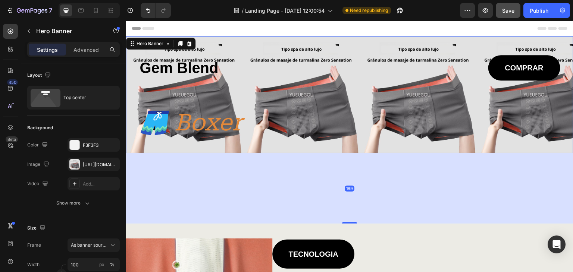
drag, startPoint x: 351, startPoint y: 152, endPoint x: 359, endPoint y: 228, distance: 76.1
click at [359, 153] on div "189" at bounding box center [350, 153] width 448 height 0
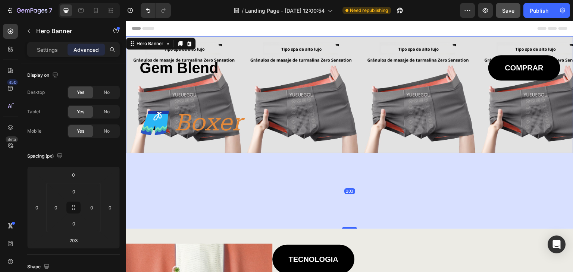
click at [372, 191] on div "203" at bounding box center [350, 191] width 448 height 76
click at [328, 132] on p "🩳 Boxer" at bounding box center [253, 122] width 229 height 29
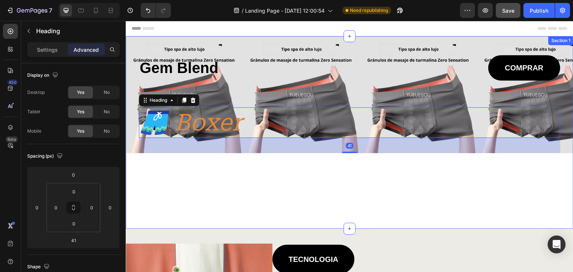
click at [361, 168] on div "Gem Blend Heading COMPRAR Button Row 🩳 Boxer Heading 41 Hero Banner" at bounding box center [350, 132] width 448 height 193
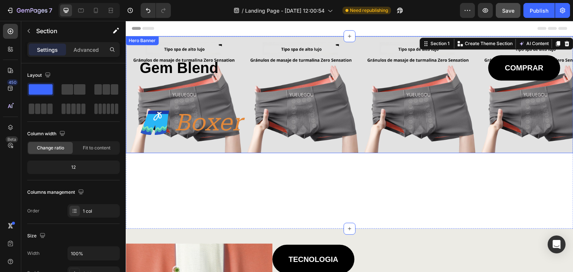
click at [347, 151] on div "Gem Blend Heading COMPRAR Button Row 🩳 Boxer Heading" at bounding box center [349, 104] width 421 height 98
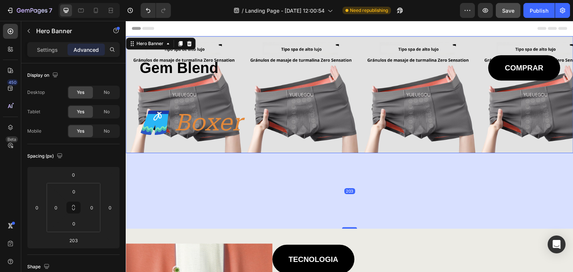
click at [352, 143] on div "Gem Blend Heading COMPRAR Button Row 🩳 Boxer Heading" at bounding box center [349, 104] width 421 height 98
click at [350, 133] on p "🩳 Boxer" at bounding box center [253, 122] width 229 height 29
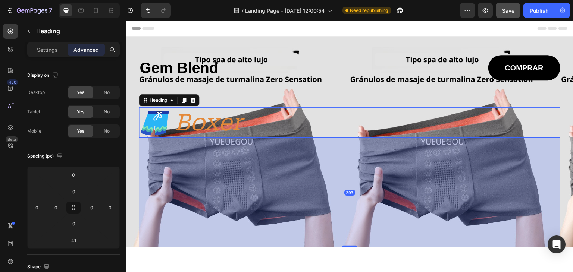
drag, startPoint x: 347, startPoint y: 151, endPoint x: 494, endPoint y: 245, distance: 174.4
click at [494, 138] on div "293" at bounding box center [349, 138] width 421 height 0
type input "293"
click at [459, 210] on div "293" at bounding box center [349, 192] width 421 height 109
click at [435, 254] on div "Gem Blend Heading COMPRAR Button Row 🩳 Boxer Heading 293 Hero Banner" at bounding box center [350, 179] width 448 height 287
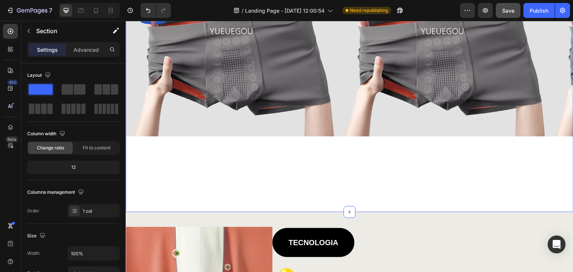
scroll to position [124, 0]
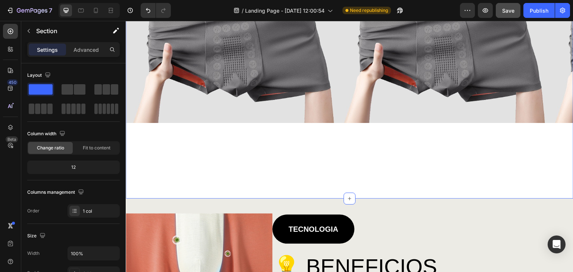
click at [365, 165] on div "Gem Blend Heading COMPRAR Button Row 🩳 Boxer Heading Hero Banner" at bounding box center [350, 55] width 448 height 287
click at [366, 189] on div "Gem Blend Heading COMPRAR Button Row 🩳 Boxer Heading Hero Banner" at bounding box center [350, 55] width 448 height 287
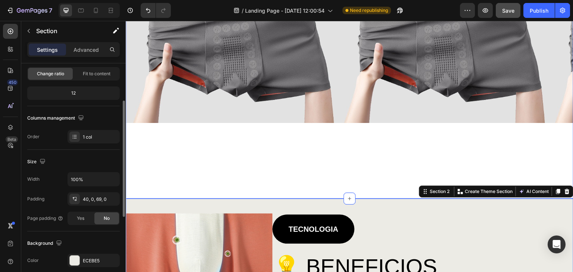
click at [354, 177] on div "Gem Blend Heading COMPRAR Button Row 🩳 Boxer Heading Hero Banner" at bounding box center [350, 55] width 448 height 287
drag, startPoint x: 361, startPoint y: 198, endPoint x: 364, endPoint y: 195, distance: 4.8
click at [368, 190] on div "Gem Blend Heading COMPRAR Button Row 🩳 Boxer Heading Hero Banner" at bounding box center [350, 55] width 448 height 287
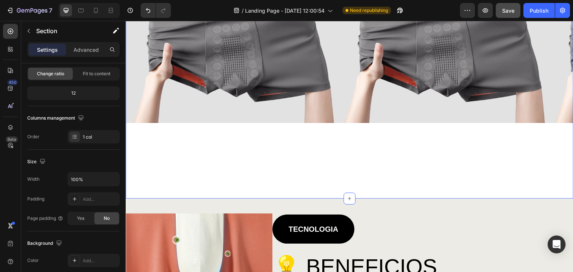
click at [368, 183] on div "Gem Blend Heading COMPRAR Button Row 🩳 Boxer Heading Hero Banner" at bounding box center [350, 55] width 448 height 287
click at [342, 107] on div "Gem Blend Heading COMPRAR Button Row 🩳 Boxer Heading" at bounding box center [349, 27] width 421 height 192
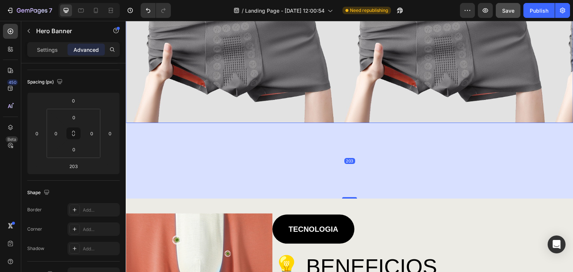
scroll to position [0, 0]
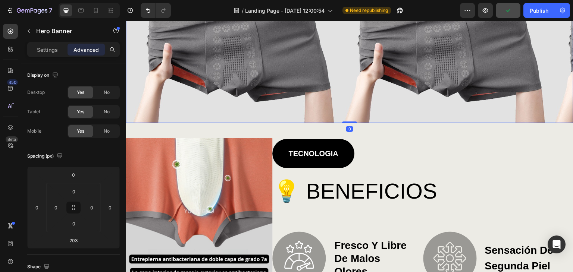
drag, startPoint x: 346, startPoint y: 197, endPoint x: 345, endPoint y: 115, distance: 81.7
click at [345, 115] on div "Gem Blend Heading COMPRAR Button Row 🩳 Boxer Heading Hero Banner 0" at bounding box center [350, 17] width 448 height 211
type input "0"
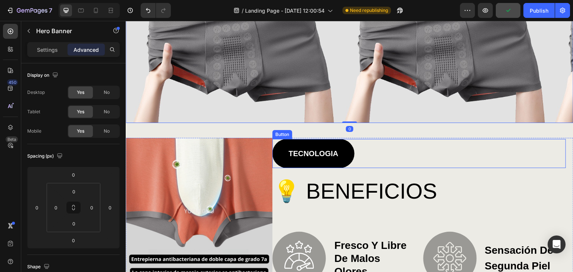
click at [401, 142] on div "TECNOLOGIA Button" at bounding box center [418, 153] width 293 height 29
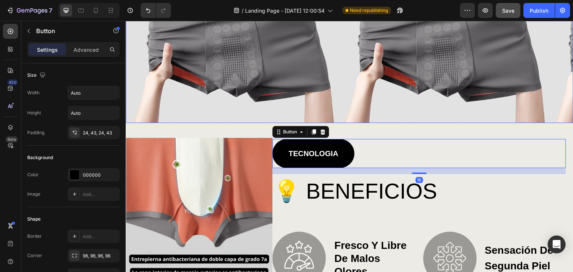
scroll to position [90, 0]
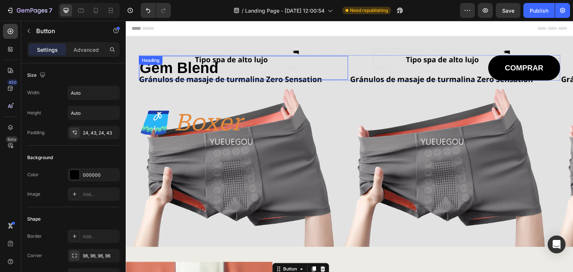
click at [291, 65] on h1 "Gem Blend" at bounding box center [243, 68] width 209 height 24
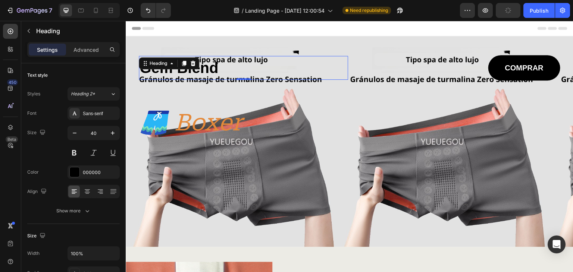
click at [235, 68] on h1 "Gem Blend" at bounding box center [243, 68] width 209 height 24
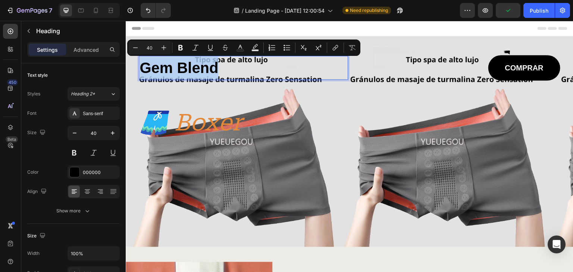
drag, startPoint x: 214, startPoint y: 70, endPoint x: 134, endPoint y: 73, distance: 80.2
click at [134, 73] on div "Gem Blend Heading 0 COMPRAR Button Row 🩳 Boxer Heading" at bounding box center [349, 141] width 436 height 211
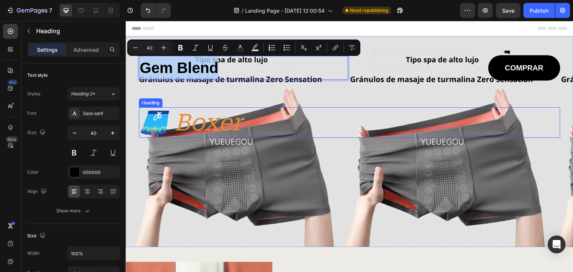
click at [206, 122] on p "🩳 Boxer" at bounding box center [253, 122] width 229 height 29
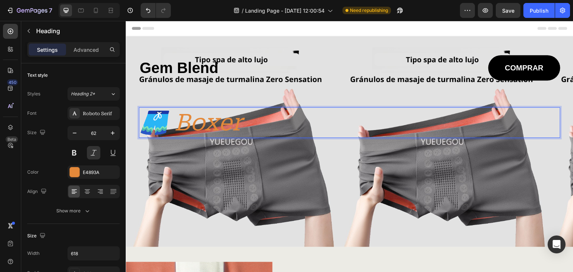
click at [264, 123] on p "🩳 Boxer" at bounding box center [253, 122] width 229 height 29
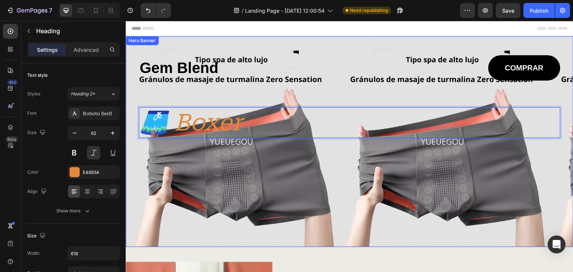
click at [281, 137] on h2 "🩳 Boxer" at bounding box center [254, 122] width 230 height 31
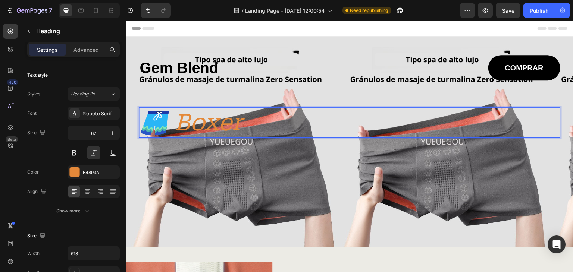
click at [282, 135] on p "🩳 Boxer" at bounding box center [253, 122] width 229 height 29
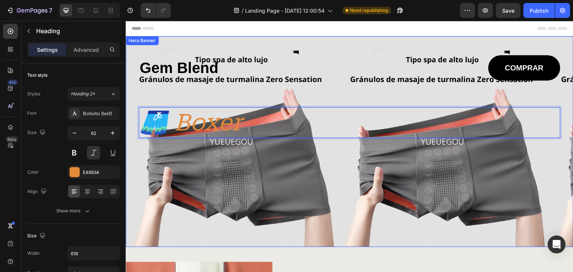
click at [271, 150] on div "Gem Blend Heading COMPRAR Button Row 🩳 Boxer Heading 293" at bounding box center [349, 151] width 421 height 192
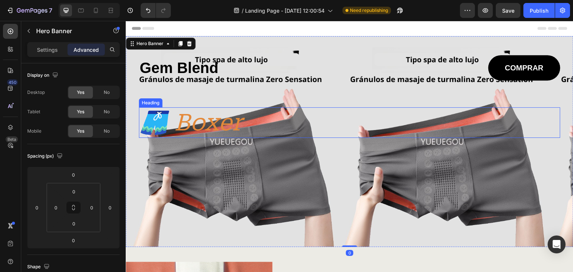
click at [145, 118] on p "🩳 Boxer" at bounding box center [253, 122] width 229 height 29
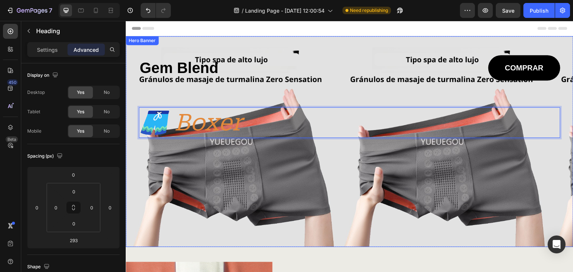
click at [208, 166] on div "Gem Blend Heading COMPRAR Button Row 🩳 Boxer Heading 293" at bounding box center [349, 151] width 421 height 192
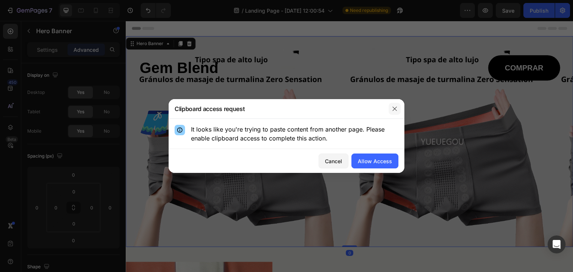
click at [396, 105] on button "button" at bounding box center [395, 109] width 12 height 12
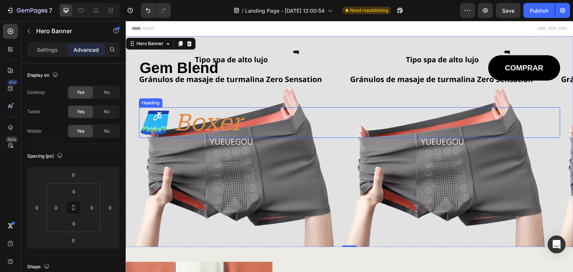
click at [191, 128] on p "🩳 Boxer" at bounding box center [253, 122] width 229 height 29
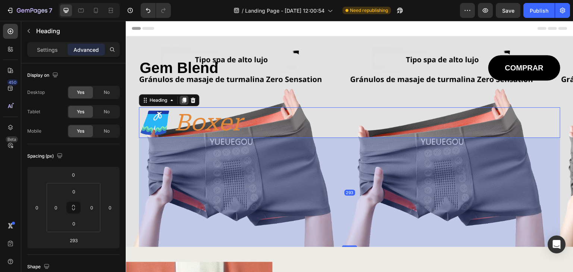
click at [182, 102] on icon at bounding box center [184, 100] width 4 height 5
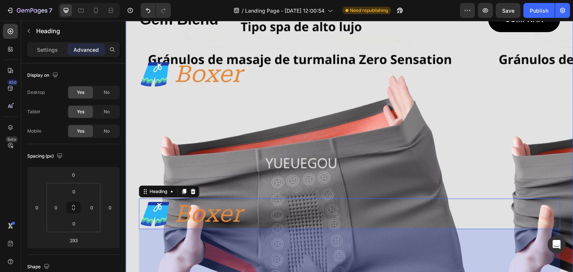
scroll to position [50, 0]
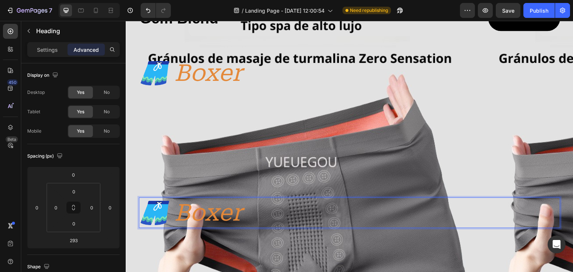
click at [264, 205] on p "🩳 Boxer" at bounding box center [253, 212] width 229 height 29
drag, startPoint x: 258, startPoint y: 211, endPoint x: 113, endPoint y: 205, distance: 145.2
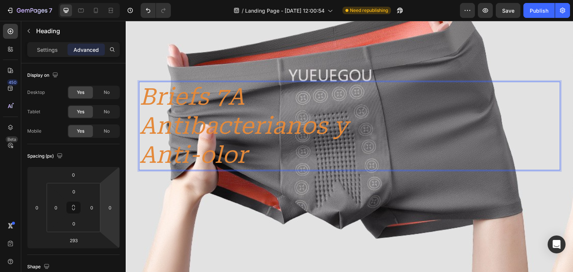
scroll to position [169, 0]
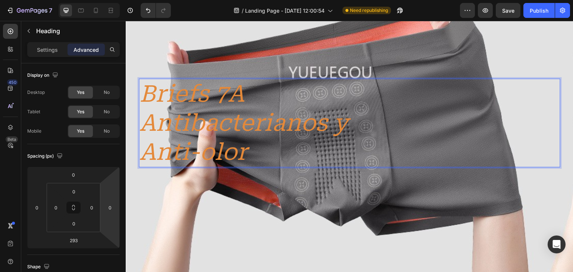
click at [317, 117] on p "Briefs 7A Antibacterianos y Anti-olor" at bounding box center [253, 122] width 229 height 87
drag, startPoint x: 328, startPoint y: 165, endPoint x: 332, endPoint y: 169, distance: 5.5
click at [329, 166] on h2 "Briefs 7A Antibacterianos y Anti-olor" at bounding box center [254, 123] width 230 height 89
drag, startPoint x: 333, startPoint y: 166, endPoint x: 330, endPoint y: 144, distance: 21.8
click at [330, 144] on p "Briefs 7A Antibacterianos y Anti-olor" at bounding box center [253, 122] width 229 height 87
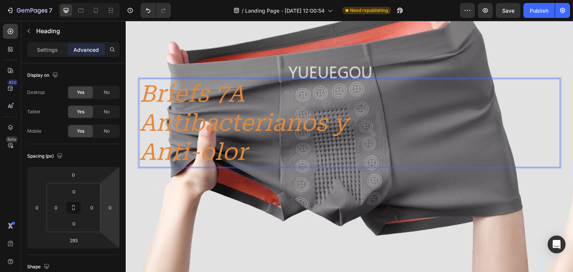
click at [335, 83] on p "Briefs 7A Antibacterianos y Anti-olor" at bounding box center [253, 122] width 229 height 87
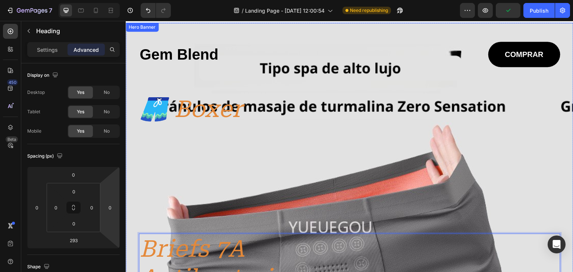
scroll to position [25, 0]
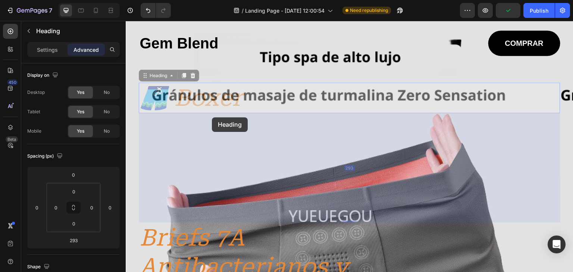
drag, startPoint x: 215, startPoint y: 104, endPoint x: 210, endPoint y: 112, distance: 9.5
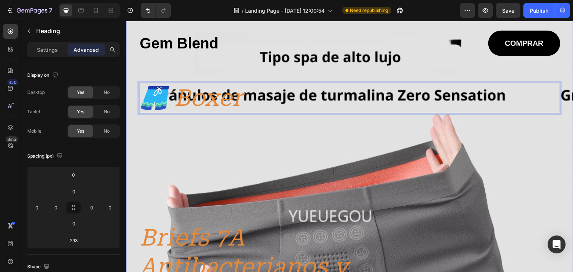
click at [377, 63] on div "Gem Blend Heading COMPRAR Button Row 🩳 Boxer Heading 293 Briefs 7A Antibacteria…" at bounding box center [349, 226] width 421 height 390
click at [368, 90] on div "🩳 Boxer" at bounding box center [349, 98] width 421 height 31
drag, startPoint x: 323, startPoint y: 98, endPoint x: 345, endPoint y: 117, distance: 29.3
click at [362, 165] on div "Gem Blend Heading COMPRAR Button Row 🩳 Boxer Heading 293 Briefs 7A Antibacteria…" at bounding box center [349, 226] width 421 height 390
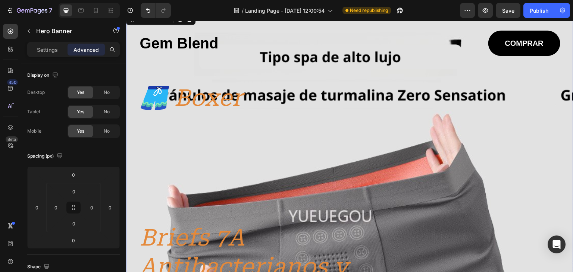
click at [323, 210] on div "Gem Blend Heading COMPRAR Button Row 🩳 Boxer Heading Briefs 7A Antibacterianos …" at bounding box center [349, 226] width 421 height 390
click at [221, 238] on p "Briefs 7A Antibacterianos y Anti-olor" at bounding box center [253, 266] width 229 height 87
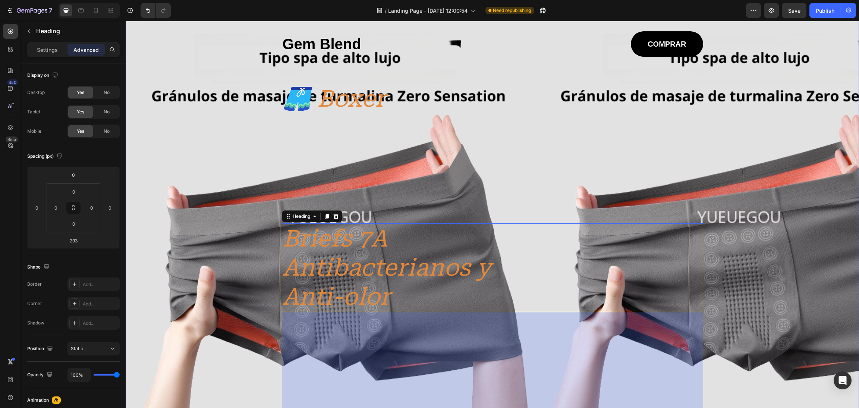
scroll to position [37, 0]
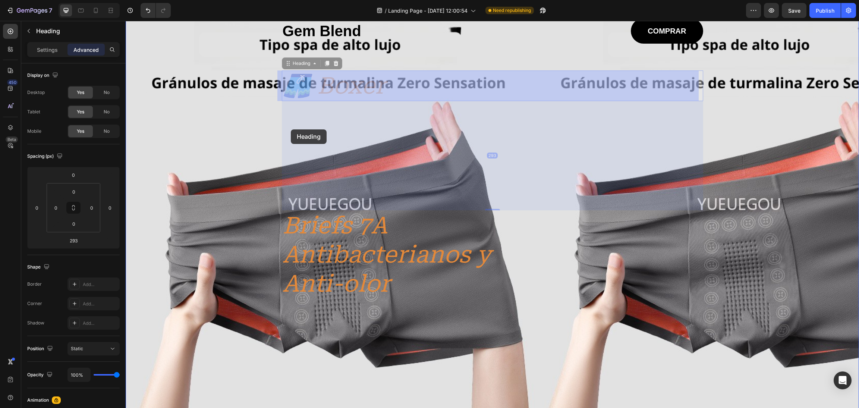
drag, startPoint x: 336, startPoint y: 84, endPoint x: 316, endPoint y: 96, distance: 22.8
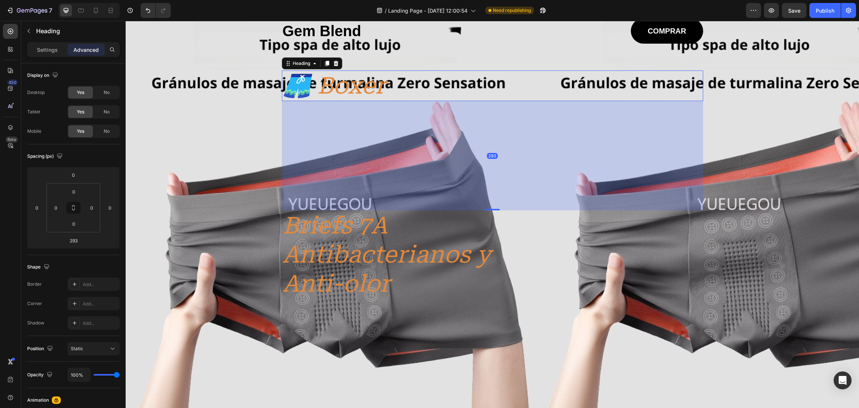
click at [490, 207] on div "293" at bounding box center [492, 155] width 421 height 109
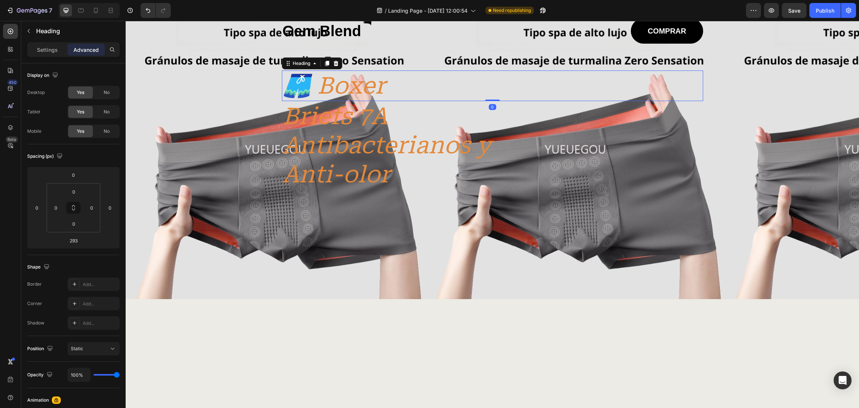
drag, startPoint x: 491, startPoint y: 208, endPoint x: 502, endPoint y: 96, distance: 112.4
click at [502, 96] on div "🩳 Boxer Heading 0" at bounding box center [492, 85] width 421 height 31
type input "0"
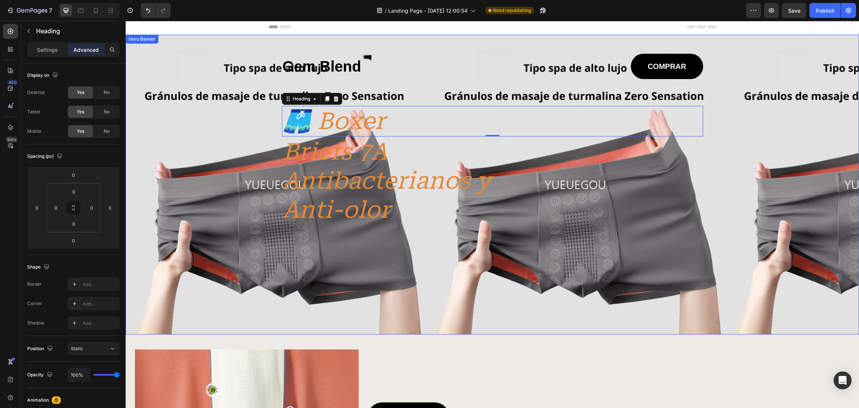
scroll to position [0, 0]
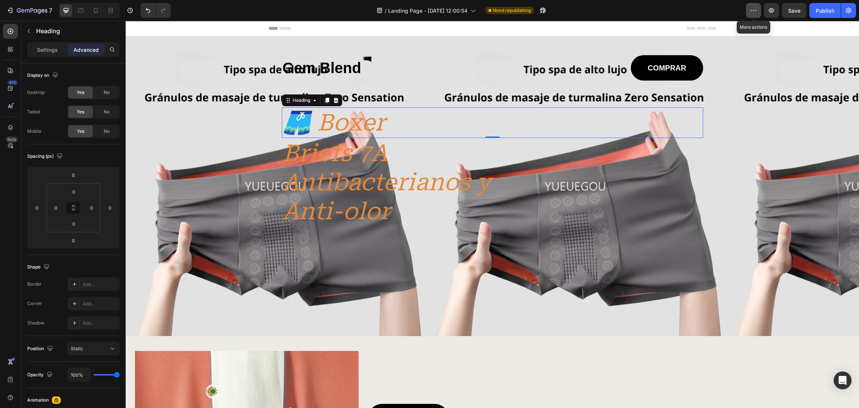
click at [572, 11] on button "button" at bounding box center [753, 10] width 15 height 15
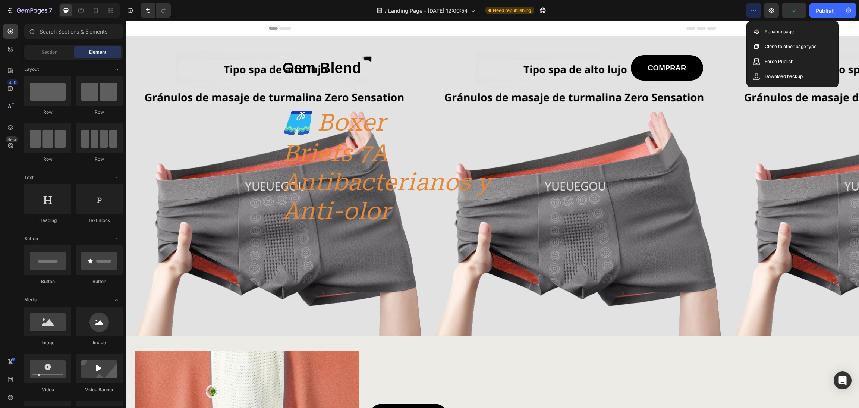
click at [572, 9] on icon "button" at bounding box center [753, 10] width 7 height 7
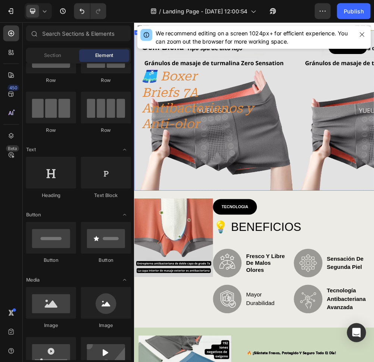
scroll to position [37, 0]
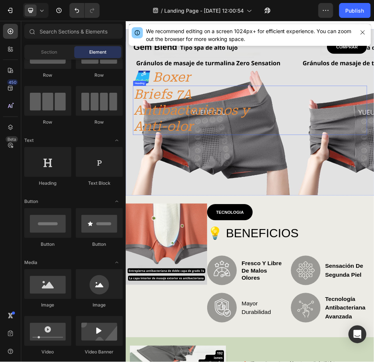
click at [217, 157] on h2 "Briefs 7A Antibacterianos y Anti-olor" at bounding box center [253, 182] width 230 height 89
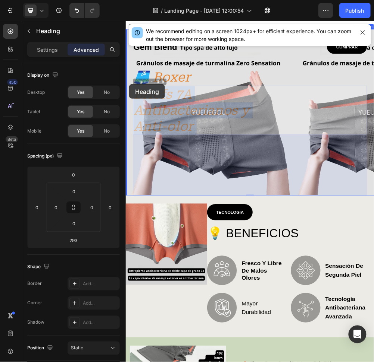
drag, startPoint x: 250, startPoint y: 208, endPoint x: 132, endPoint y: 135, distance: 139.0
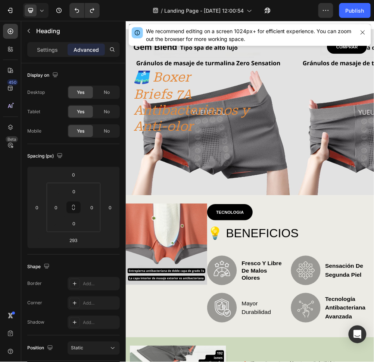
click at [226, 199] on h2 "Briefs 7A Antibacterianos y Anti-olor" at bounding box center [253, 182] width 230 height 89
click at [220, 175] on p "Briefs 7A Antibacterianos y Anti-olor" at bounding box center [253, 181] width 229 height 87
click at [163, 169] on p "Briefs 7A Antibacterianos y Anti-olor" at bounding box center [253, 181] width 229 height 87
click at [240, 207] on p "Briefs 7A Antibacterianos y Anti-olor" at bounding box center [253, 181] width 229 height 87
click at [239, 212] on p "Briefs 7A Antibacterianos y Anti-olor" at bounding box center [253, 181] width 229 height 87
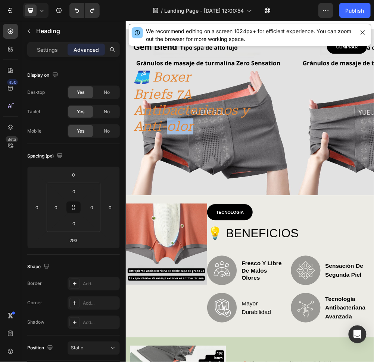
click at [238, 214] on p "Briefs 7A Antibacterianos y Anti-olor" at bounding box center [253, 181] width 229 height 87
click at [237, 214] on p "Briefs 7A Antibacterianos y Anti-olor" at bounding box center [253, 181] width 229 height 87
drag, startPoint x: 244, startPoint y: 213, endPoint x: 229, endPoint y: 208, distance: 16.3
click at [229, 208] on p "Briefs 7A Antibacterianos y Anti-olor" at bounding box center [253, 181] width 229 height 87
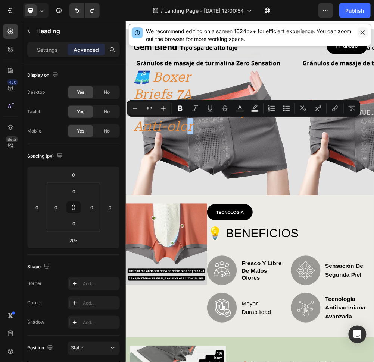
click at [361, 31] on icon "button" at bounding box center [362, 32] width 4 height 4
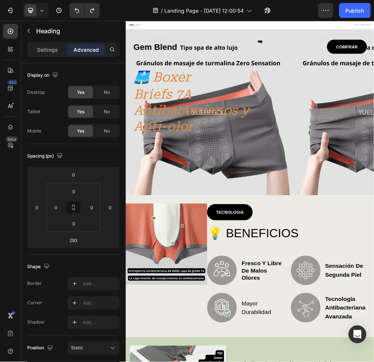
click at [221, 208] on p "Briefs 7A Antibacterianos y Anti-olor" at bounding box center [253, 181] width 229 height 87
click at [276, 181] on p "Briefs 7A Antibacterianos y Anti-olor" at bounding box center [253, 181] width 229 height 87
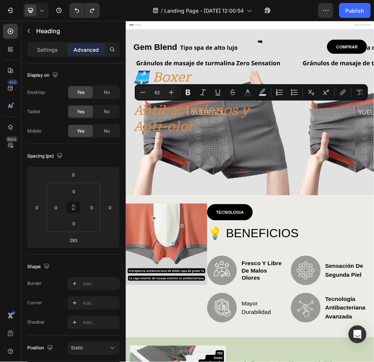
click at [317, 191] on p "Briefs 7A Antibacterianos y Anti-olor" at bounding box center [253, 181] width 229 height 87
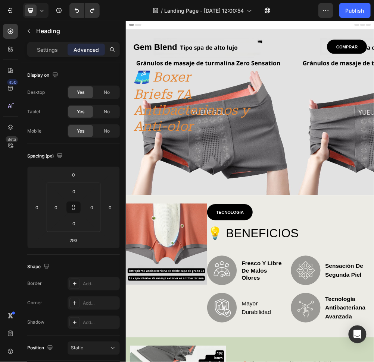
click at [165, 165] on p "Briefs 7A Antibacterianos y Anti-olor" at bounding box center [253, 181] width 229 height 87
click at [139, 148] on p "Briefs 7A Antibacterianos y Anti-olor" at bounding box center [253, 181] width 229 height 87
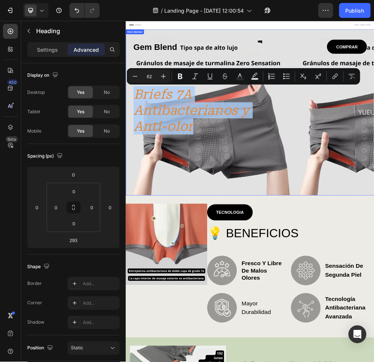
drag, startPoint x: 138, startPoint y: 148, endPoint x: 251, endPoint y: 232, distance: 140.3
click at [251, 232] on div "Gem Blend Heading COMPRAR Button Row 🩳 Boxer Heading Briefs 7A Antibacterianos …" at bounding box center [348, 195] width 421 height 281
click at [219, 180] on p "Briefs 7A Antibacterianos y Anti-olor" at bounding box center [253, 181] width 229 height 87
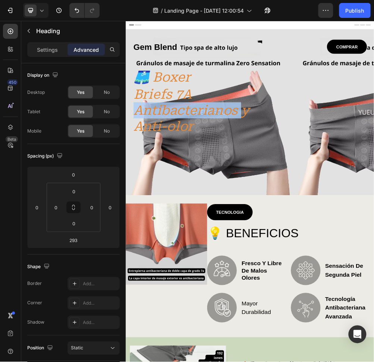
click at [219, 181] on p "Briefs 7A Antibacterianos y Anti-olor" at bounding box center [253, 181] width 229 height 87
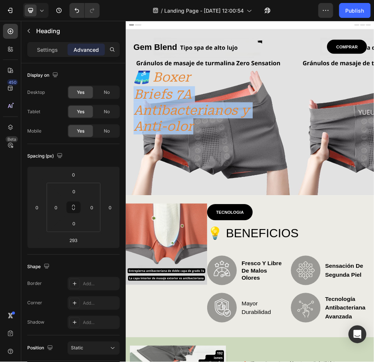
click at [219, 181] on p "Briefs 7A Antibacterianos y Anti-olor" at bounding box center [253, 181] width 229 height 87
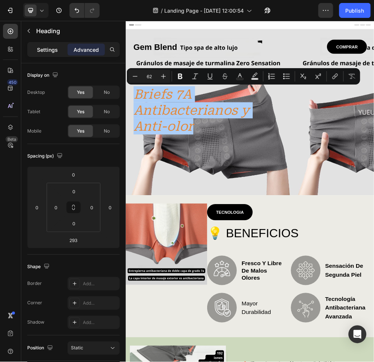
click at [45, 51] on p "Settings" at bounding box center [47, 50] width 21 height 8
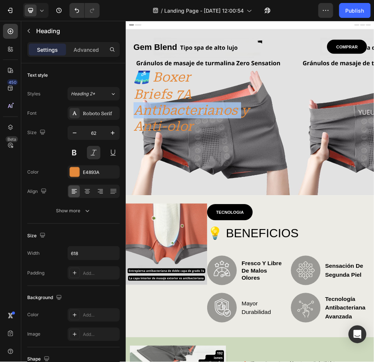
click at [201, 185] on p "Briefs 7A Antibacterianos y Anti-olor" at bounding box center [253, 181] width 229 height 87
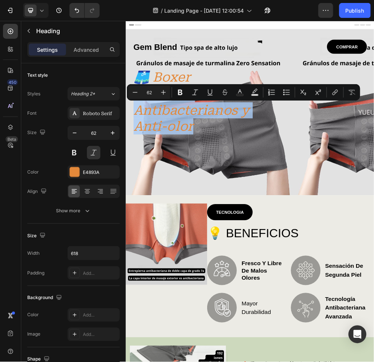
click at [201, 185] on p "Briefs 7A Antibacterianos y Anti-olor" at bounding box center [253, 181] width 229 height 87
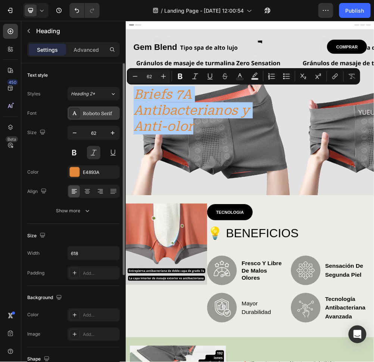
click at [97, 114] on div "Roboto Serif" at bounding box center [100, 113] width 35 height 7
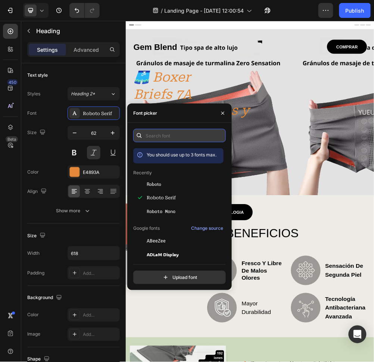
click at [164, 134] on input "text" at bounding box center [179, 135] width 92 height 13
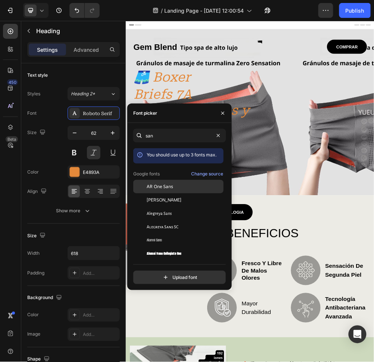
click at [174, 186] on div "AR One Sans" at bounding box center [184, 186] width 75 height 7
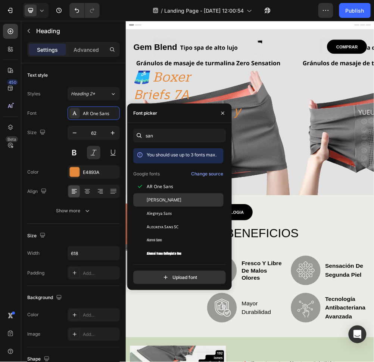
click at [177, 272] on div "[PERSON_NAME]" at bounding box center [178, 280] width 90 height 13
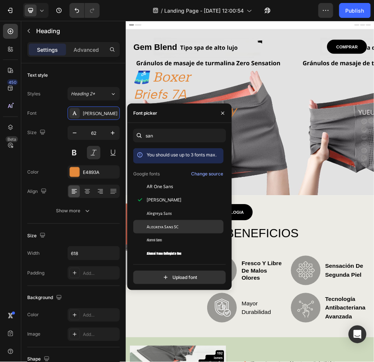
click at [184, 225] on div "Alegreya Sans SC" at bounding box center [184, 227] width 75 height 7
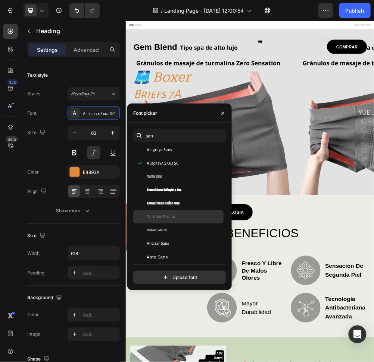
scroll to position [66, 0]
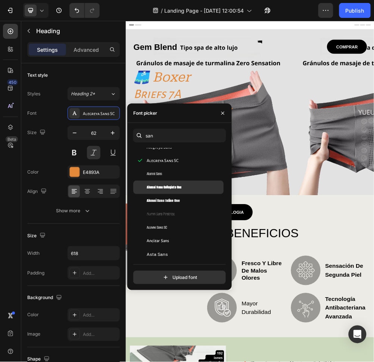
click at [177, 188] on span "Alumni Sans Collegiate One" at bounding box center [164, 187] width 35 height 7
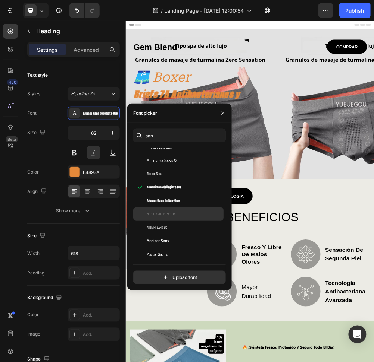
click at [183, 215] on div "Alumni Sans Pinstripe" at bounding box center [184, 214] width 75 height 7
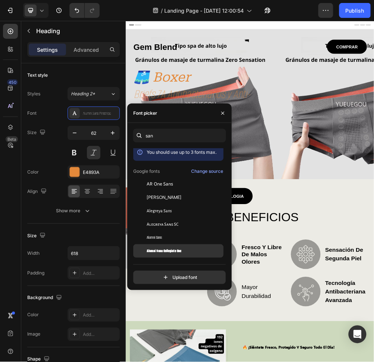
scroll to position [0, 0]
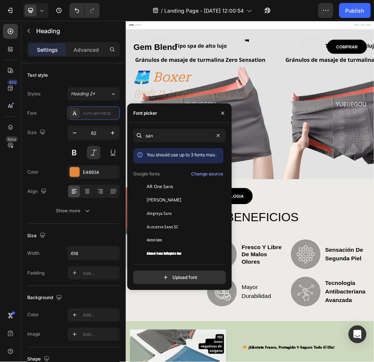
click at [179, 148] on div "san You should use up to 3 fonts max. Google fonts Change source AR One Sans Al…" at bounding box center [179, 207] width 92 height 156
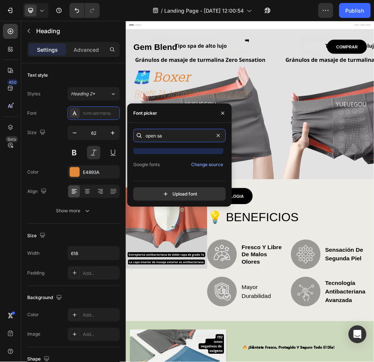
scroll to position [18, 0]
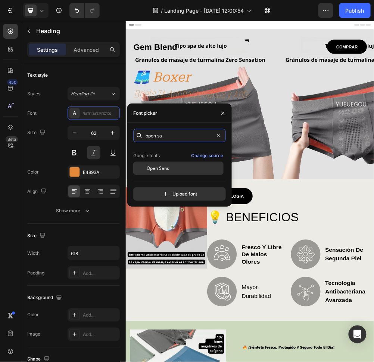
type input "open sa"
click at [174, 164] on div "Open Sans" at bounding box center [178, 168] width 90 height 13
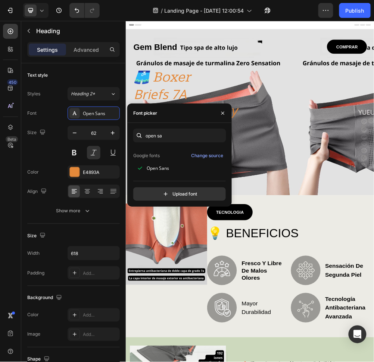
click at [370, 146] on div "Briefs 7A Antibacterianos y Anti-olor" at bounding box center [348, 182] width 421 height 89
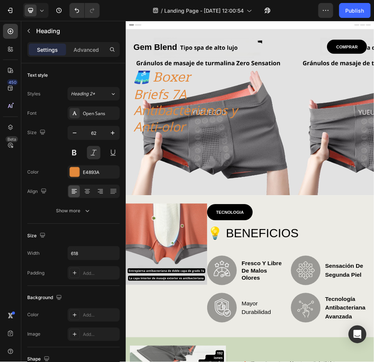
click at [184, 148] on p "Briefs 7A Antibacterianos y Anti-olor" at bounding box center [253, 181] width 229 height 87
click at [307, 147] on p "Briefs 7A Antibacterianos y Anti-olor" at bounding box center [253, 181] width 229 height 87
click at [330, 211] on p "Briefs 7A Antibacterianos y Anti-olor" at bounding box center [253, 181] width 229 height 87
click at [193, 211] on p "Briefs 7A Antibacterianos y Anti-olor" at bounding box center [253, 181] width 229 height 87
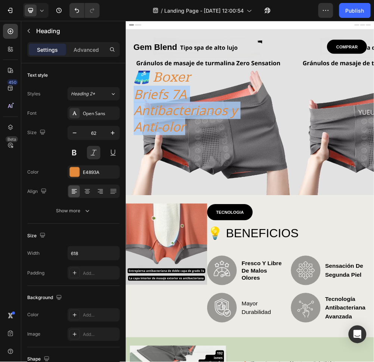
click at [193, 211] on p "Briefs 7A Antibacterianos y Anti-olor" at bounding box center [253, 181] width 229 height 87
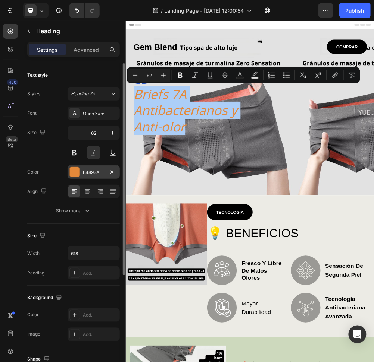
click at [76, 176] on div at bounding box center [75, 172] width 10 height 10
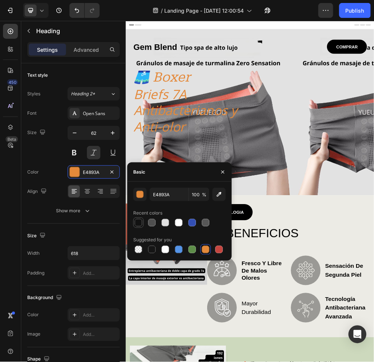
click at [141, 222] on div at bounding box center [138, 222] width 7 height 7
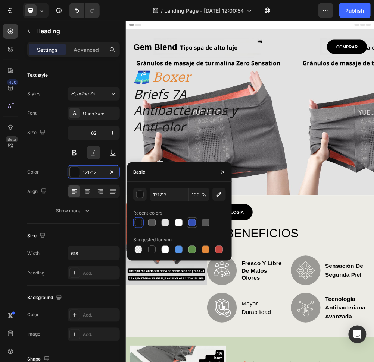
click at [191, 222] on div at bounding box center [191, 222] width 7 height 7
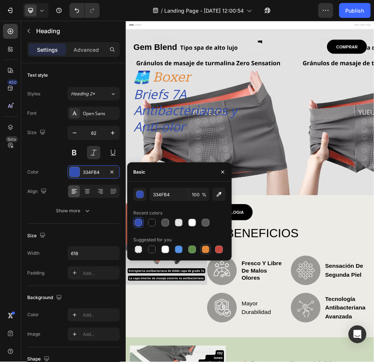
click at [205, 251] on div at bounding box center [205, 249] width 7 height 7
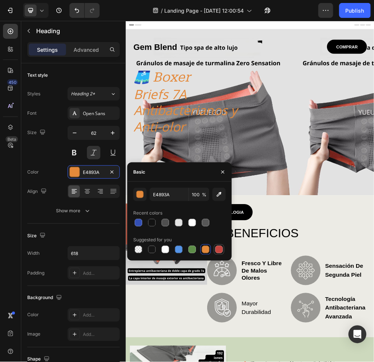
click at [219, 248] on div at bounding box center [218, 249] width 7 height 7
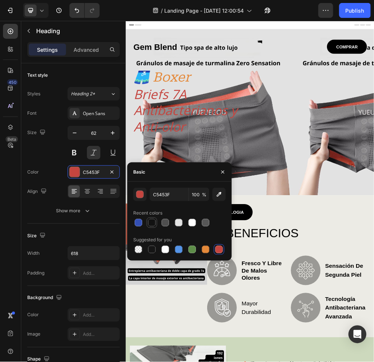
click at [155, 223] on div at bounding box center [151, 222] width 7 height 7
type input "121212"
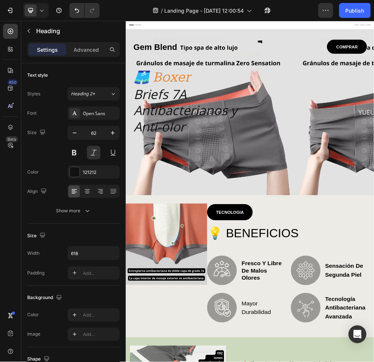
click at [228, 173] on p "Briefs 7A Antibacterianos y Anti-olor" at bounding box center [253, 181] width 229 height 87
click at [206, 174] on p "Briefs 7A Antibacterianos y Anti-olor" at bounding box center [253, 181] width 229 height 87
click at [205, 189] on p "Briefs 7A Antibacterianos y Anti-olor" at bounding box center [253, 181] width 229 height 87
click at [451, 182] on div "Briefs 7A Antibacterianos y Anti-olor" at bounding box center [348, 182] width 421 height 89
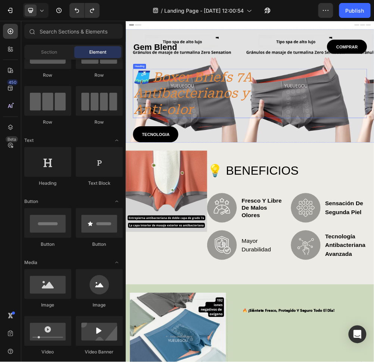
click at [261, 136] on h2 "🩳 Boxer Briefs 7A Antibacterianos y Anti-olor" at bounding box center [253, 151] width 230 height 89
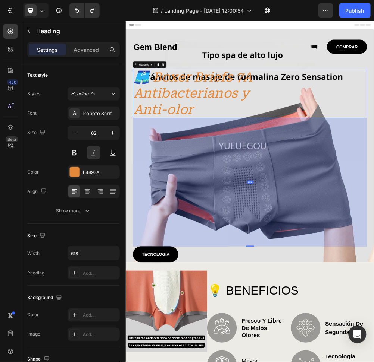
drag, startPoint x: 348, startPoint y: 209, endPoint x: 537, endPoint y: 426, distance: 287.6
click at [537, 196] on div "622" at bounding box center [348, 196] width 421 height 0
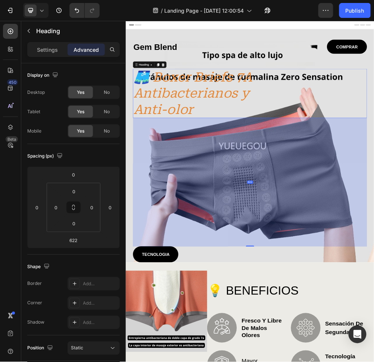
click at [471, 272] on div "622" at bounding box center [348, 312] width 421 height 232
click at [384, 153] on div "🩳 Boxer Briefs 7A Antibacterianos y Anti-olor" at bounding box center [348, 151] width 421 height 89
click at [211, 145] on h2 "🩳 Boxer Briefs 7A Antibacterianos y Anti-olor" at bounding box center [253, 151] width 230 height 89
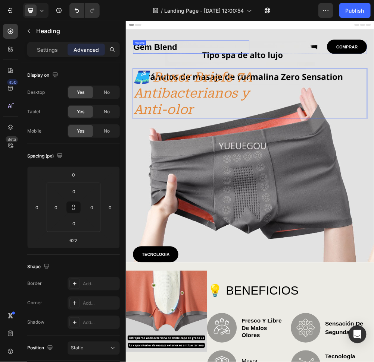
click at [328, 67] on h1 "Gem Blend" at bounding box center [242, 68] width 209 height 24
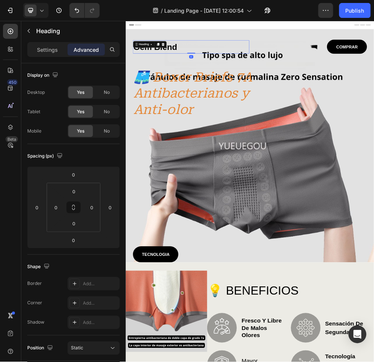
click at [336, 80] on div "Gem Blend Heading 0" at bounding box center [242, 67] width 209 height 25
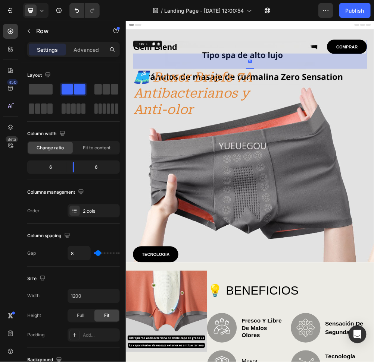
drag, startPoint x: 414, startPoint y: 116, endPoint x: 425, endPoint y: 117, distance: 11.2
click at [414, 116] on div "🩳 Boxer Briefs 7A Antibacterianos y Anti-olor" at bounding box center [348, 151] width 421 height 89
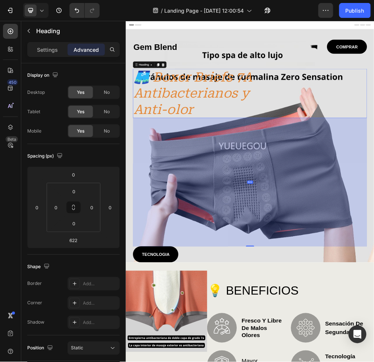
click at [455, 118] on div "🩳 Boxer Briefs 7A Antibacterianos y Anti-olor" at bounding box center [348, 151] width 421 height 89
click at [468, 118] on div "🩳 Boxer Briefs 7A Antibacterianos y Anti-olor" at bounding box center [348, 151] width 421 height 89
click at [480, 120] on div "🩳 Boxer Briefs 7A Antibacterianos y Anti-olor" at bounding box center [348, 151] width 421 height 89
click at [481, 120] on div "🩳 Boxer Briefs 7A Antibacterianos y Anti-olor" at bounding box center [348, 151] width 421 height 89
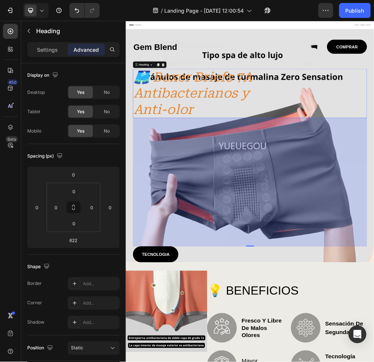
click at [474, 141] on div "🩳 Boxer Briefs 7A Antibacterianos y Anti-olor" at bounding box center [348, 151] width 421 height 89
click at [483, 120] on div "🩳 Boxer Briefs 7A Antibacterianos y Anti-olor" at bounding box center [348, 151] width 421 height 89
click at [491, 117] on div "🩳 Boxer Briefs 7A Antibacterianos y Anti-olor" at bounding box center [348, 151] width 421 height 89
click at [501, 124] on div "🩳 Boxer Briefs 7A Antibacterianos y Anti-olor" at bounding box center [348, 151] width 421 height 89
drag, startPoint x: 480, startPoint y: 146, endPoint x: 475, endPoint y: 153, distance: 8.3
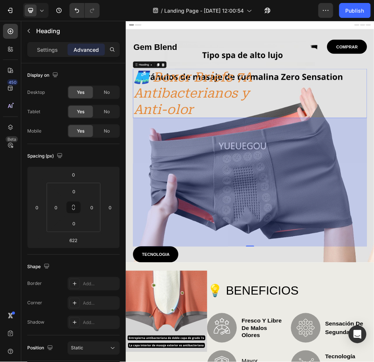
click at [478, 150] on div "🩳 Boxer Briefs 7A Antibacterianos y Anti-olor" at bounding box center [348, 151] width 421 height 89
click at [472, 219] on div "622" at bounding box center [348, 312] width 421 height 232
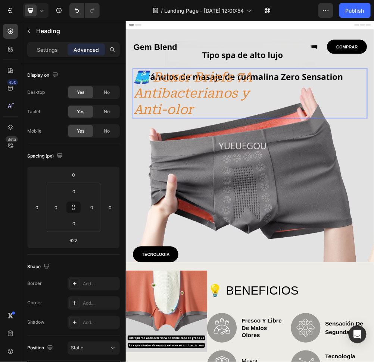
click at [300, 136] on p "🩳 Boxer Briefs 7A Antibacterianos y Anti-olor" at bounding box center [253, 151] width 229 height 87
drag, startPoint x: 292, startPoint y: 164, endPoint x: 298, endPoint y: 176, distance: 13.8
click at [298, 176] on p "🩳 Boxer Briefs 7A Antibacterianos y Anti-olor" at bounding box center [253, 151] width 229 height 87
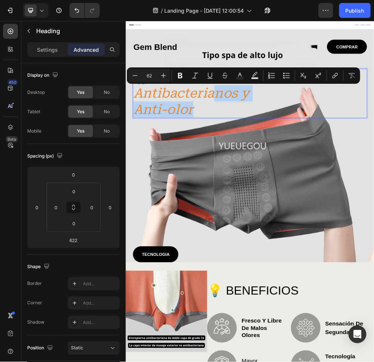
click at [318, 165] on p "🩳 Boxer Briefs 7A Antibacterianos y Anti-olor" at bounding box center [253, 151] width 229 height 87
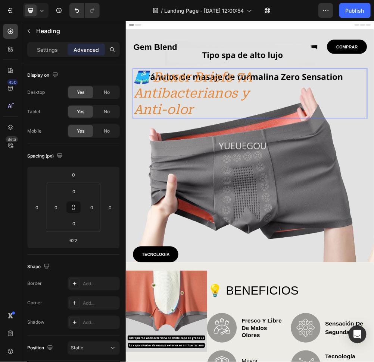
drag, startPoint x: 332, startPoint y: 161, endPoint x: 315, endPoint y: 151, distance: 19.3
click at [331, 160] on p "🩳 Boxer Briefs 7A Antibacterianos y Anti-olor" at bounding box center [253, 151] width 229 height 87
click at [315, 151] on p "🩳 Boxer Briefs 7A Antibacterianos y Anti-olor" at bounding box center [253, 151] width 229 height 87
click at [349, 179] on p "🩳 Boxer Briefs 7A Antibacterianos y Anti-olor" at bounding box center [253, 151] width 229 height 87
click at [304, 231] on div "Gem Blend Heading COMPRAR Button Row 🩳 Boxer Briefs 7A Antibacterianos y Anti-o…" at bounding box center [348, 256] width 421 height 402
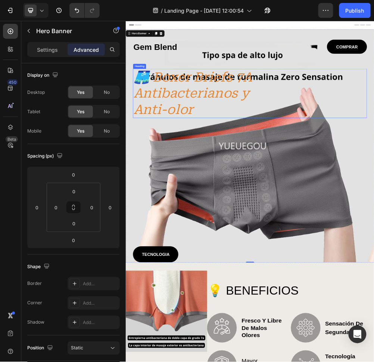
click at [184, 134] on p "🩳 Boxer Briefs 7A Antibacterianos y Anti-olor" at bounding box center [253, 151] width 229 height 87
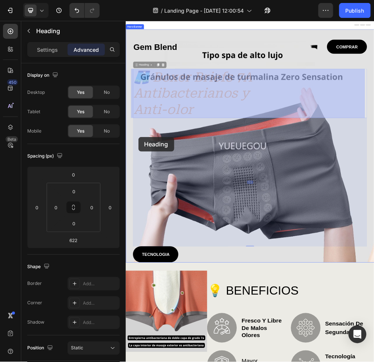
drag, startPoint x: 143, startPoint y: 103, endPoint x: 174, endPoint y: 221, distance: 121.5
drag, startPoint x: 137, startPoint y: 94, endPoint x: 174, endPoint y: 368, distance: 276.3
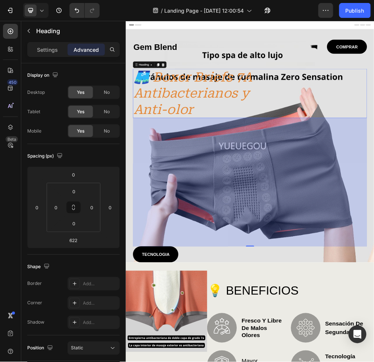
scroll to position [10, 0]
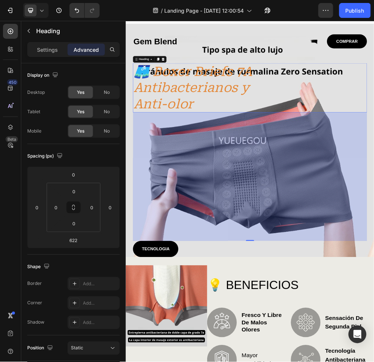
click at [346, 201] on div "622" at bounding box center [348, 302] width 421 height 232
click at [401, 131] on div "🩳 Boxer Briefs 7A Antibacterianos y Anti-olor" at bounding box center [348, 141] width 421 height 89
drag, startPoint x: 443, startPoint y: 271, endPoint x: 437, endPoint y: 260, distance: 12.2
click at [437, 260] on div "622" at bounding box center [348, 302] width 421 height 232
drag, startPoint x: 343, startPoint y: 413, endPoint x: 343, endPoint y: 395, distance: 17.9
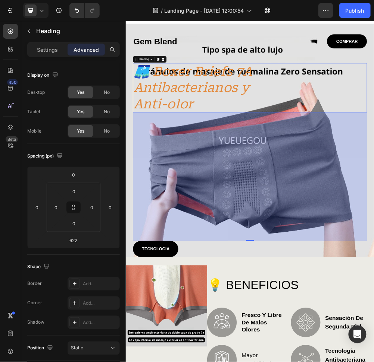
click at [343, 272] on div "622" at bounding box center [348, 302] width 421 height 232
drag, startPoint x: 348, startPoint y: 414, endPoint x: 355, endPoint y: 420, distance: 9.0
click at [353, 272] on div "Gem Blend Heading COMPRAR Button Row 🩳 Boxer Briefs 7A Antibacterianos y Anti-o…" at bounding box center [348, 246] width 421 height 402
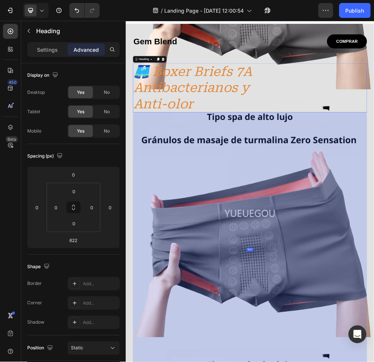
drag, startPoint x: 345, startPoint y: 415, endPoint x: 549, endPoint y: 678, distance: 333.0
type input "1327"
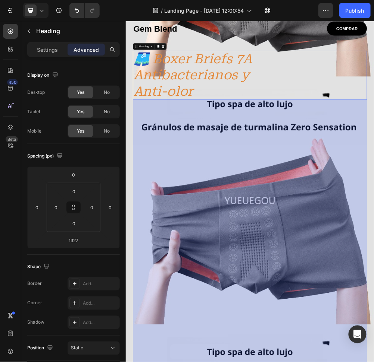
scroll to position [0, 0]
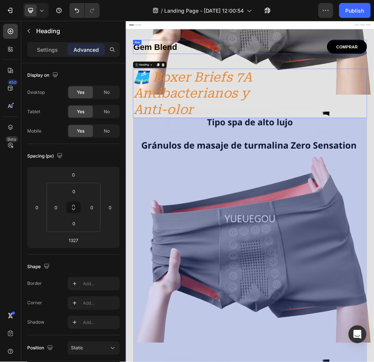
click at [330, 67] on h1 "Gem Blend" at bounding box center [242, 68] width 209 height 24
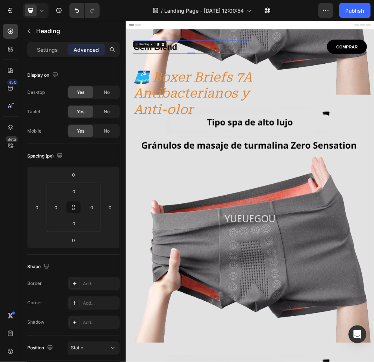
click at [220, 72] on h1 "Gem Blend" at bounding box center [242, 68] width 209 height 24
drag, startPoint x: 229, startPoint y: 66, endPoint x: 242, endPoint y: 67, distance: 12.8
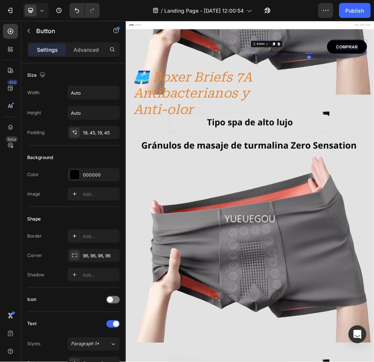
drag, startPoint x: 524, startPoint y: 65, endPoint x: 538, endPoint y: 68, distance: 14.1
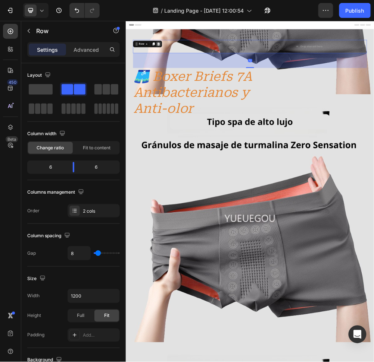
click at [182, 60] on icon at bounding box center [184, 62] width 5 height 5
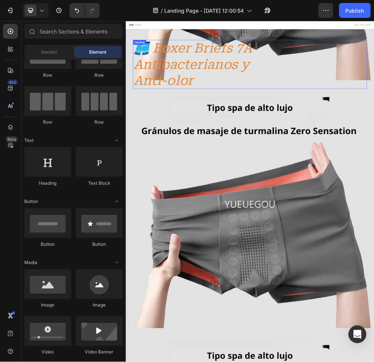
click at [489, 107] on div "🩳 Boxer Briefs 7A Antibacterianos y Anti-olor" at bounding box center [348, 99] width 421 height 89
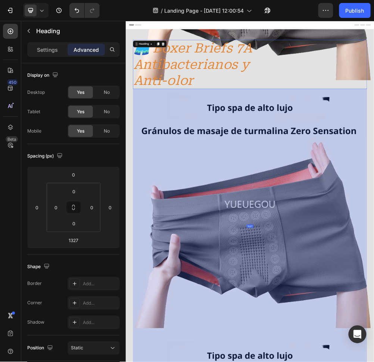
click at [521, 110] on div "🩳 Boxer Briefs 7A Antibacterianos y Anti-olor" at bounding box center [348, 99] width 421 height 89
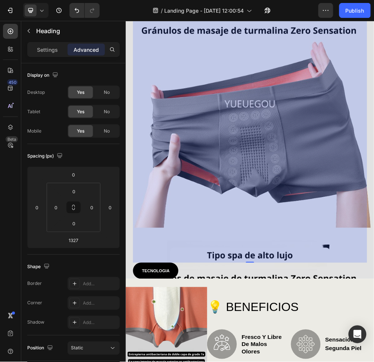
scroll to position [166, 0]
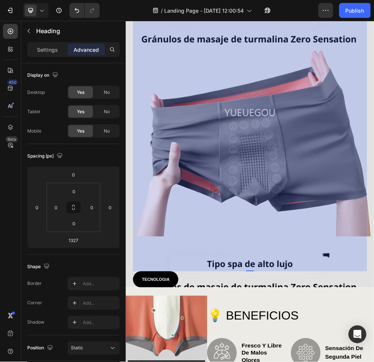
click at [341, 272] on div "1327" at bounding box center [348, 225] width 421 height 495
drag, startPoint x: 343, startPoint y: 468, endPoint x: 348, endPoint y: 467, distance: 5.4
click at [348, 272] on div "1327" at bounding box center [348, 225] width 421 height 495
click at [346, 272] on div "1327" at bounding box center [348, 225] width 421 height 495
drag, startPoint x: 344, startPoint y: 471, endPoint x: 342, endPoint y: 461, distance: 10.3
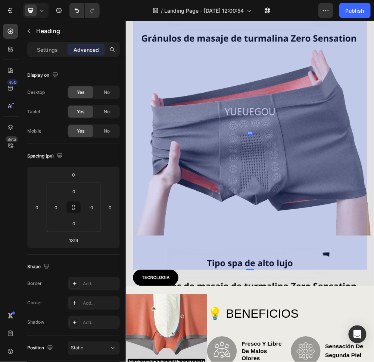
click at [345, 272] on div "1319" at bounding box center [348, 224] width 421 height 492
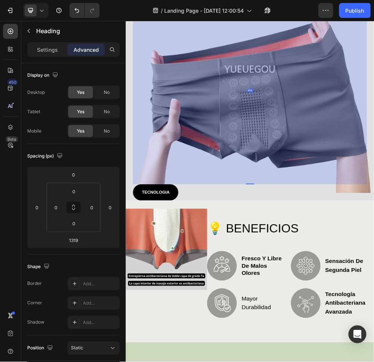
drag, startPoint x: 347, startPoint y: 468, endPoint x: 394, endPoint y: 314, distance: 161.1
type input "906"
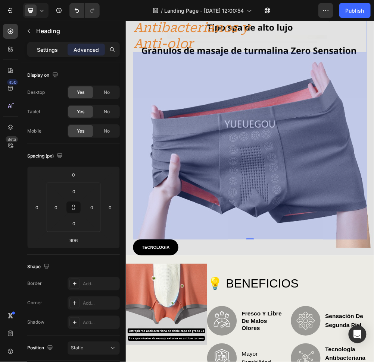
click at [46, 49] on p "Settings" at bounding box center [47, 50] width 21 height 8
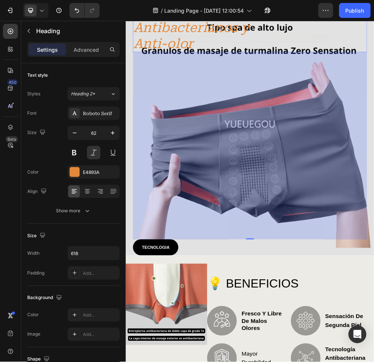
click at [289, 272] on div "906" at bounding box center [348, 246] width 421 height 338
click at [208, 272] on div "906" at bounding box center [348, 246] width 421 height 338
click at [206, 272] on div "906" at bounding box center [348, 246] width 421 height 338
click at [203, 272] on div "906" at bounding box center [348, 246] width 421 height 338
click at [342, 272] on div "🩳 Boxer Briefs 7A Antibacterianos y Anti-olor Heading 906 TECNOLOGIA Button" at bounding box center [348, 216] width 421 height 456
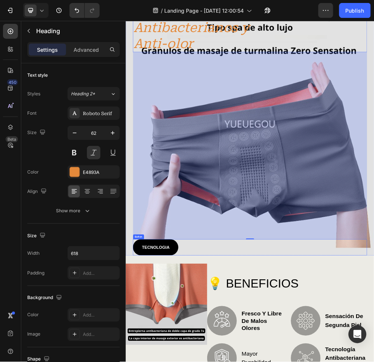
drag, startPoint x: 342, startPoint y: 411, endPoint x: 342, endPoint y: 427, distance: 16.1
click at [342, 272] on div "🩳 Boxer Briefs 7A Antibacterianos y Anti-olor Heading 906 TECNOLOGIA Button" at bounding box center [348, 216] width 421 height 456
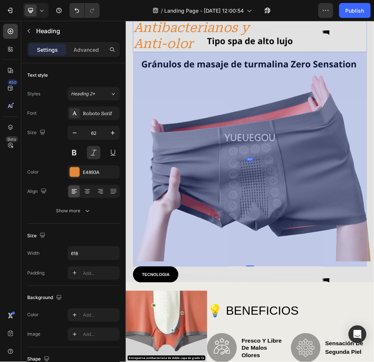
drag, startPoint x: 347, startPoint y: 414, endPoint x: 432, endPoint y: 463, distance: 98.8
click at [432, 77] on div "1037" at bounding box center [348, 77] width 421 height 0
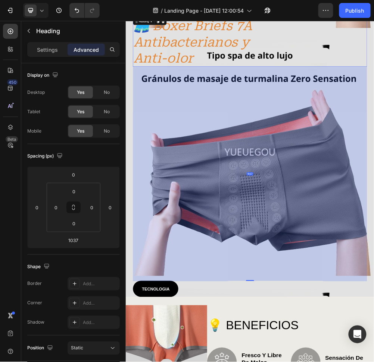
scroll to position [0, 0]
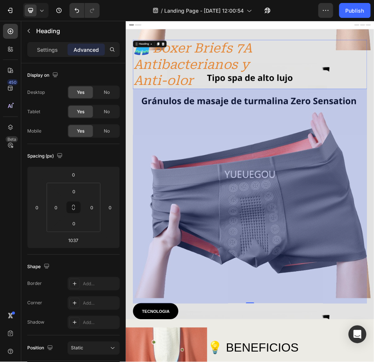
click at [515, 88] on div "🩳 Boxer Briefs 7A Antibacterianos y Anti-olor" at bounding box center [348, 99] width 421 height 89
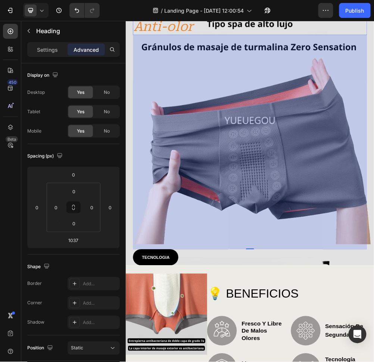
scroll to position [99, 0]
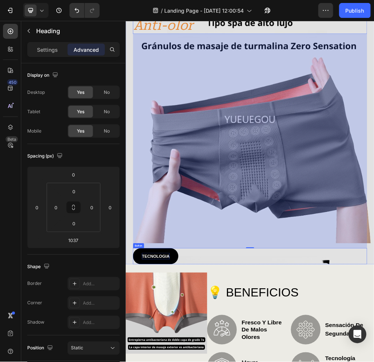
drag, startPoint x: 183, startPoint y: 450, endPoint x: 183, endPoint y: 455, distance: 4.5
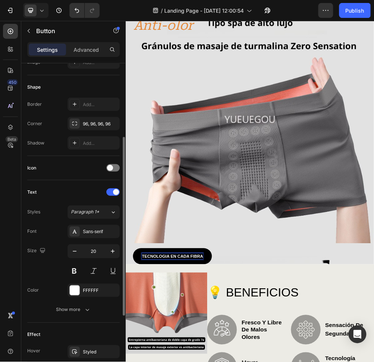
scroll to position [198, 0]
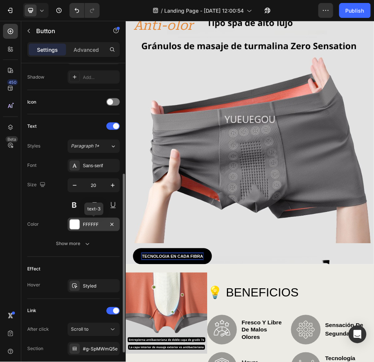
click at [75, 224] on div at bounding box center [75, 225] width 10 height 10
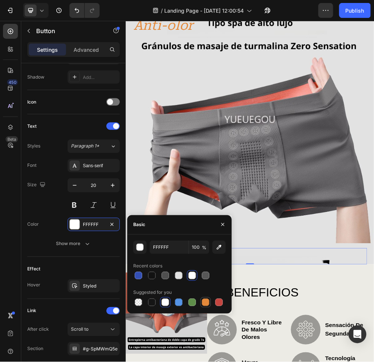
click at [202, 272] on div at bounding box center [205, 302] width 7 height 7
type input "E4893A"
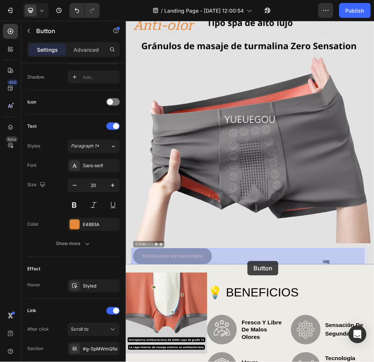
drag, startPoint x: 267, startPoint y: 447, endPoint x: 307, endPoint y: 447, distance: 39.9
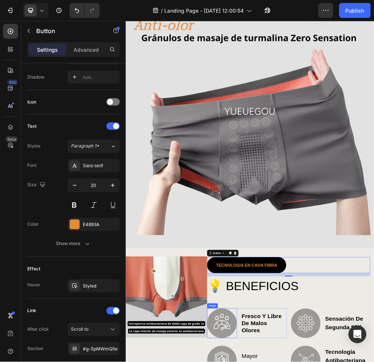
scroll to position [235, 0]
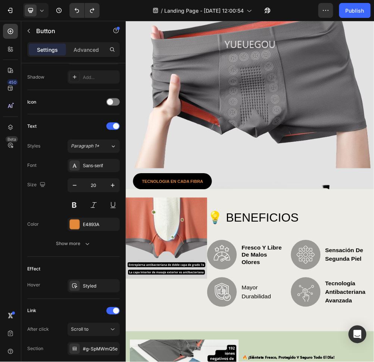
click at [269, 272] on link "TECNOLOGIA En cada fibra" at bounding box center [209, 310] width 142 height 29
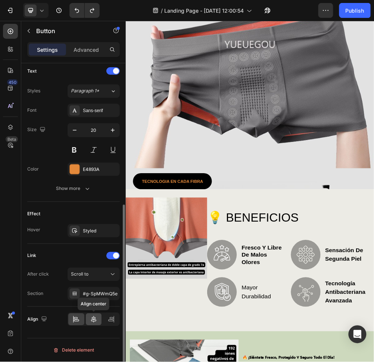
click at [97, 272] on icon at bounding box center [93, 319] width 7 height 7
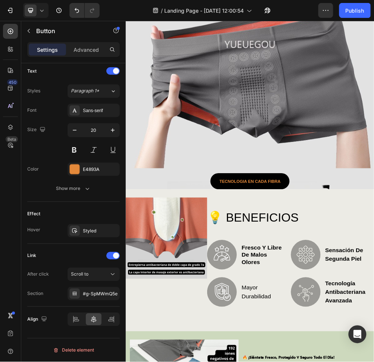
click at [478, 272] on div "TECNOLOGIA En cada fibra Button" at bounding box center [348, 310] width 421 height 29
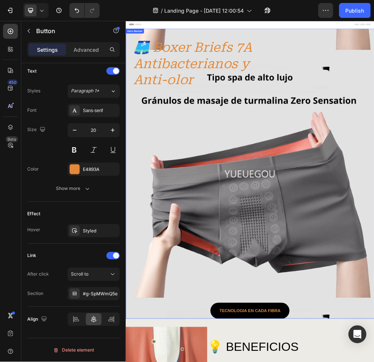
scroll to position [0, 0]
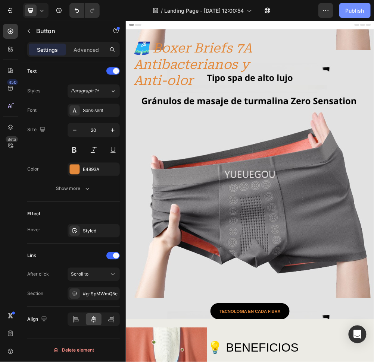
click at [351, 10] on div "Publish" at bounding box center [354, 11] width 19 height 8
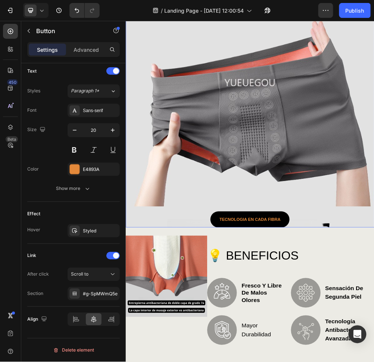
scroll to position [331, 0]
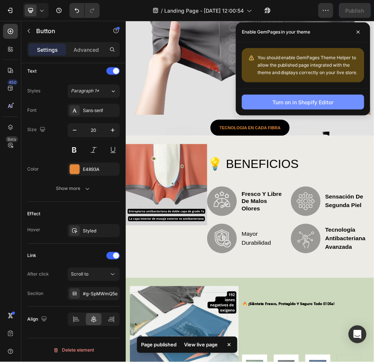
click at [332, 103] on div "Turn on in Shopify Editor" at bounding box center [303, 102] width 61 height 8
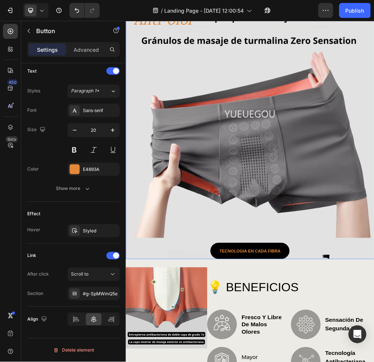
scroll to position [0, 0]
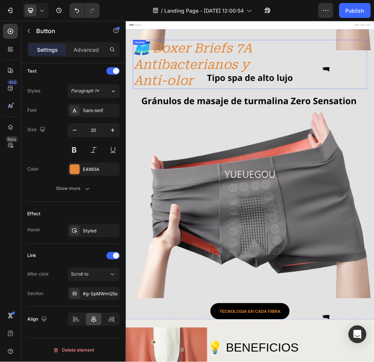
click at [217, 97] on p "🩳 Boxer Briefs 7A Antibacterianos y Anti-olor" at bounding box center [253, 99] width 229 height 87
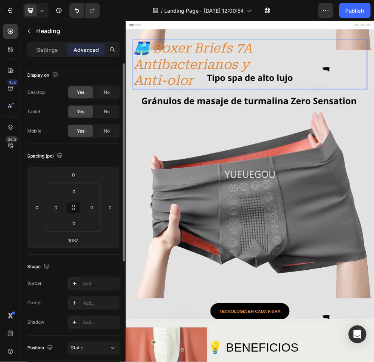
click at [229, 100] on p "🩳 Boxer Briefs 7A Antibacterianos y Anti-olor" at bounding box center [253, 99] width 229 height 87
click at [226, 110] on p "🩳 Boxer Briefs 7A Antibacterianos y Anti-olor" at bounding box center [253, 99] width 229 height 87
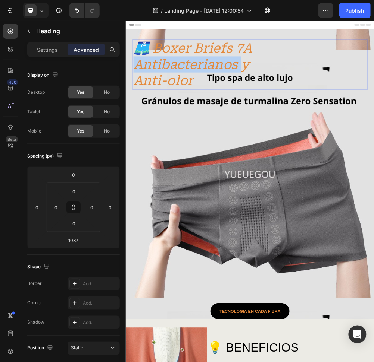
click at [226, 110] on p "🩳 Boxer Briefs 7A Antibacterianos y Anti-olor" at bounding box center [253, 99] width 229 height 87
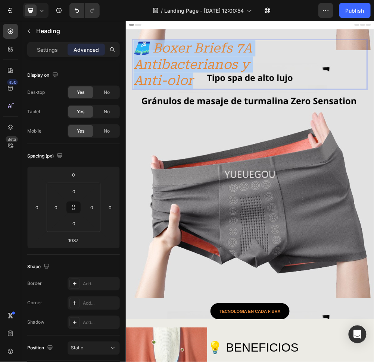
click at [226, 109] on p "🩳 Boxer Briefs 7A Antibacterianos y Anti-olor" at bounding box center [253, 99] width 229 height 87
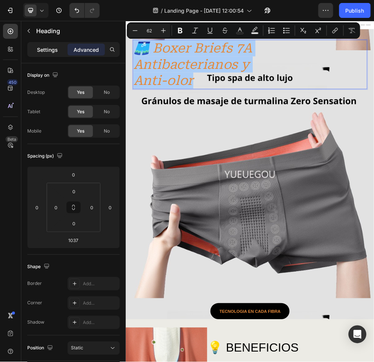
click at [46, 46] on p "Settings" at bounding box center [47, 50] width 21 height 8
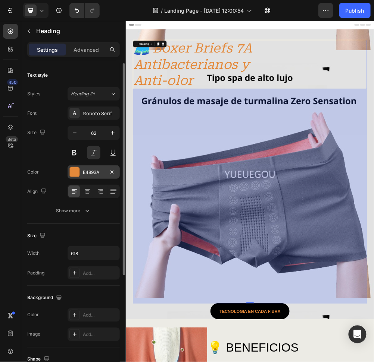
click at [79, 173] on div at bounding box center [75, 172] width 10 height 10
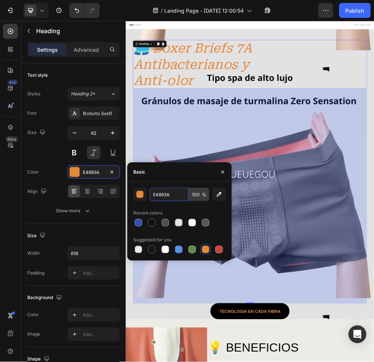
paste input "#000000"
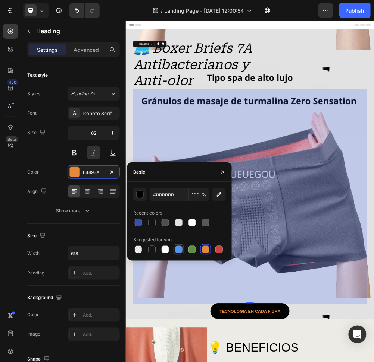
click at [180, 247] on div at bounding box center [178, 249] width 7 height 7
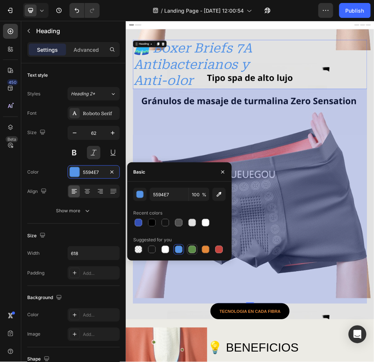
click at [192, 251] on div at bounding box center [191, 249] width 7 height 7
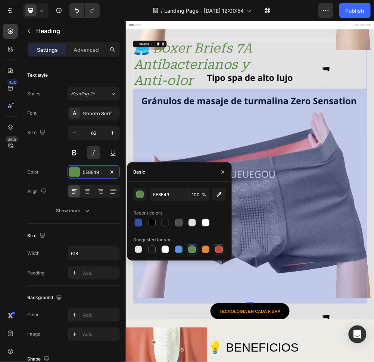
click at [218, 252] on div at bounding box center [218, 249] width 7 height 7
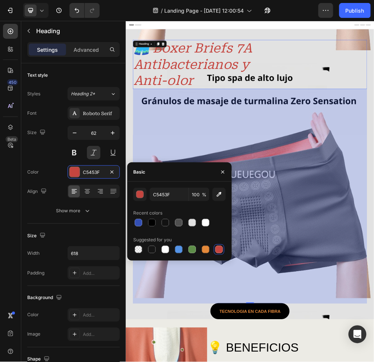
click at [144, 247] on div at bounding box center [179, 250] width 92 height 10
click at [138, 249] on div at bounding box center [138, 249] width 7 height 7
type input "000000"
type input "0"
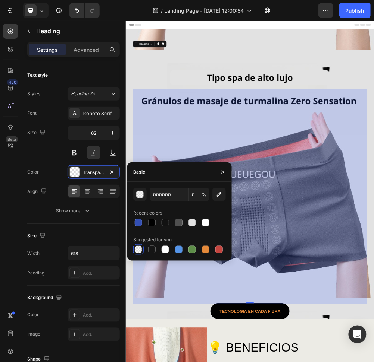
click at [157, 251] on div at bounding box center [179, 250] width 92 height 10
click at [154, 249] on div at bounding box center [151, 249] width 7 height 7
type input "151515"
type input "100"
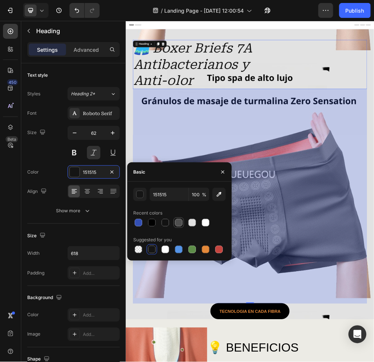
click at [176, 224] on div at bounding box center [178, 222] width 7 height 7
type input "4F4F4F"
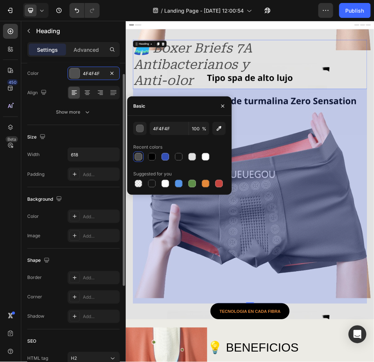
scroll to position [66, 0]
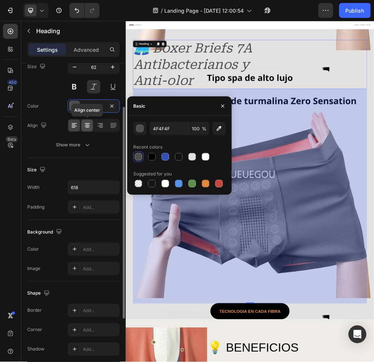
click at [85, 126] on icon at bounding box center [87, 126] width 5 height 1
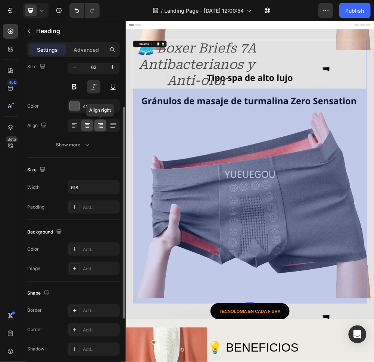
click at [103, 128] on icon at bounding box center [100, 125] width 7 height 7
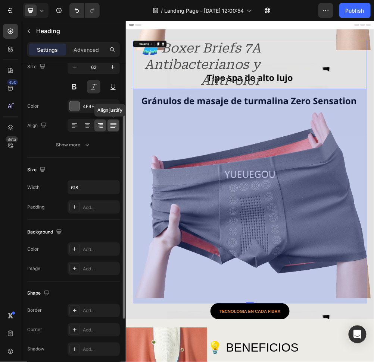
click at [110, 127] on icon at bounding box center [113, 125] width 7 height 7
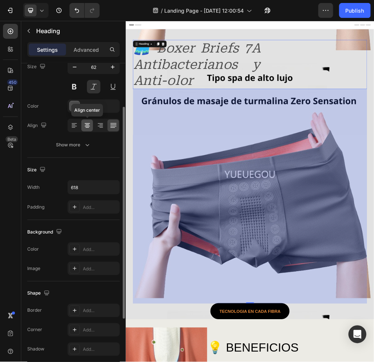
click at [87, 124] on icon at bounding box center [87, 125] width 7 height 7
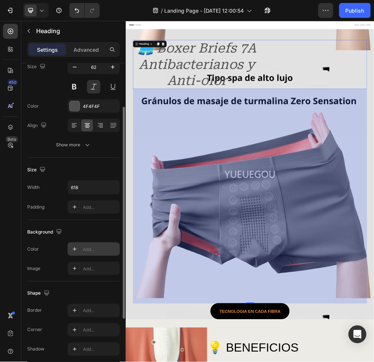
click at [76, 252] on icon at bounding box center [75, 250] width 6 height 6
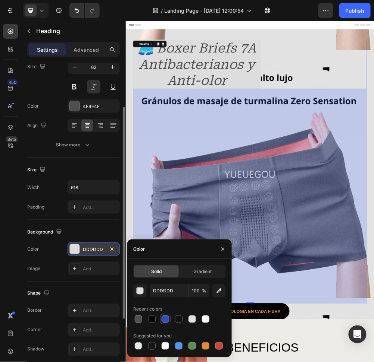
click at [165, 272] on div at bounding box center [164, 319] width 7 height 7
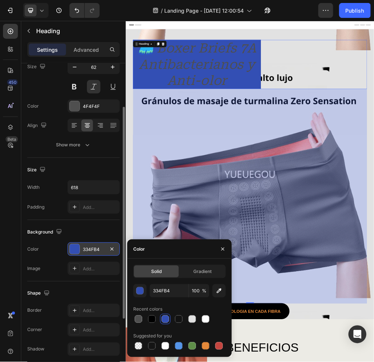
click at [167, 272] on div at bounding box center [164, 319] width 7 height 7
click at [148, 272] on div at bounding box center [151, 319] width 9 height 9
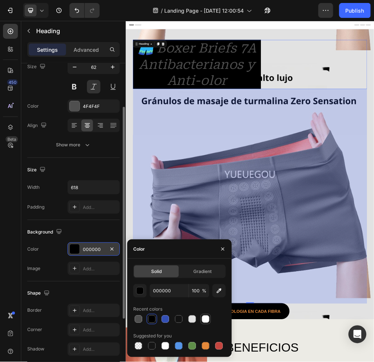
click at [205, 272] on div at bounding box center [205, 319] width 7 height 7
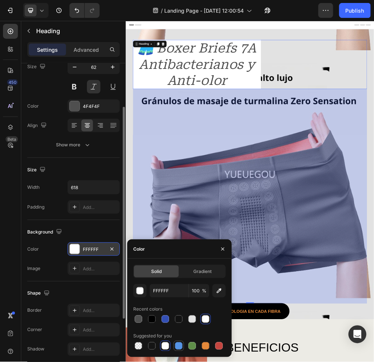
click at [179, 272] on div at bounding box center [178, 346] width 7 height 7
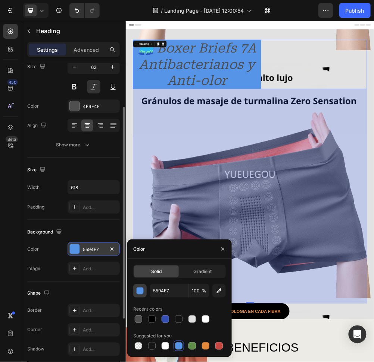
click at [140, 272] on div "button" at bounding box center [139, 291] width 7 height 7
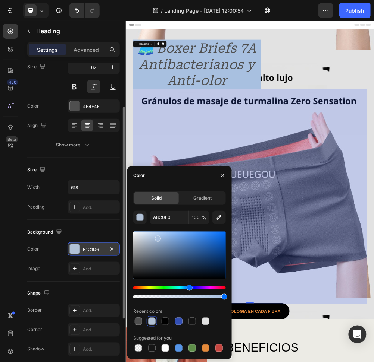
drag, startPoint x: 194, startPoint y: 240, endPoint x: 156, endPoint y: 237, distance: 38.2
click at [156, 237] on div at bounding box center [158, 239] width 6 height 6
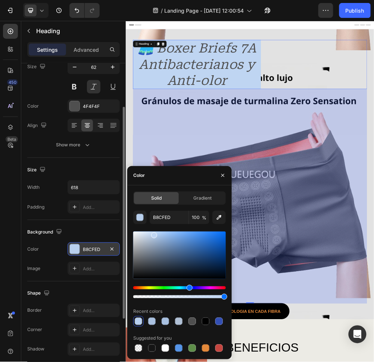
type input "BFD5F2"
drag, startPoint x: 165, startPoint y: 245, endPoint x: 153, endPoint y: 234, distance: 16.1
click at [153, 234] on div at bounding box center [179, 255] width 92 height 47
click at [468, 213] on div "1037" at bounding box center [348, 337] width 421 height 387
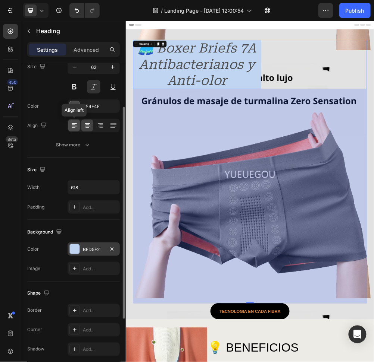
click at [75, 126] on icon at bounding box center [74, 126] width 5 height 1
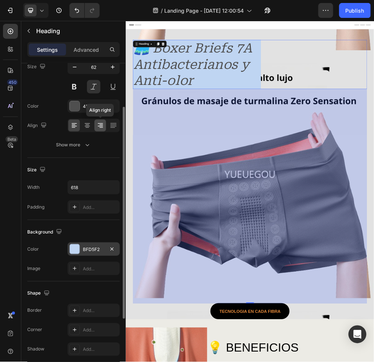
click at [96, 126] on div at bounding box center [100, 126] width 12 height 12
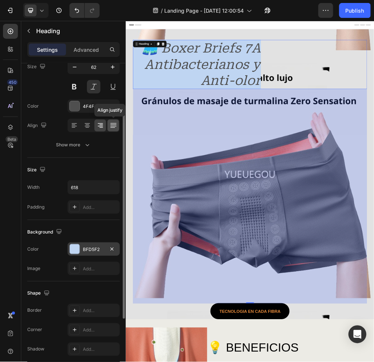
click at [112, 126] on icon at bounding box center [113, 126] width 6 height 0
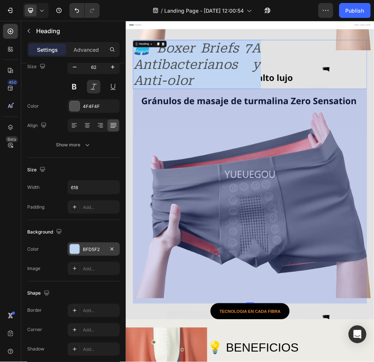
click at [75, 253] on div at bounding box center [75, 250] width 10 height 10
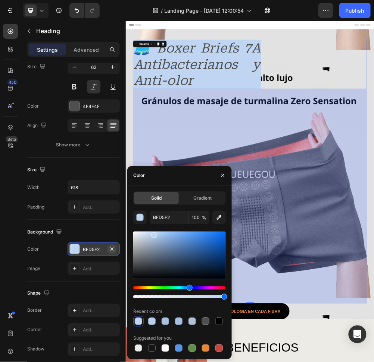
click at [111, 248] on icon "button" at bounding box center [112, 250] width 6 height 6
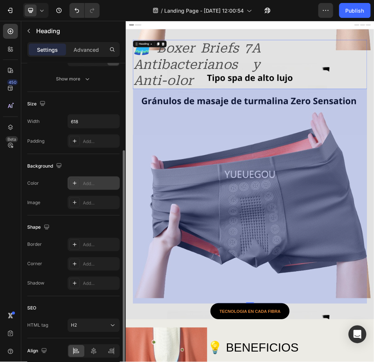
scroll to position [163, 0]
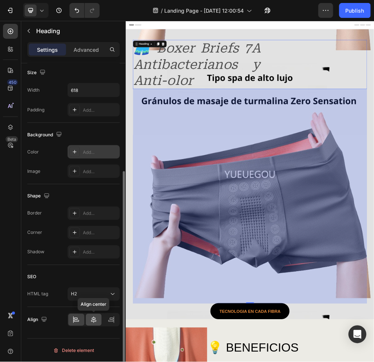
click at [94, 272] on icon at bounding box center [93, 320] width 7 height 7
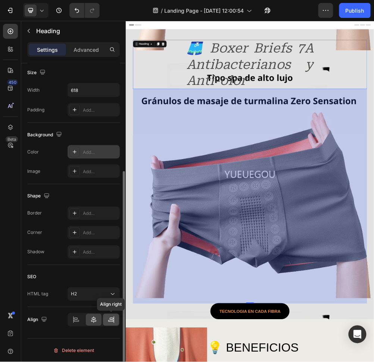
click at [109, 272] on icon at bounding box center [110, 322] width 5 height 2
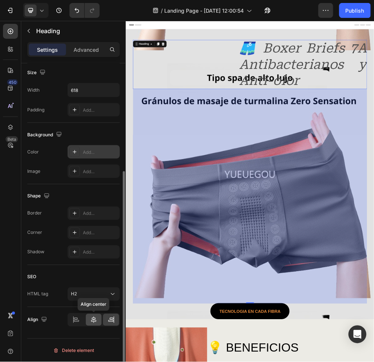
click at [98, 272] on div at bounding box center [94, 320] width 16 height 12
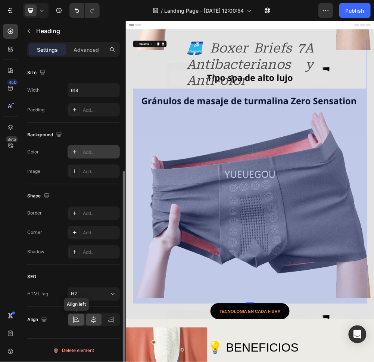
click at [80, 272] on div at bounding box center [76, 320] width 16 height 12
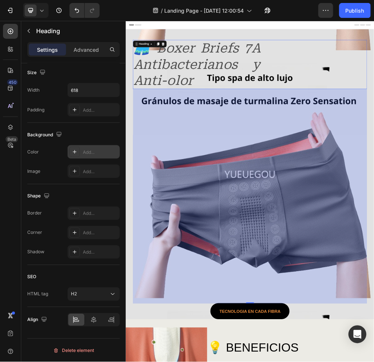
click at [358, 272] on div "1037" at bounding box center [348, 337] width 421 height 387
drag, startPoint x: 346, startPoint y: 527, endPoint x: 345, endPoint y: 536, distance: 9.4
click at [345, 272] on div "🩳 Boxer Briefs 7A Antibacterianos y Anti-olor Heading 1037 TECNOLOGIA En cada f…" at bounding box center [348, 307] width 421 height 505
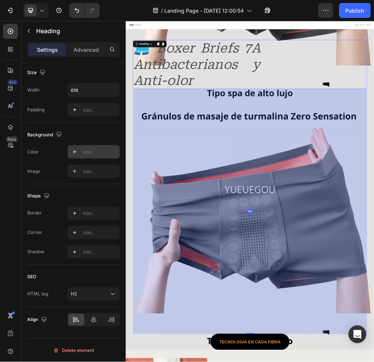
drag, startPoint x: 348, startPoint y: 529, endPoint x: 358, endPoint y: 584, distance: 55.5
click at [358, 144] on div "1185" at bounding box center [348, 144] width 421 height 0
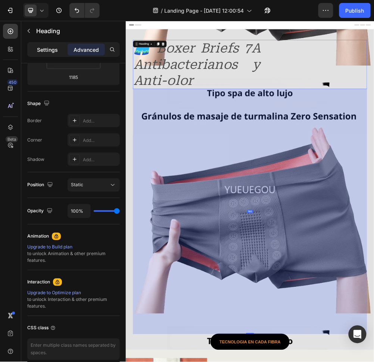
click at [44, 50] on p "Settings" at bounding box center [47, 50] width 21 height 8
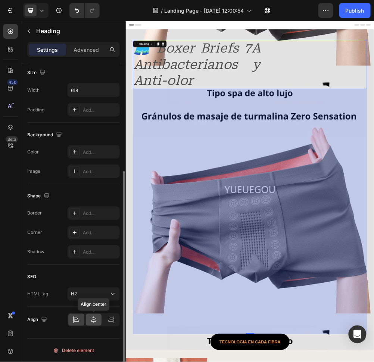
click at [95, 272] on icon at bounding box center [93, 320] width 7 height 7
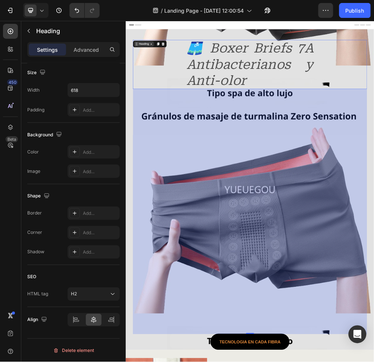
click at [157, 66] on div "Heading" at bounding box center [157, 62] width 35 height 9
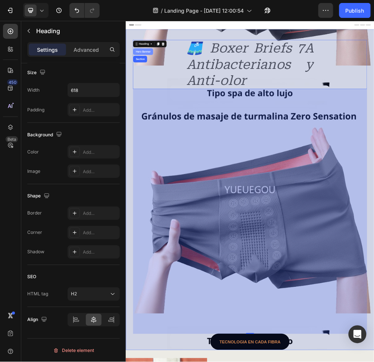
click at [158, 77] on div "Hero Banner" at bounding box center [157, 76] width 30 height 4
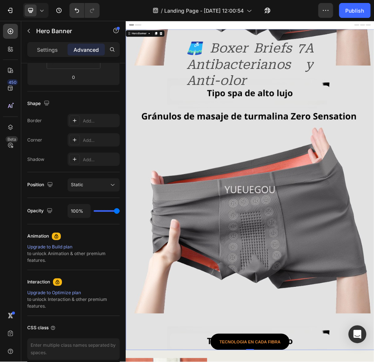
scroll to position [0, 0]
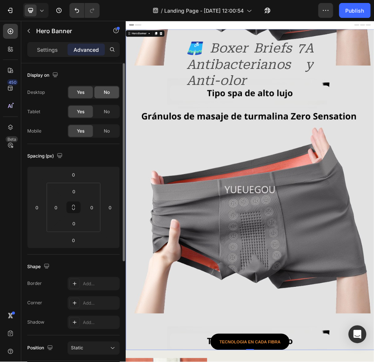
click at [99, 91] on div "No" at bounding box center [106, 93] width 25 height 12
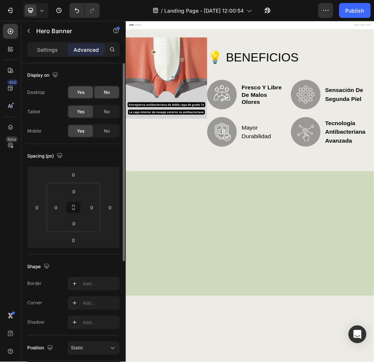
click at [79, 94] on span "Yes" at bounding box center [80, 92] width 7 height 7
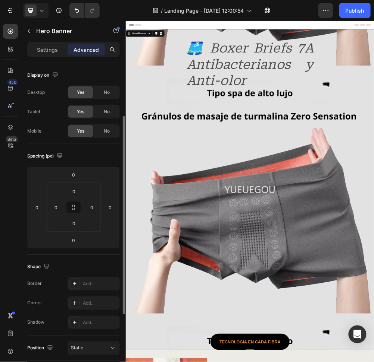
scroll to position [33, 0]
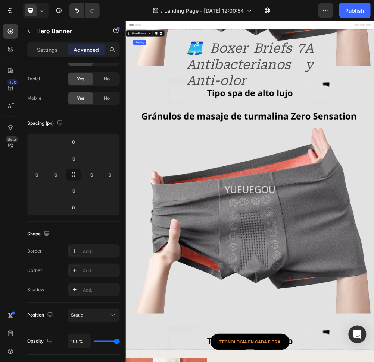
click at [330, 82] on p "🩳 Boxer Briefs 7A Antibacterianos y Anti-olor" at bounding box center [349, 99] width 229 height 87
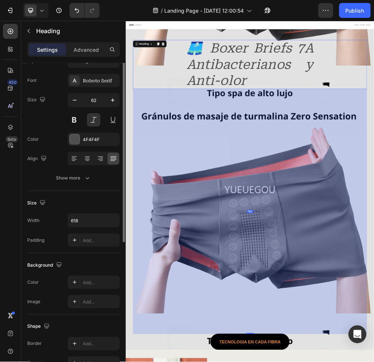
scroll to position [0, 0]
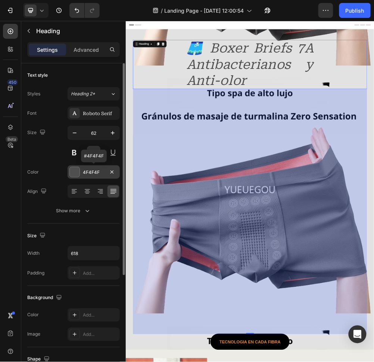
click at [90, 173] on div "4F4F4F" at bounding box center [94, 172] width 22 height 7
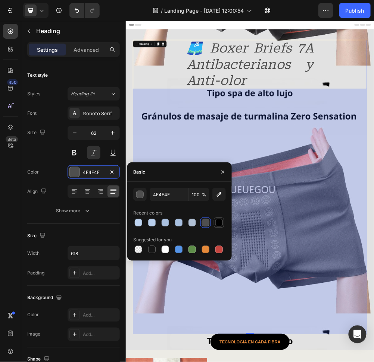
click at [220, 226] on div at bounding box center [218, 222] width 7 height 7
type input "000000"
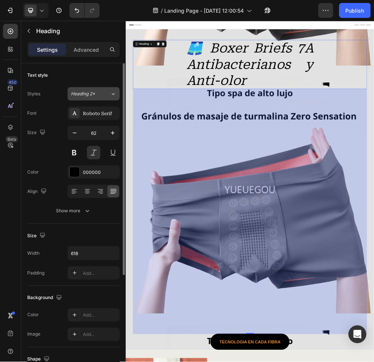
click at [93, 89] on button "Heading 2*" at bounding box center [93, 93] width 52 height 13
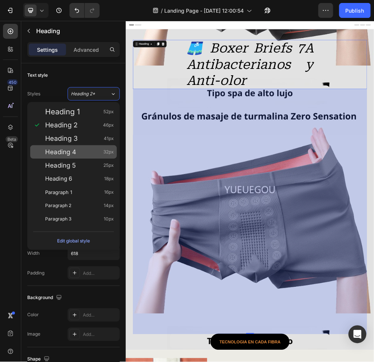
click at [80, 149] on div "Heading 4 32px" at bounding box center [79, 151] width 69 height 7
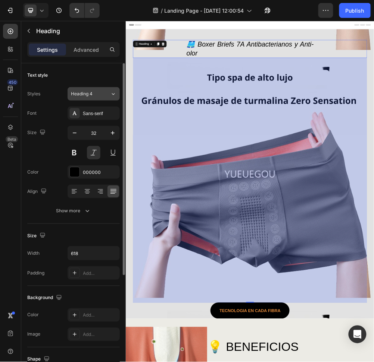
click at [97, 91] on div "Heading 4" at bounding box center [86, 94] width 30 height 7
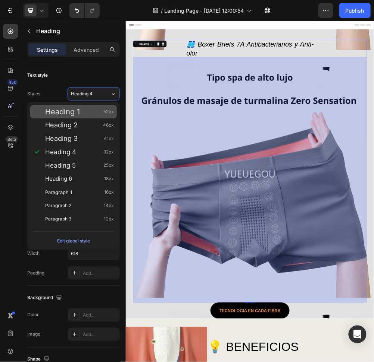
click at [92, 110] on div "Heading 1 52px" at bounding box center [79, 111] width 69 height 7
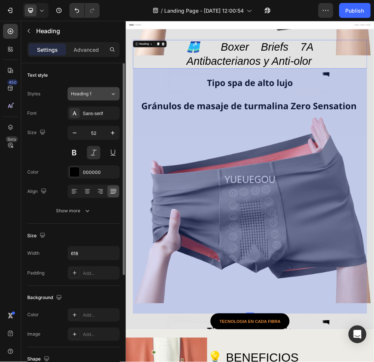
click at [105, 93] on div "Heading 1" at bounding box center [90, 94] width 39 height 7
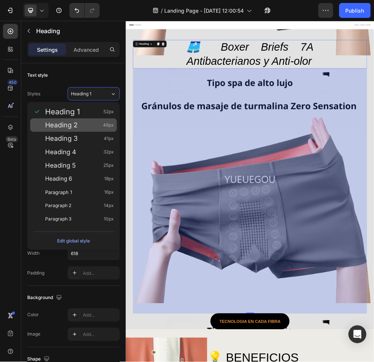
click at [98, 121] on div "Heading 2 46px" at bounding box center [73, 125] width 87 height 13
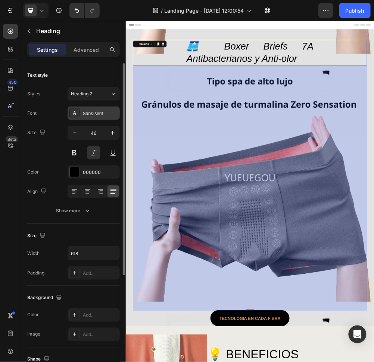
click at [103, 116] on div "Sans-serif" at bounding box center [100, 113] width 35 height 7
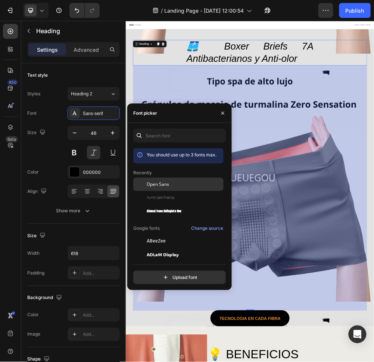
click at [175, 184] on div "Open Sans" at bounding box center [184, 184] width 75 height 7
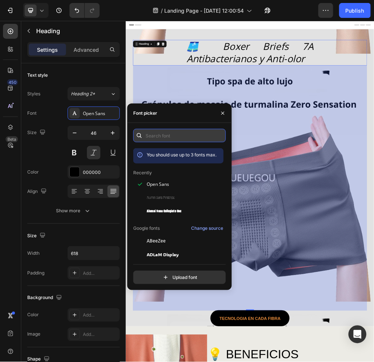
click at [180, 135] on input "text" at bounding box center [179, 135] width 92 height 13
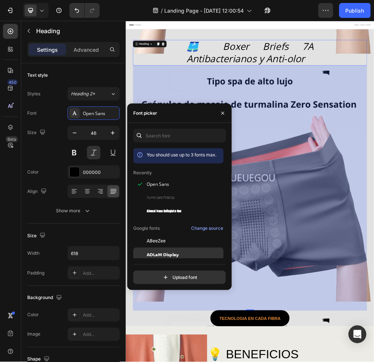
click at [191, 251] on div "ADLaM Display" at bounding box center [184, 254] width 75 height 7
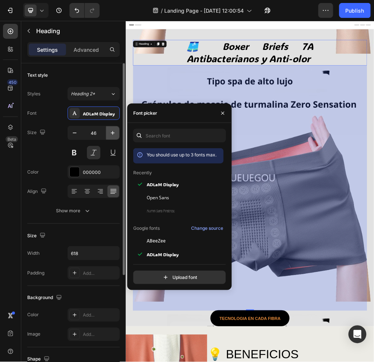
click at [110, 138] on button "button" at bounding box center [112, 132] width 13 height 13
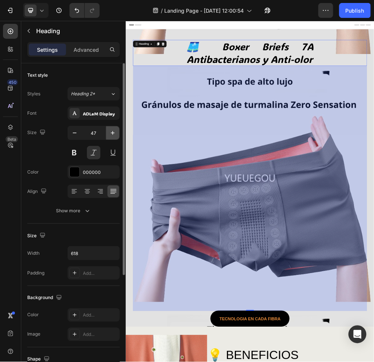
click at [111, 137] on button "button" at bounding box center [112, 132] width 13 height 13
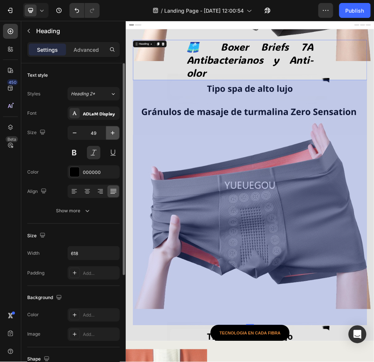
click at [111, 137] on button "button" at bounding box center [112, 132] width 13 height 13
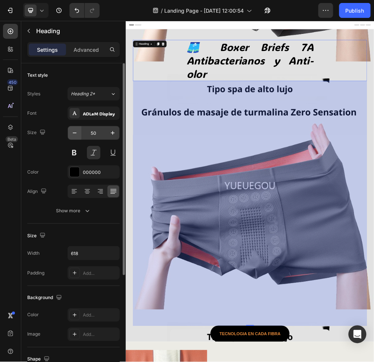
click at [80, 134] on button "button" at bounding box center [74, 132] width 13 height 13
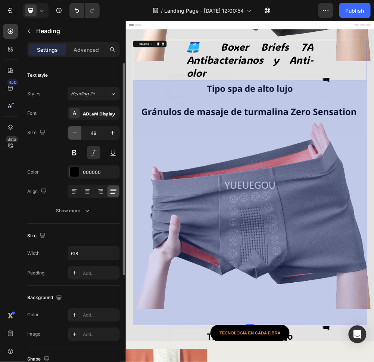
click at [78, 134] on icon "button" at bounding box center [74, 132] width 7 height 7
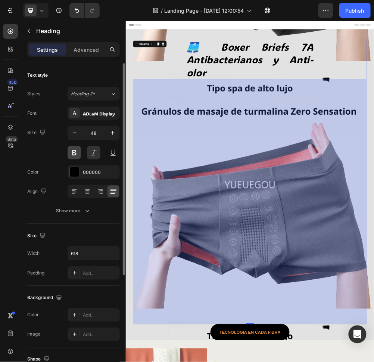
click at [78, 156] on button at bounding box center [73, 152] width 13 height 13
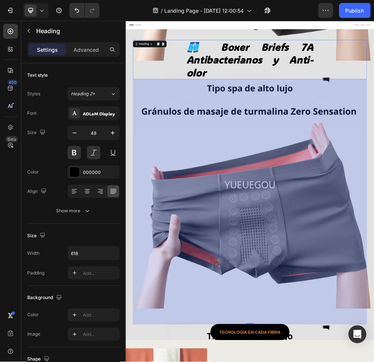
click at [539, 89] on div "🩳 Boxer Briefs 7A Antibacterianos y Anti-olor" at bounding box center [348, 90] width 421 height 71
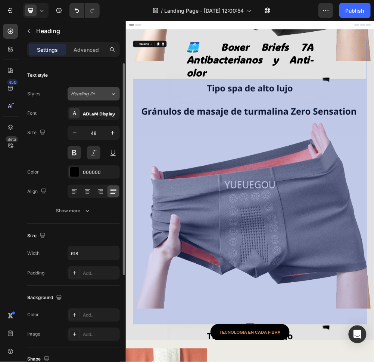
click at [84, 96] on span "Heading 2*" at bounding box center [83, 94] width 24 height 7
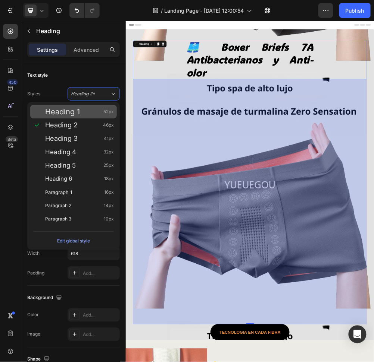
click at [90, 111] on div "Heading 1 52px" at bounding box center [79, 111] width 69 height 7
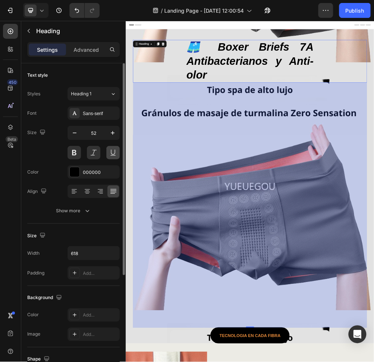
click at [115, 154] on button at bounding box center [112, 152] width 13 height 13
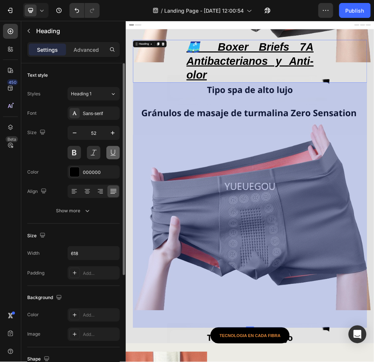
click at [115, 154] on button at bounding box center [112, 152] width 13 height 13
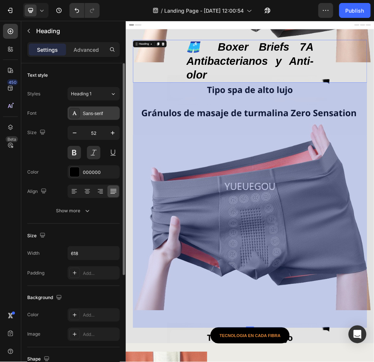
click at [81, 112] on div "Sans-serif" at bounding box center [93, 113] width 52 height 13
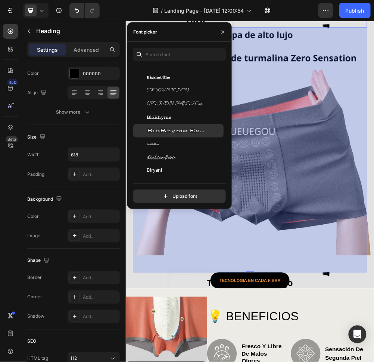
scroll to position [2784, 0]
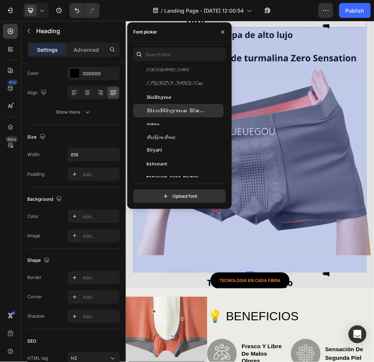
click at [186, 107] on span "BioRhyme Expanded" at bounding box center [178, 110] width 62 height 7
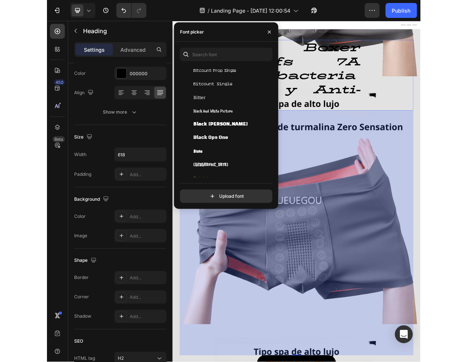
scroll to position [3016, 0]
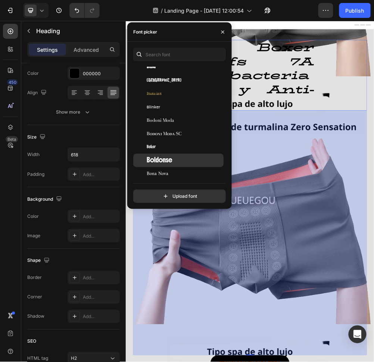
click at [189, 157] on div "Boldonse" at bounding box center [178, 160] width 90 height 13
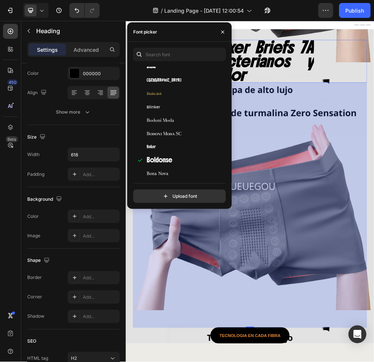
click at [439, 151] on div "1185" at bounding box center [348, 353] width 421 height 442
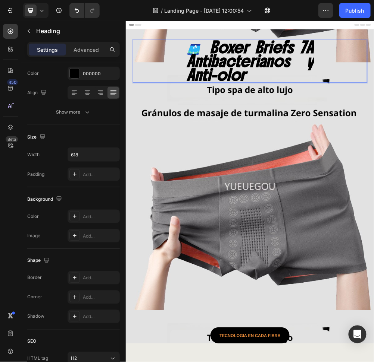
click at [366, 91] on p "🩳 Boxer Briefs 7A Antibacterianos y Anti-olor" at bounding box center [349, 94] width 229 height 76
click at [436, 91] on p "🩳 Boxer Briefs 7A Antibacterianos y Anti-olor" at bounding box center [349, 94] width 229 height 76
click at [459, 95] on p "🩳 Boxer Briefs 7A Antibacterianos y Anti-olor" at bounding box center [349, 94] width 229 height 76
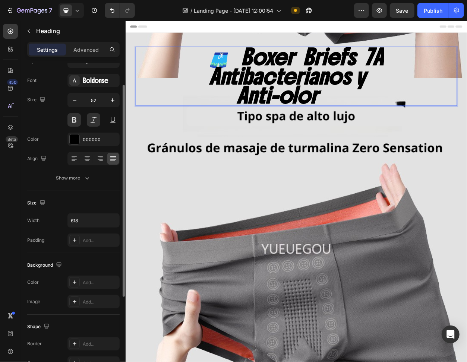
scroll to position [0, 0]
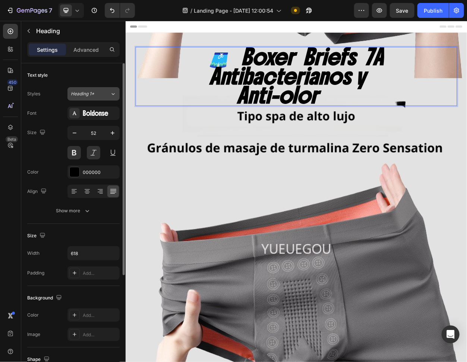
click at [88, 92] on span "Heading 1*" at bounding box center [82, 94] width 23 height 7
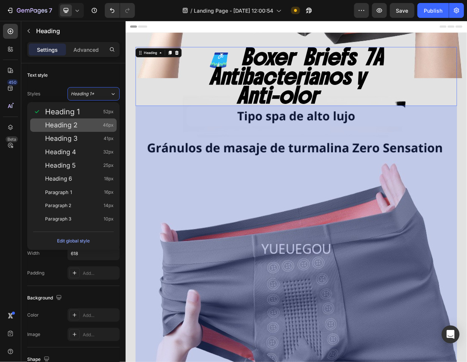
click at [84, 130] on div "Heading 2 46px" at bounding box center [73, 125] width 87 height 13
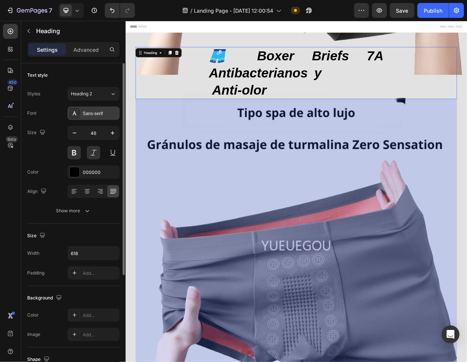
click at [92, 114] on div "Sans-serif" at bounding box center [100, 113] width 35 height 7
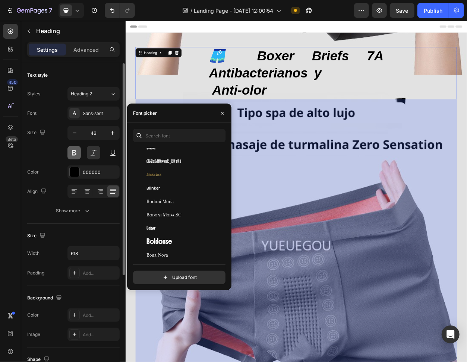
click at [78, 150] on button at bounding box center [73, 152] width 13 height 13
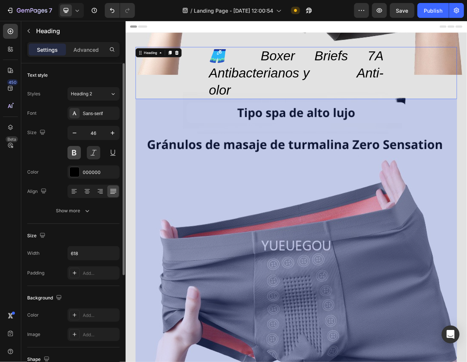
click at [76, 152] on button at bounding box center [73, 152] width 13 height 13
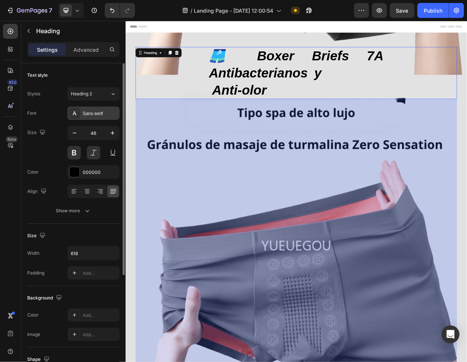
click at [102, 111] on div "Sans-serif" at bounding box center [100, 113] width 35 height 7
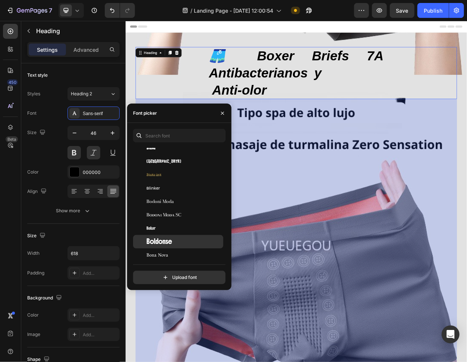
click at [186, 242] on div "Boldonse" at bounding box center [184, 242] width 75 height 7
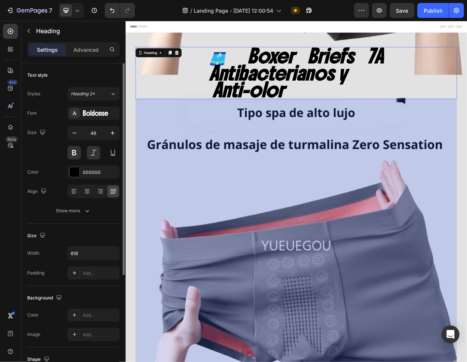
click at [61, 272] on div "Text style Styles Heading 2* Font Boldonse Size 46 Color 000000 Align Show more" at bounding box center [73, 317] width 92 height 62
click at [101, 91] on div "Heading 2*" at bounding box center [90, 94] width 39 height 7
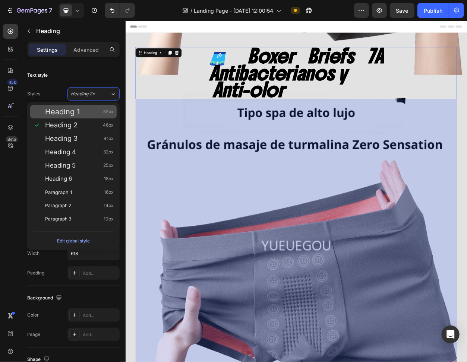
click at [86, 113] on div "Heading 1 52px" at bounding box center [79, 111] width 69 height 7
type input "52"
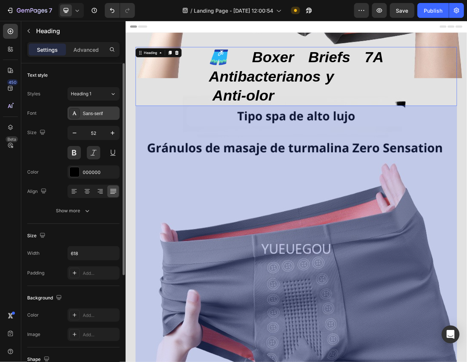
click at [89, 116] on div "Sans-serif" at bounding box center [100, 113] width 35 height 7
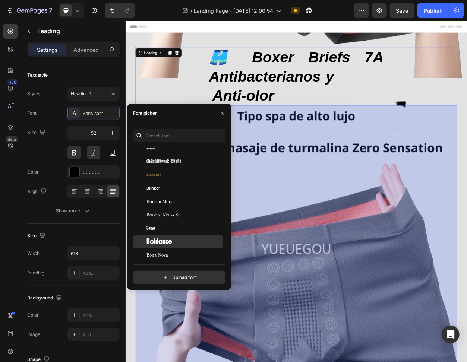
click at [178, 236] on div "Boldonse" at bounding box center [178, 241] width 90 height 13
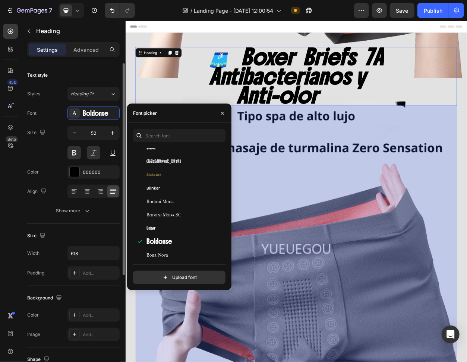
click at [60, 99] on div "Styles Heading 1*" at bounding box center [73, 93] width 92 height 13
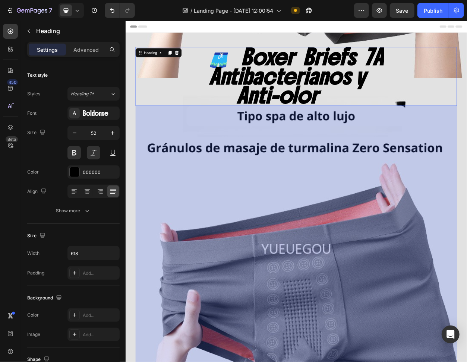
click at [492, 107] on div "🩳 Boxer Briefs 7A Antibacterianos y Anti-olor" at bounding box center [348, 93] width 421 height 77
drag, startPoint x: 88, startPoint y: 170, endPoint x: 84, endPoint y: 172, distance: 5.3
click at [88, 170] on div "000000" at bounding box center [94, 172] width 22 height 7
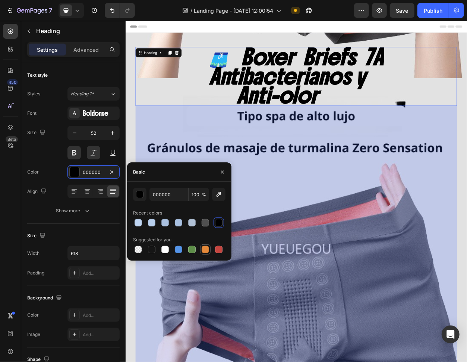
click at [201, 248] on div at bounding box center [205, 249] width 9 height 9
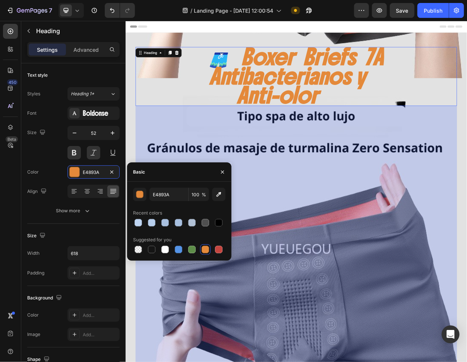
click at [194, 96] on div "🩳 Boxer Briefs 7A Antibacterianos y Anti-olor" at bounding box center [348, 93] width 421 height 77
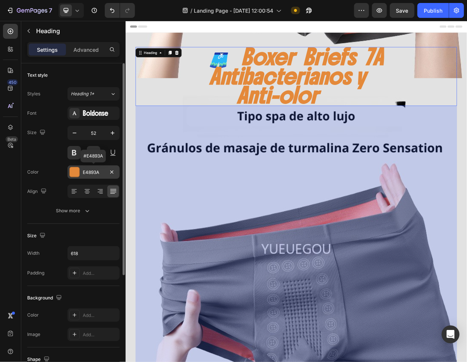
click at [76, 171] on div at bounding box center [75, 172] width 10 height 10
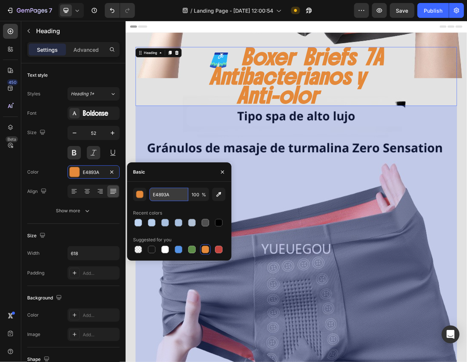
click at [156, 196] on input "E4893A" at bounding box center [169, 194] width 39 height 13
click at [139, 195] on div "button" at bounding box center [139, 194] width 7 height 7
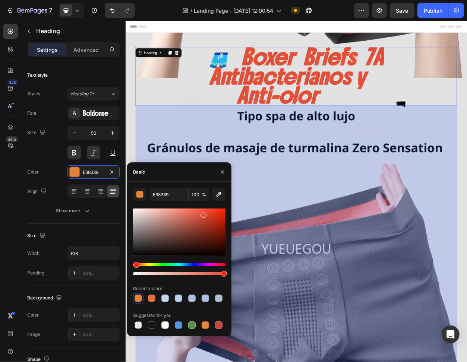
type input "E35039"
drag, startPoint x: 142, startPoint y: 265, endPoint x: 135, endPoint y: 263, distance: 7.3
click at [135, 263] on div "Hue" at bounding box center [137, 265] width 6 height 6
click at [476, 114] on div "🩳 Boxer Briefs 7A Antibacterianos y Anti-olor" at bounding box center [348, 93] width 421 height 77
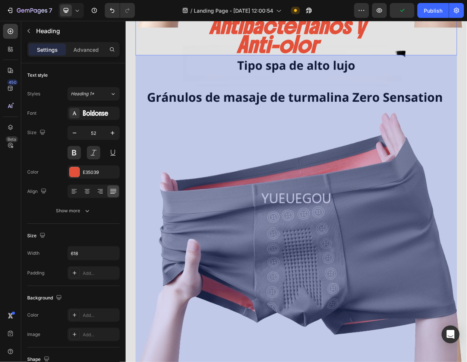
drag, startPoint x: 518, startPoint y: 70, endPoint x: 520, endPoint y: 87, distance: 16.9
click at [519, 69] on div "1185" at bounding box center [348, 287] width 421 height 442
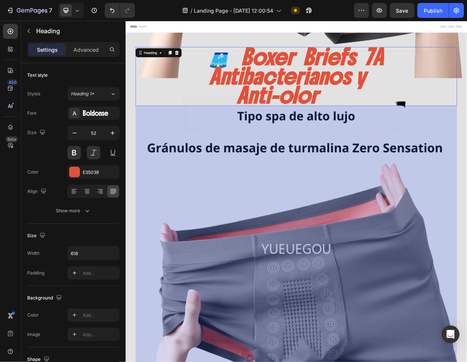
click at [533, 62] on div "🩳 Boxer Briefs 7A Antibacterianos y Anti-olor" at bounding box center [348, 93] width 421 height 77
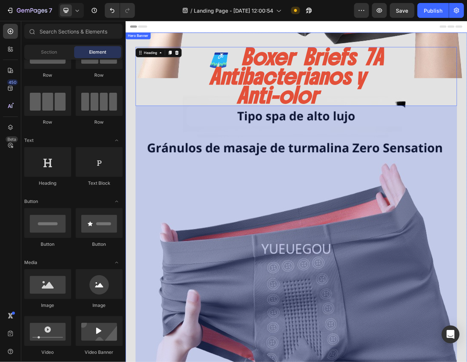
click at [545, 35] on div "Header" at bounding box center [349, 28] width 436 height 15
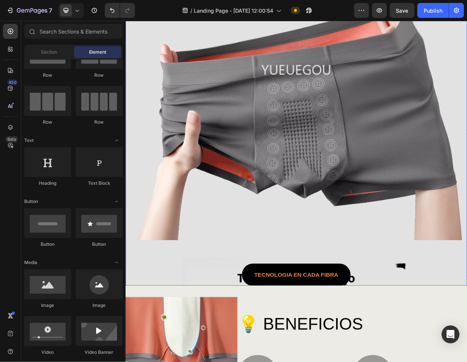
scroll to position [298, 0]
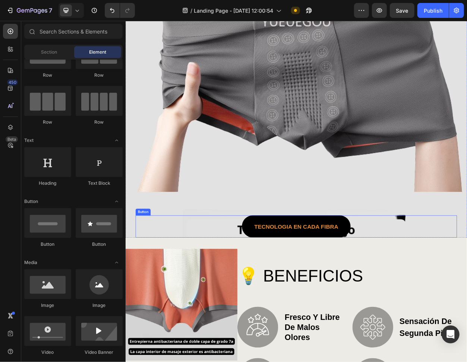
click at [450, 272] on div "TECNOLOGIA En cada fibra Button" at bounding box center [348, 290] width 421 height 29
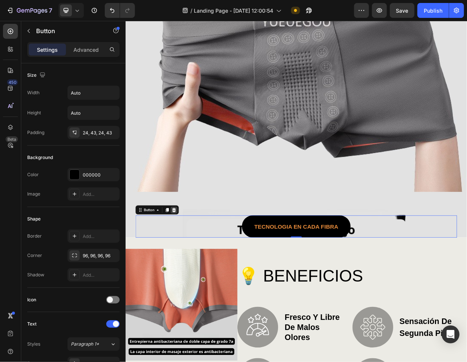
click at [188, 270] on div at bounding box center [188, 268] width 9 height 9
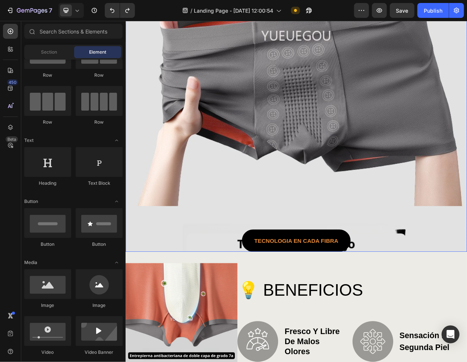
scroll to position [265, 0]
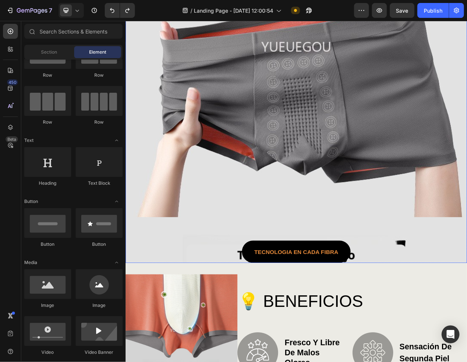
click at [324, 226] on div "🩳 Boxer Briefs 7A Antibacterianos y Anti-olor Heading TECNOLOGIA En cada fibra …" at bounding box center [348, 64] width 421 height 548
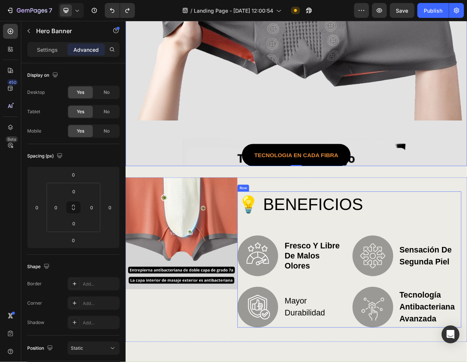
scroll to position [464, 0]
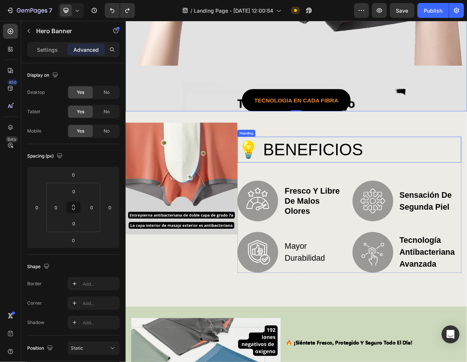
click at [374, 188] on h2 "💡 BENEFICIOS" at bounding box center [418, 190] width 293 height 34
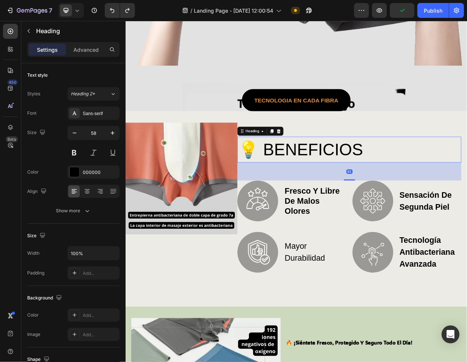
click at [469, 179] on h2 "💡 BENEFICIOS" at bounding box center [418, 190] width 293 height 34
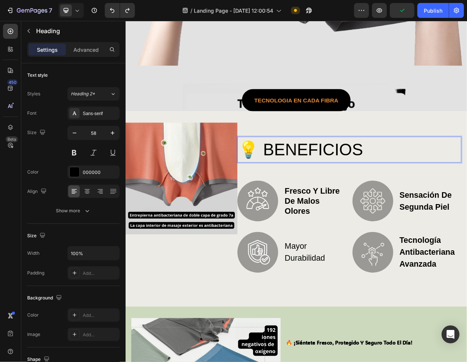
click at [295, 184] on p "💡 BENEFICIOS" at bounding box center [419, 189] width 292 height 32
drag, startPoint x: 301, startPoint y: 181, endPoint x: 278, endPoint y: 181, distance: 23.5
click at [278, 181] on p "💡 BENEFICIOS" at bounding box center [419, 189] width 292 height 32
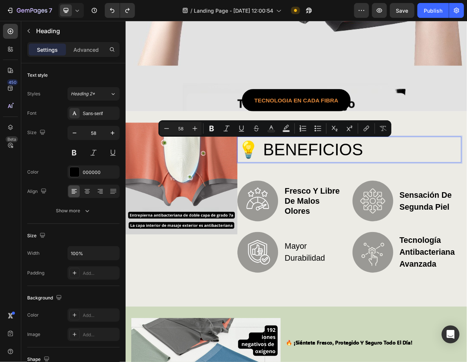
click at [383, 191] on p "💡 BENEFICIOS" at bounding box center [419, 189] width 292 height 32
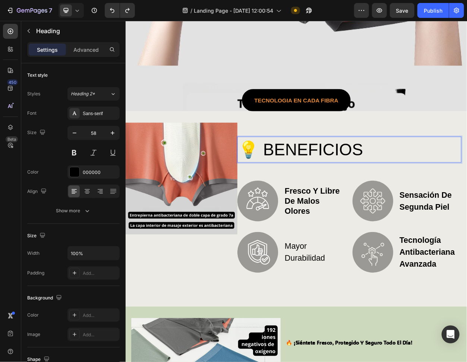
click at [275, 185] on p "💡 BENEFICIOS" at bounding box center [419, 189] width 292 height 32
click at [350, 272] on p "mayor durabilidad" at bounding box center [364, 324] width 60 height 31
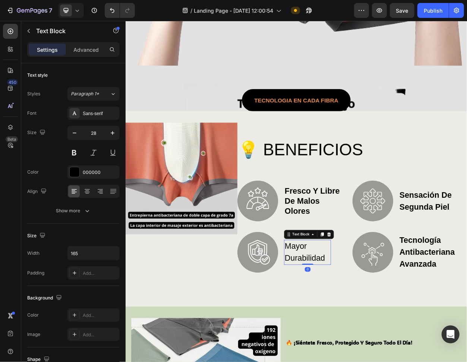
click at [349, 272] on p "mayor durabilidad" at bounding box center [364, 324] width 60 height 31
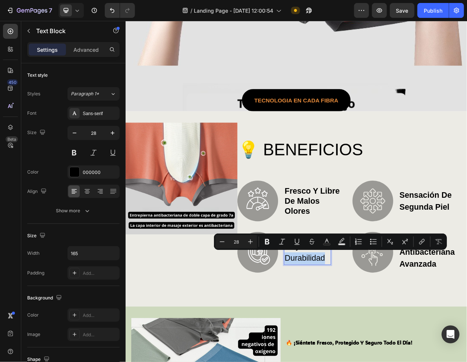
click at [295, 249] on div "Minus 28 Plus Bold Italic Underline Strikethrough Text Color Text Background Co…" at bounding box center [330, 242] width 233 height 16
click at [364, 272] on p "mayor durabilidad" at bounding box center [364, 324] width 60 height 31
click at [386, 272] on p "mayor durabilidad" at bounding box center [364, 324] width 60 height 31
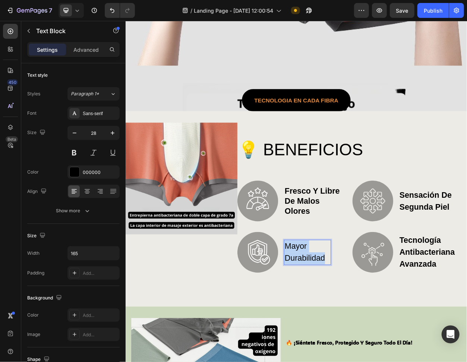
drag, startPoint x: 384, startPoint y: 329, endPoint x: 321, endPoint y: 301, distance: 69.1
click at [321, 272] on div "Image mayor durabilidad Text Block 0 Row" at bounding box center [343, 325] width 143 height 54
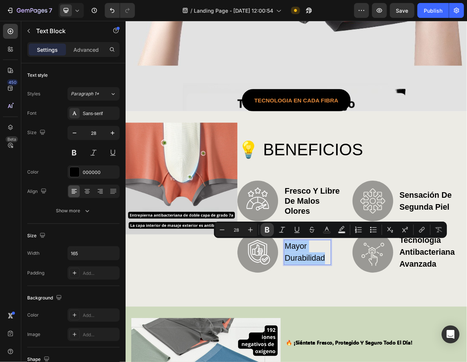
click at [263, 232] on button "Bold" at bounding box center [267, 229] width 13 height 13
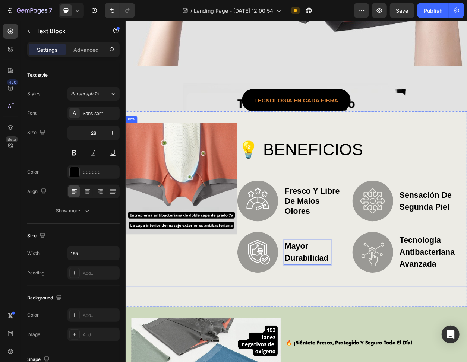
click at [400, 272] on div "💡 BENEFICIOS Heading Image fresco y libre de malos olores Text Block Row Image …" at bounding box center [418, 262] width 293 height 216
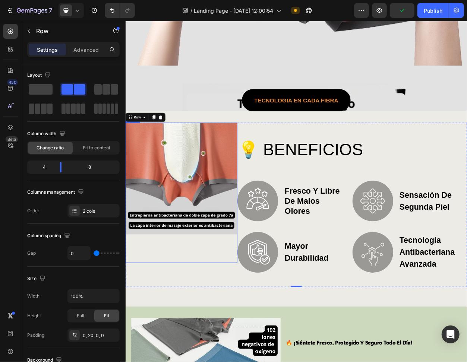
click at [210, 251] on img at bounding box center [198, 227] width 147 height 147
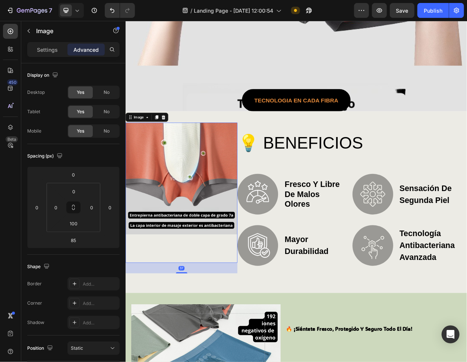
drag, startPoint x: 201, startPoint y: 367, endPoint x: 210, endPoint y: 354, distance: 15.8
click at [210, 272] on div "37" at bounding box center [198, 338] width 147 height 0
type input "50"
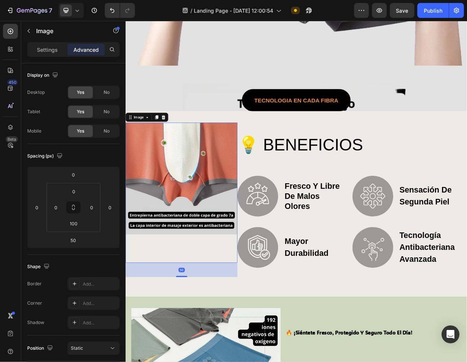
click at [182, 269] on img at bounding box center [198, 227] width 147 height 147
click at [189, 236] on img at bounding box center [198, 227] width 147 height 147
click at [185, 236] on img at bounding box center [198, 227] width 147 height 147
click at [198, 272] on div "Image 50" at bounding box center [198, 246] width 147 height 184
click at [206, 223] on img at bounding box center [198, 227] width 147 height 147
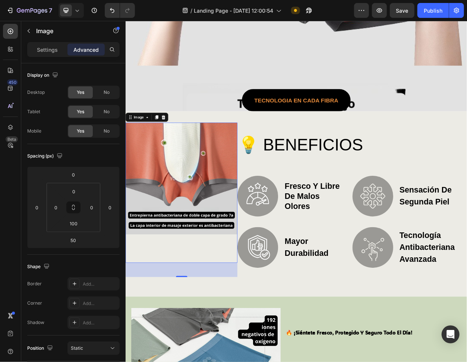
click at [210, 190] on img at bounding box center [198, 227] width 147 height 147
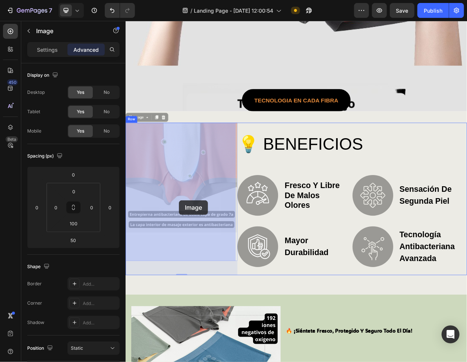
drag, startPoint x: 204, startPoint y: 207, endPoint x: 198, endPoint y: 239, distance: 32.9
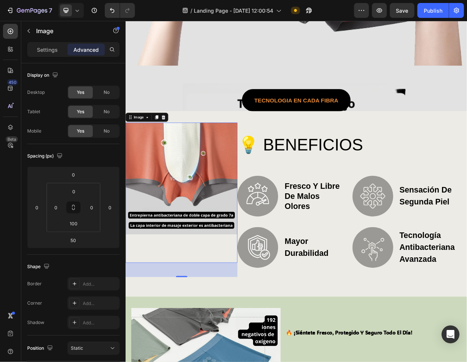
click at [235, 242] on img at bounding box center [198, 227] width 147 height 147
click at [233, 242] on img at bounding box center [198, 227] width 147 height 147
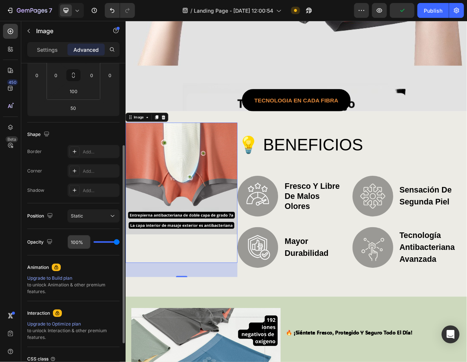
scroll to position [197, 0]
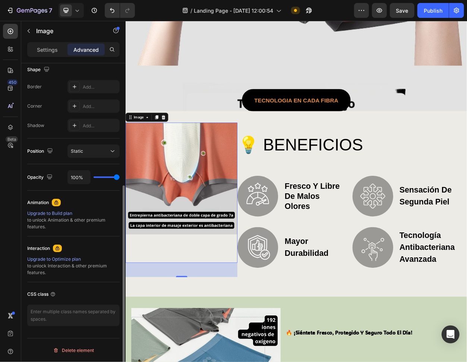
type input "52%"
type input "52"
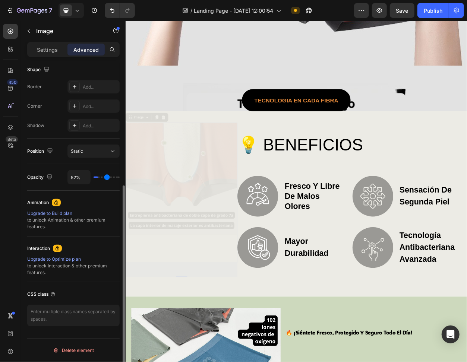
type input "8%"
type input "8"
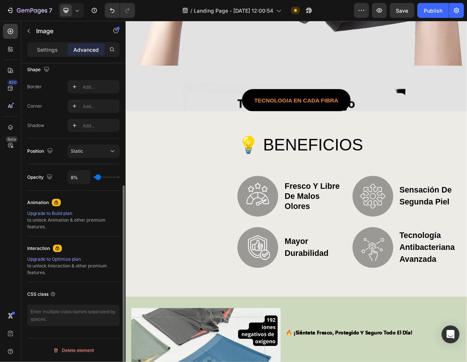
type input "0%"
type input "0"
type input "2%"
type input "2"
type input "4%"
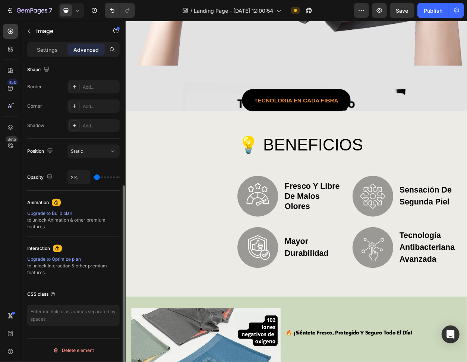
type input "4"
type input "6%"
type input "6"
type input "18%"
type input "18"
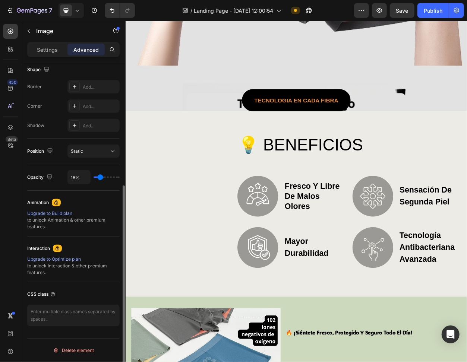
type input "32%"
type input "32"
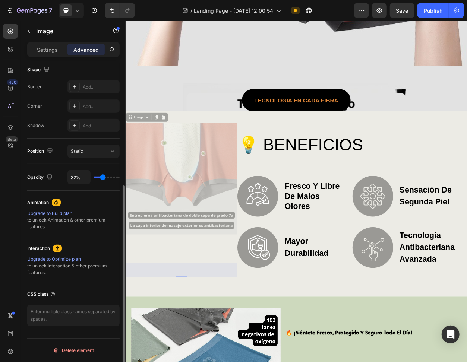
type input "42%"
type input "42"
type input "46%"
type input "46"
type input "52%"
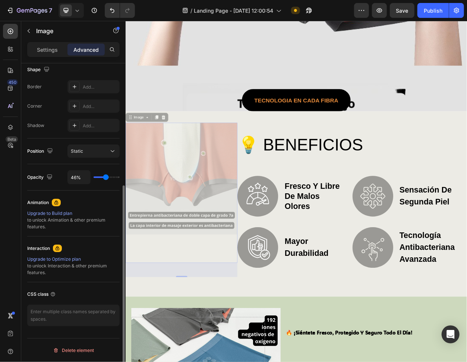
type input "52"
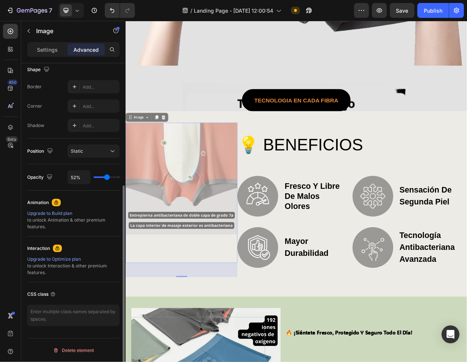
type input "97%"
type input "97"
type input "100%"
type input "100"
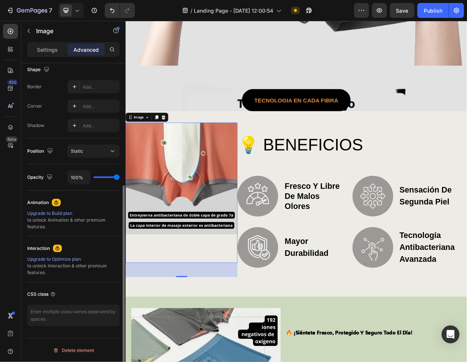
drag, startPoint x: 117, startPoint y: 176, endPoint x: 1, endPoint y: 204, distance: 118.8
click at [120, 178] on input "range" at bounding box center [107, 177] width 26 height 1
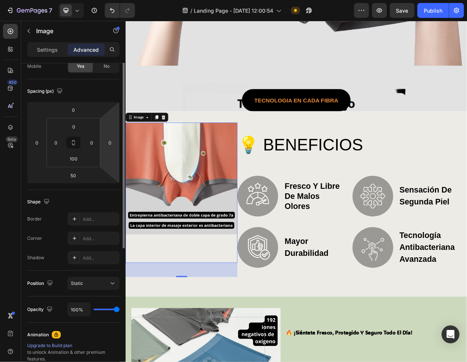
scroll to position [0, 0]
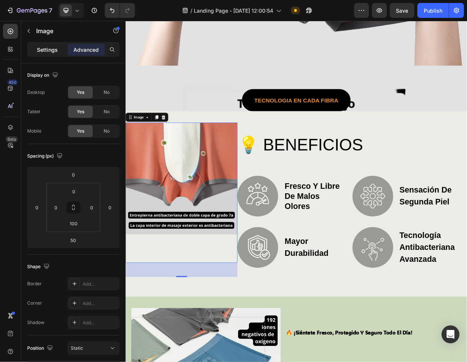
click at [49, 53] on p "Settings" at bounding box center [47, 50] width 21 height 8
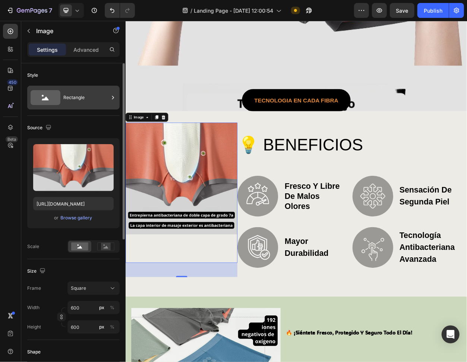
click at [107, 99] on div "Rectangle" at bounding box center [85, 97] width 45 height 17
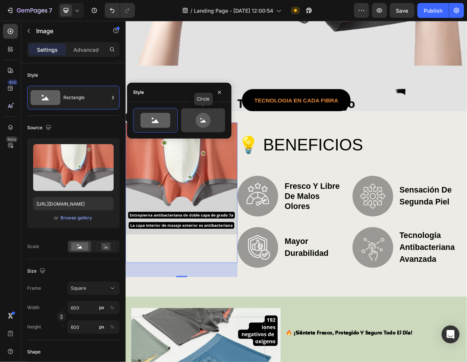
click at [205, 122] on icon at bounding box center [204, 121] width 6 height 3
type input "80"
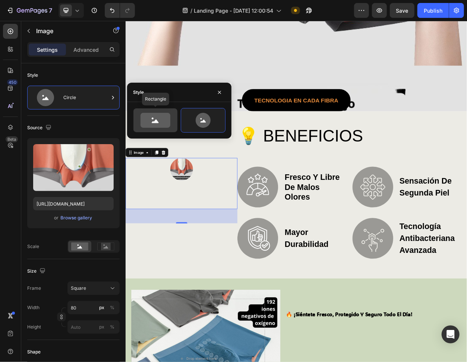
click at [166, 120] on icon at bounding box center [156, 120] width 30 height 15
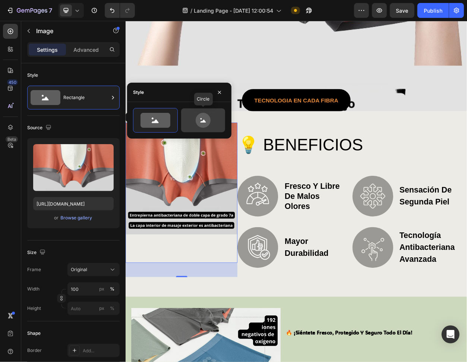
click at [195, 121] on icon at bounding box center [203, 120] width 35 height 15
type input "80"
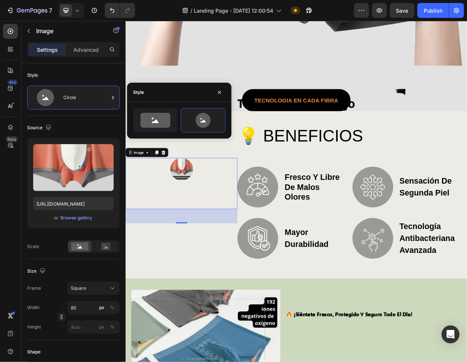
click at [188, 230] on div "Image 50" at bounding box center [198, 234] width 147 height 67
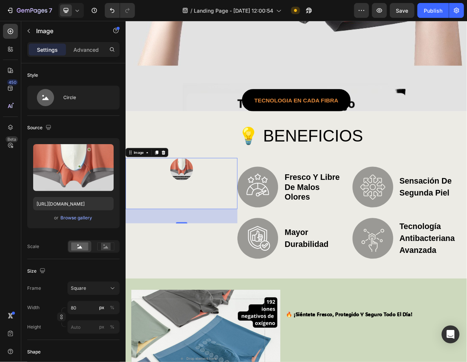
click at [188, 230] on div "Image 50" at bounding box center [198, 234] width 147 height 67
click at [73, 43] on div "Settings Advanced" at bounding box center [73, 49] width 92 height 15
click at [87, 48] on p "Advanced" at bounding box center [85, 50] width 25 height 8
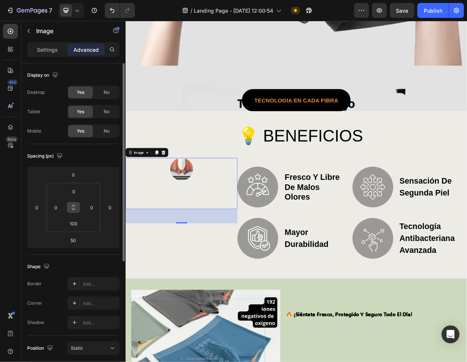
click at [75, 209] on icon at bounding box center [73, 208] width 6 height 6
click at [75, 208] on icon at bounding box center [73, 208] width 6 height 6
click at [52, 48] on p "Settings" at bounding box center [47, 50] width 21 height 8
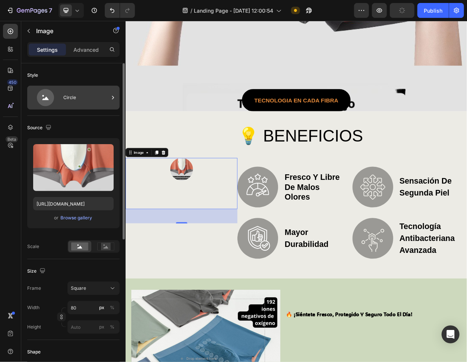
click at [52, 92] on icon at bounding box center [46, 97] width 30 height 17
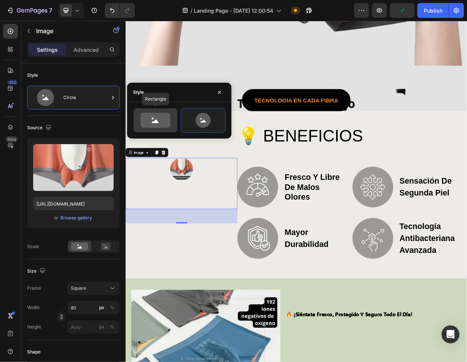
click at [152, 122] on icon at bounding box center [156, 120] width 30 height 15
type input "100"
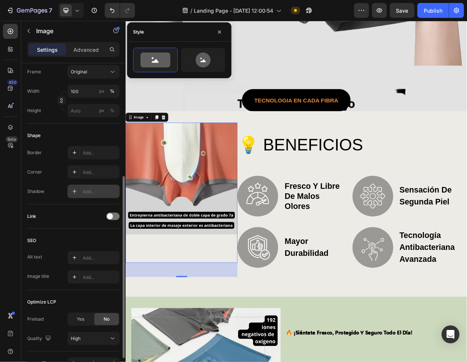
scroll to position [231, 0]
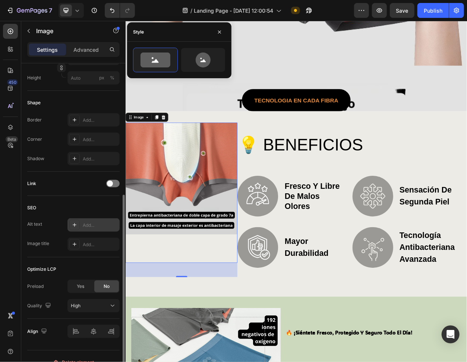
click at [90, 226] on div "Add..." at bounding box center [100, 225] width 35 height 7
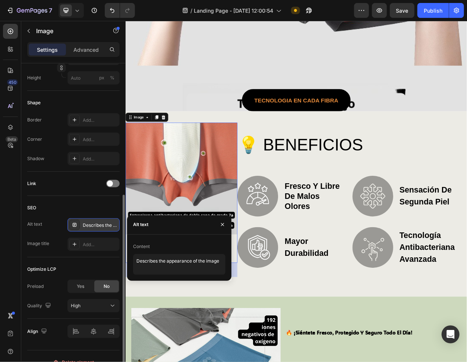
click at [160, 245] on div "Content" at bounding box center [179, 247] width 92 height 12
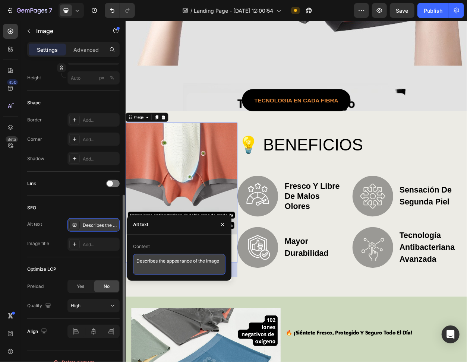
click at [163, 262] on textarea "Describes the appearance of the image" at bounding box center [179, 264] width 92 height 21
type textarea "Describes thcdcdce appearance of the image"
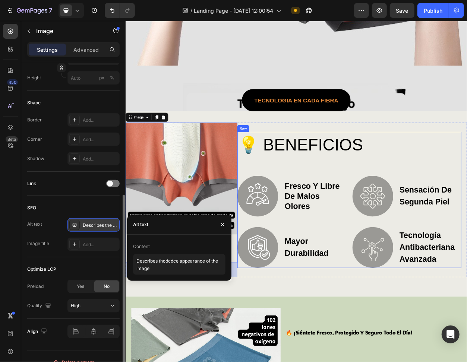
click at [294, 206] on div "💡 BENEFICIOS Heading Image fresco y libre de malos olores Text Block Row Image …" at bounding box center [418, 255] width 293 height 179
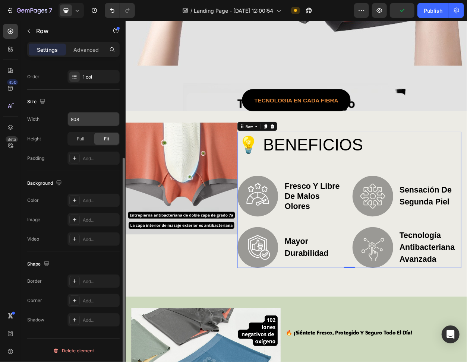
scroll to position [0, 0]
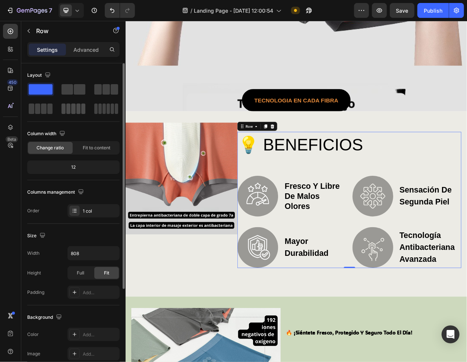
click at [76, 108] on span at bounding box center [78, 109] width 4 height 10
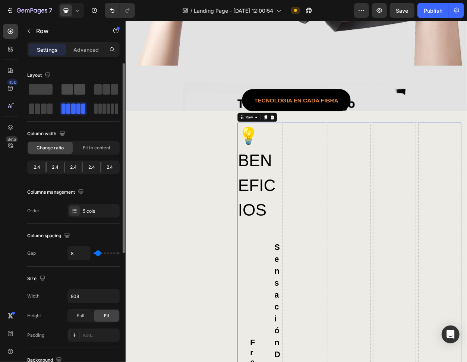
click at [76, 89] on span at bounding box center [80, 89] width 12 height 10
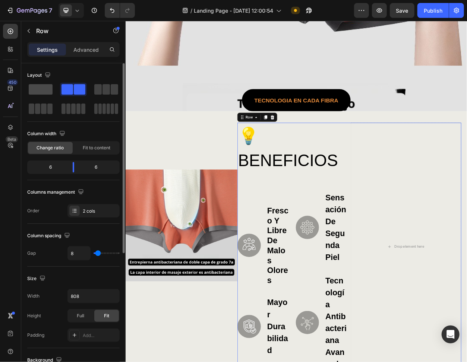
click at [31, 92] on span at bounding box center [41, 89] width 24 height 10
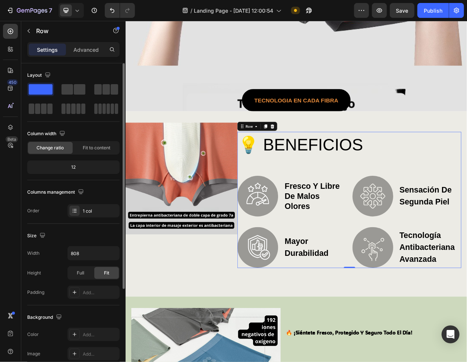
click at [43, 89] on span at bounding box center [41, 89] width 24 height 10
click at [213, 272] on div "Image" at bounding box center [198, 255] width 147 height 202
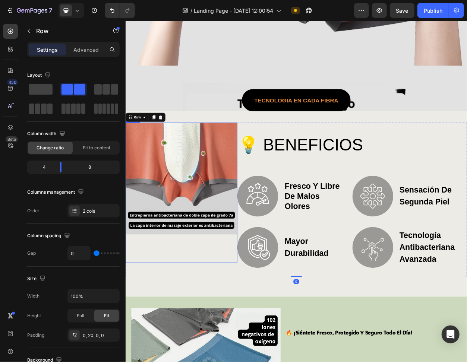
click at [223, 272] on div "Image" at bounding box center [198, 246] width 147 height 184
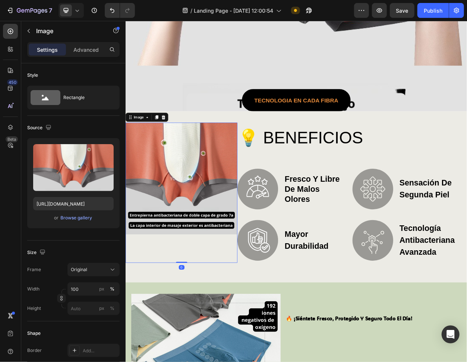
drag, startPoint x: 199, startPoint y: 351, endPoint x: 216, endPoint y: 282, distance: 71.1
click at [216, 272] on div "Image 0" at bounding box center [198, 246] width 147 height 184
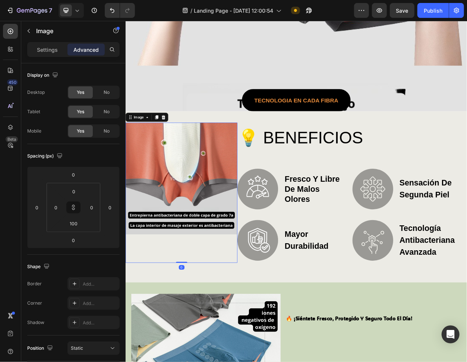
click at [208, 270] on img at bounding box center [198, 227] width 147 height 147
click at [204, 158] on img at bounding box center [198, 227] width 147 height 147
click at [48, 52] on p "Settings" at bounding box center [47, 50] width 21 height 8
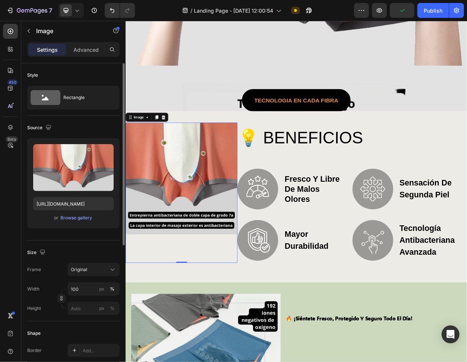
scroll to position [33, 0]
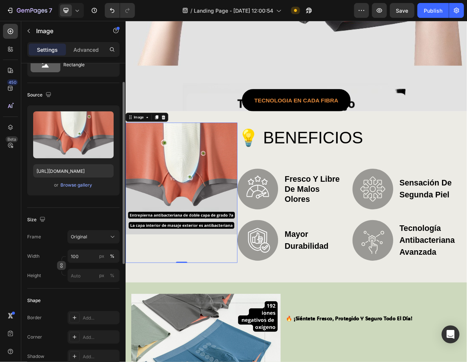
click at [62, 266] on icon "button" at bounding box center [61, 267] width 2 height 2
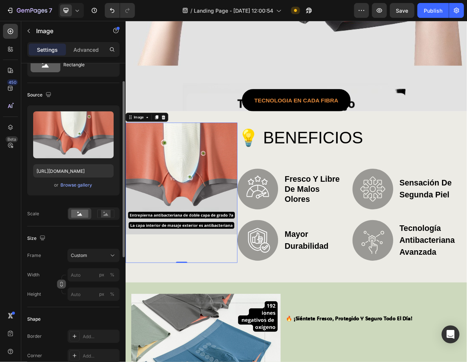
click at [57, 256] on div "Frame Custom Width px % Height px %" at bounding box center [73, 275] width 92 height 52
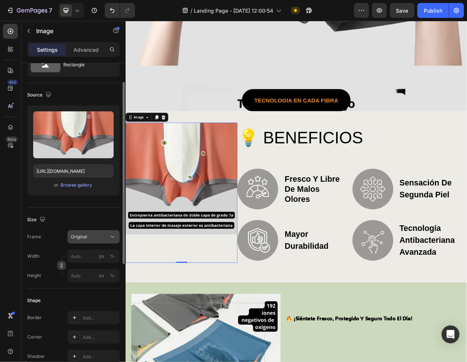
click at [92, 241] on button "Original" at bounding box center [93, 236] width 52 height 13
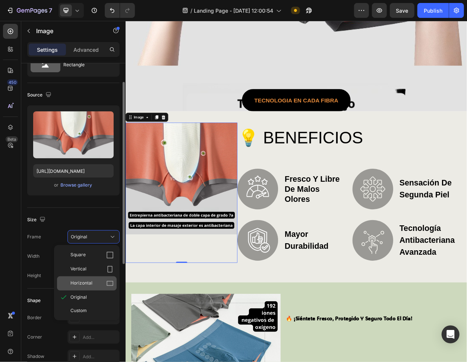
click at [110, 272] on icon at bounding box center [110, 284] width 7 height 5
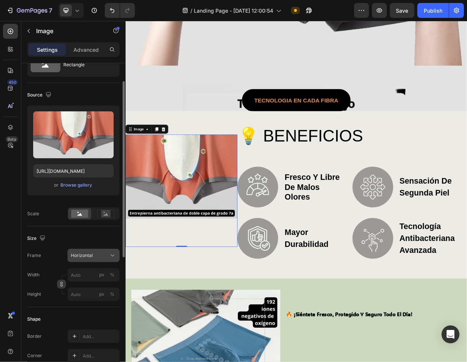
click at [108, 254] on div "Horizontal" at bounding box center [93, 255] width 45 height 7
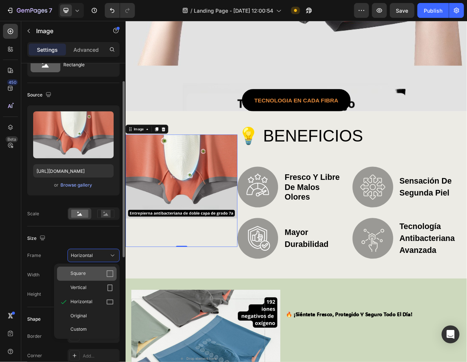
click at [94, 272] on div "Square" at bounding box center [91, 273] width 43 height 7
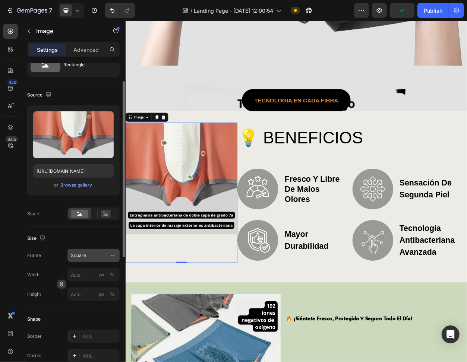
click at [109, 260] on button "Square" at bounding box center [93, 255] width 52 height 13
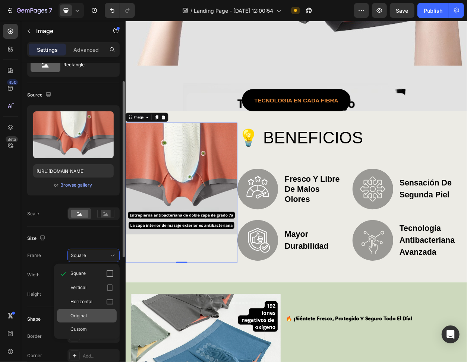
click at [101, 272] on div "Original" at bounding box center [91, 316] width 43 height 7
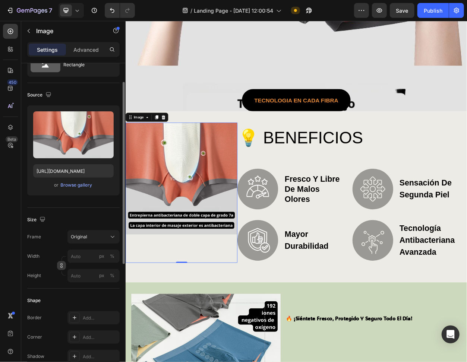
scroll to position [99, 0]
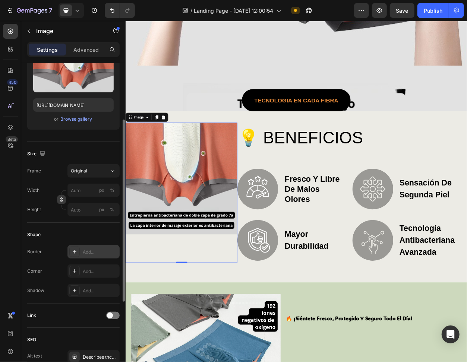
click at [81, 252] on div "Add..." at bounding box center [93, 251] width 52 height 13
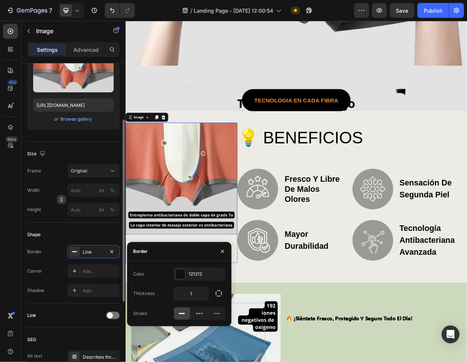
click at [71, 226] on div "Shape Border Line Corner Add... Shadow Add..." at bounding box center [73, 263] width 92 height 81
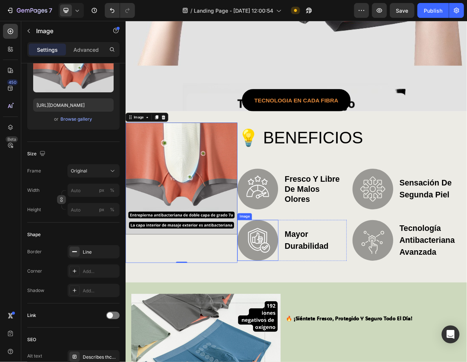
click at [338, 272] on div "Image 0 💡 BENEFICIOS Heading Image fresco y libre de malos olores Text Block Ro…" at bounding box center [349, 251] width 448 height 224
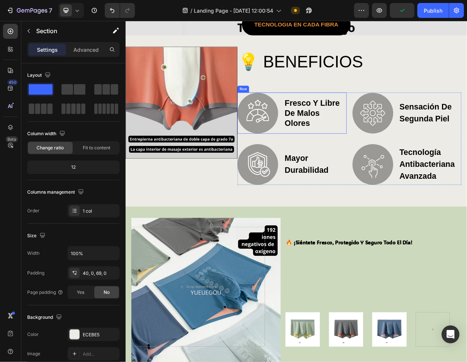
scroll to position [497, 0]
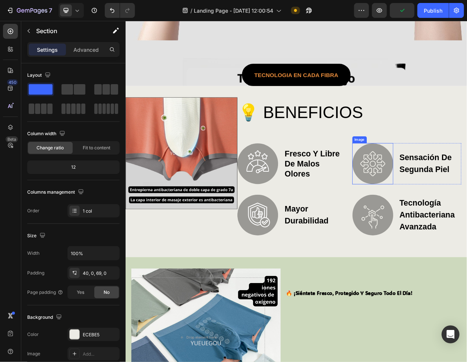
click at [448, 200] on img at bounding box center [450, 208] width 54 height 54
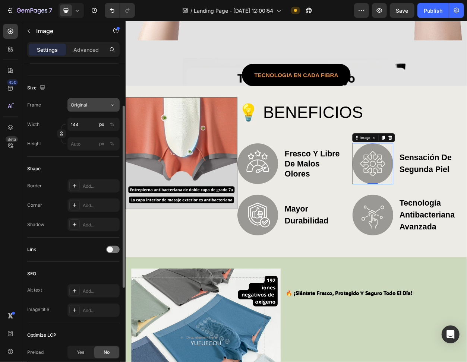
scroll to position [198, 0]
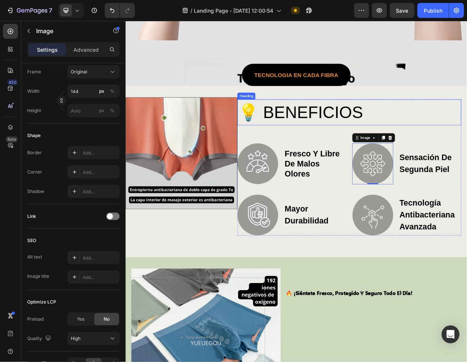
click at [302, 147] on h2 "💡 BENEFICIOS" at bounding box center [418, 141] width 293 height 34
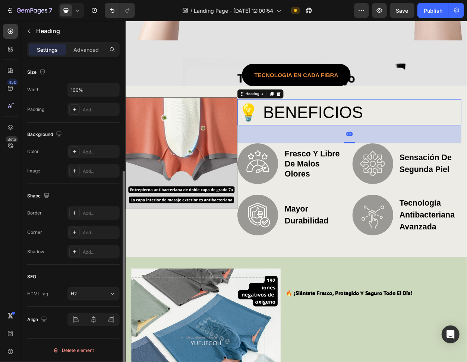
scroll to position [0, 0]
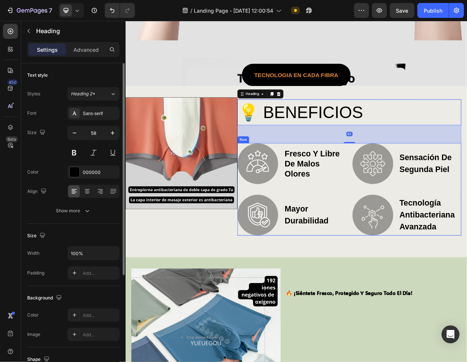
click at [305, 221] on img at bounding box center [299, 208] width 54 height 54
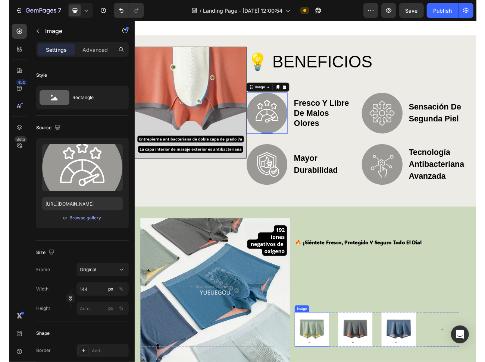
scroll to position [729, 0]
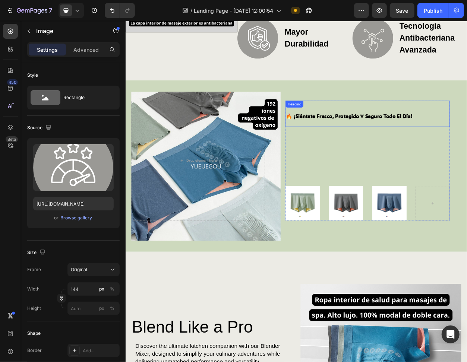
click at [400, 146] on strong "🔥 ¡siéntete fresco, protegido y seguro todo el día!" at bounding box center [419, 145] width 166 height 9
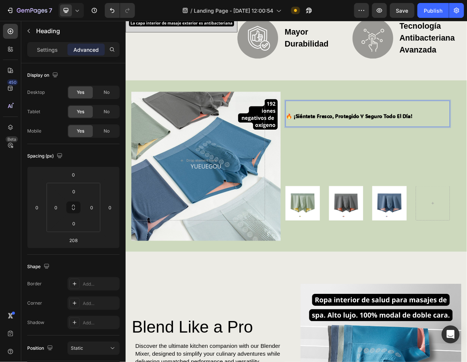
click at [346, 141] on strong "🔥 ¡siéntete fresco, protegido y seguro todo el día!" at bounding box center [419, 145] width 166 height 9
click at [416, 143] on strong "🔥 ¡siéntete fresco, protegido y seguro todo el día!" at bounding box center [419, 145] width 166 height 9
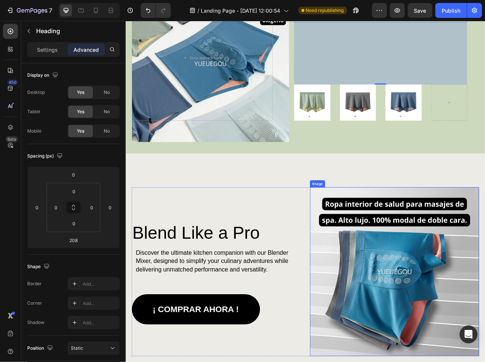
scroll to position [862, 0]
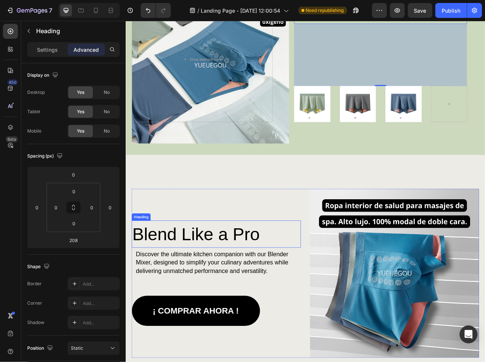
click at [223, 272] on h2 "Blend Like a Pro" at bounding box center [238, 287] width 211 height 34
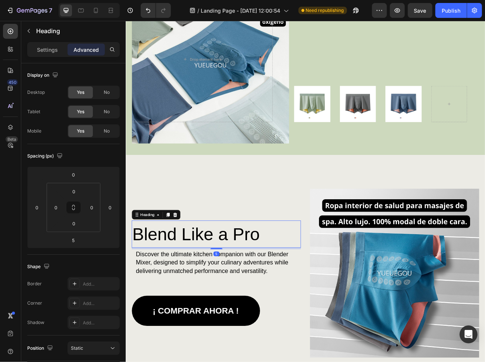
click at [247, 272] on h2 "Blend Like a Pro" at bounding box center [238, 287] width 211 height 34
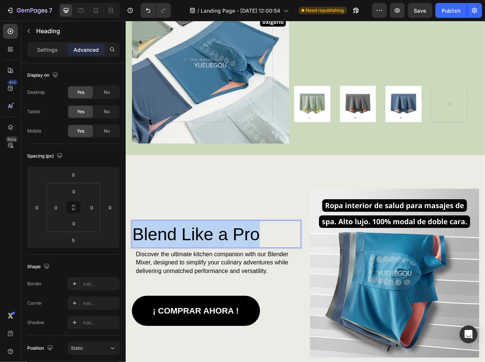
click at [247, 272] on p "Blend Like a Pro" at bounding box center [238, 287] width 209 height 32
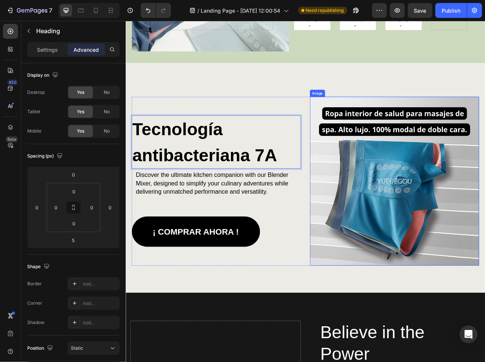
scroll to position [978, 0]
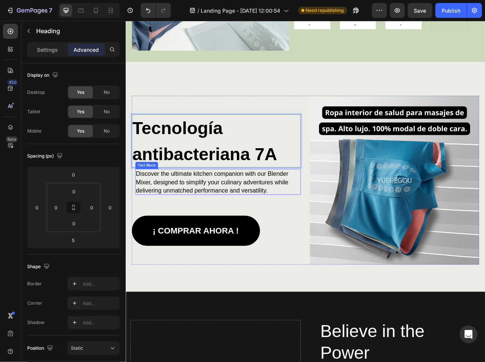
click at [227, 216] on p "Discover the ultimate kitchen companion with our Blender Mixer, designed to sim…" at bounding box center [236, 222] width 197 height 31
